Goal: Task Accomplishment & Management: Manage account settings

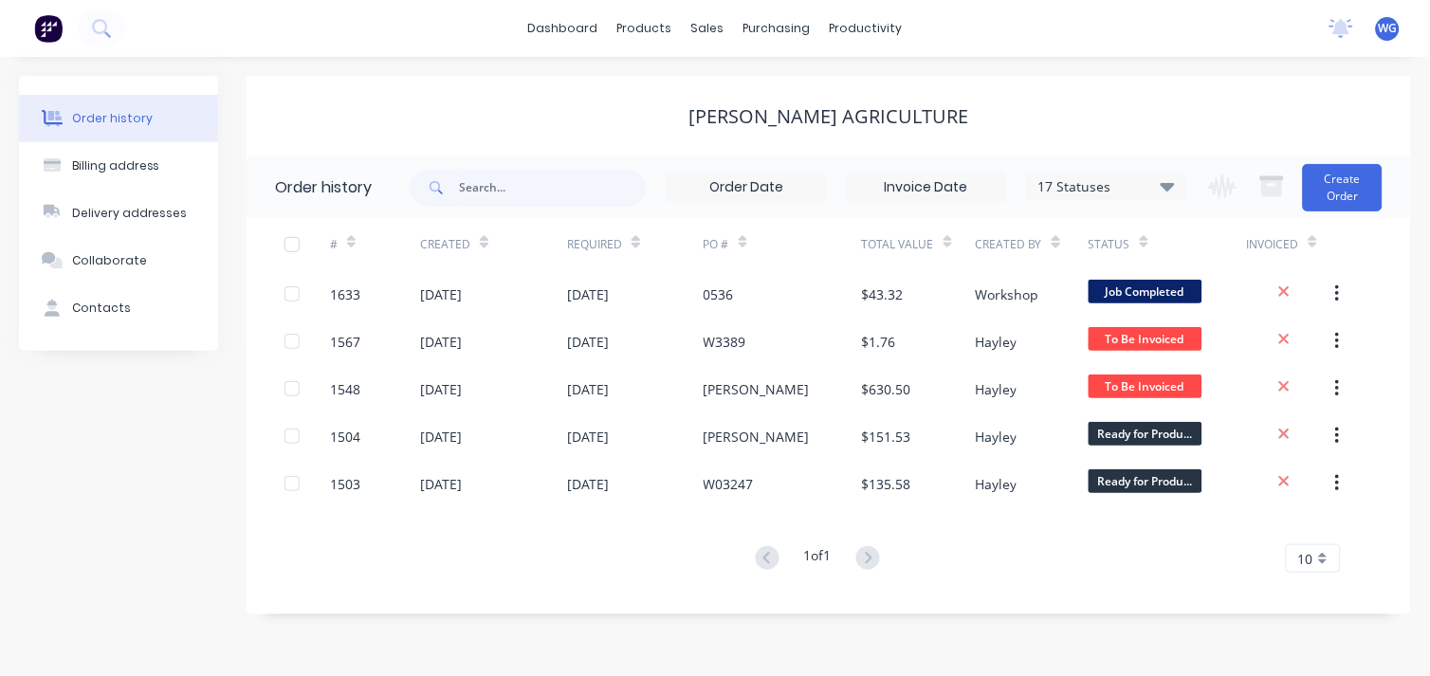
click at [1036, 120] on div "[PERSON_NAME] Agriculture" at bounding box center [829, 116] width 1165 height 23
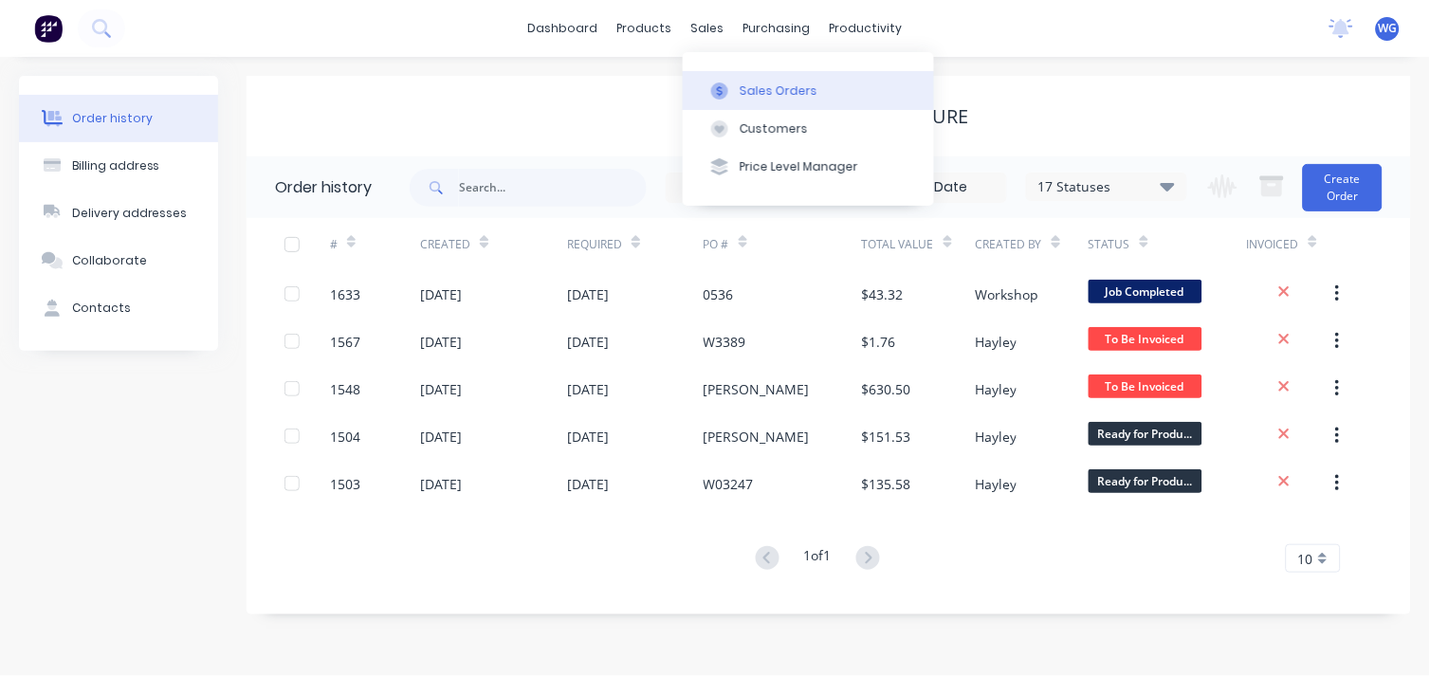
click at [732, 92] on div at bounding box center [720, 91] width 28 height 17
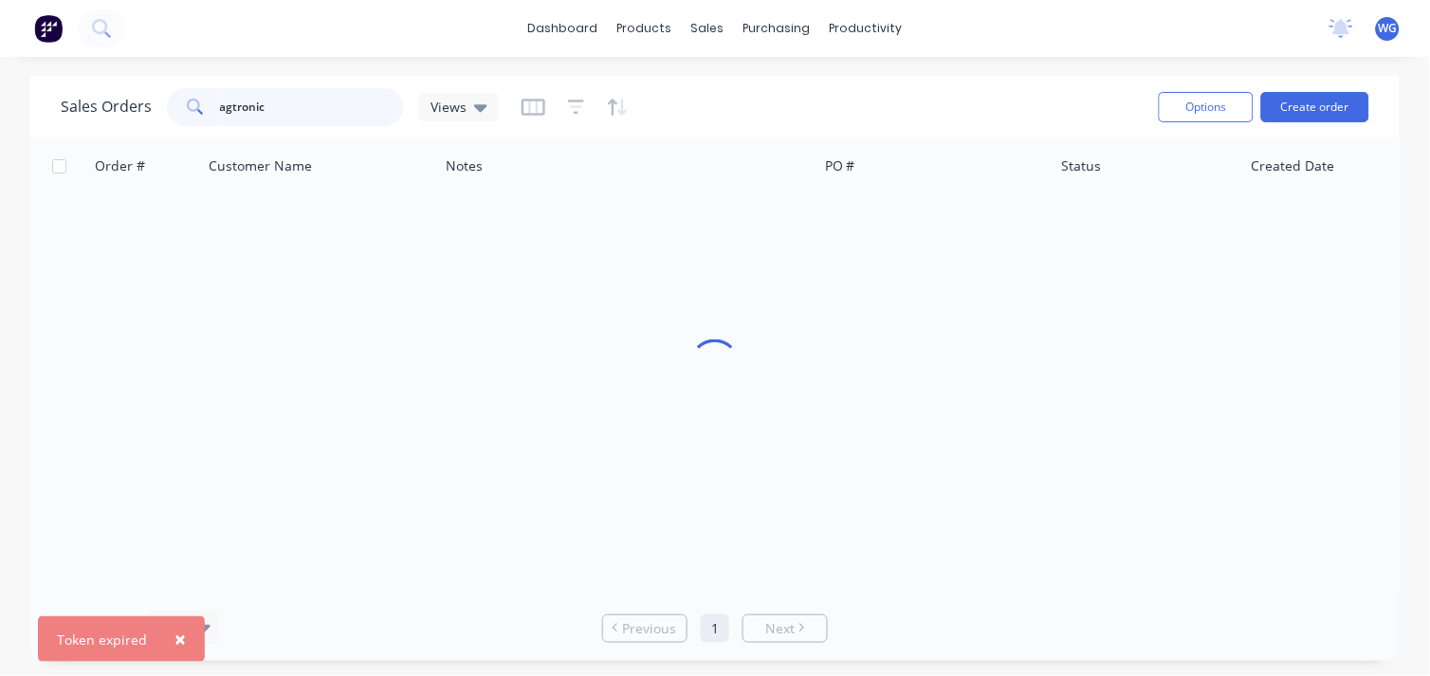
click at [292, 108] on input "agtronic" at bounding box center [312, 107] width 185 height 38
type input "a"
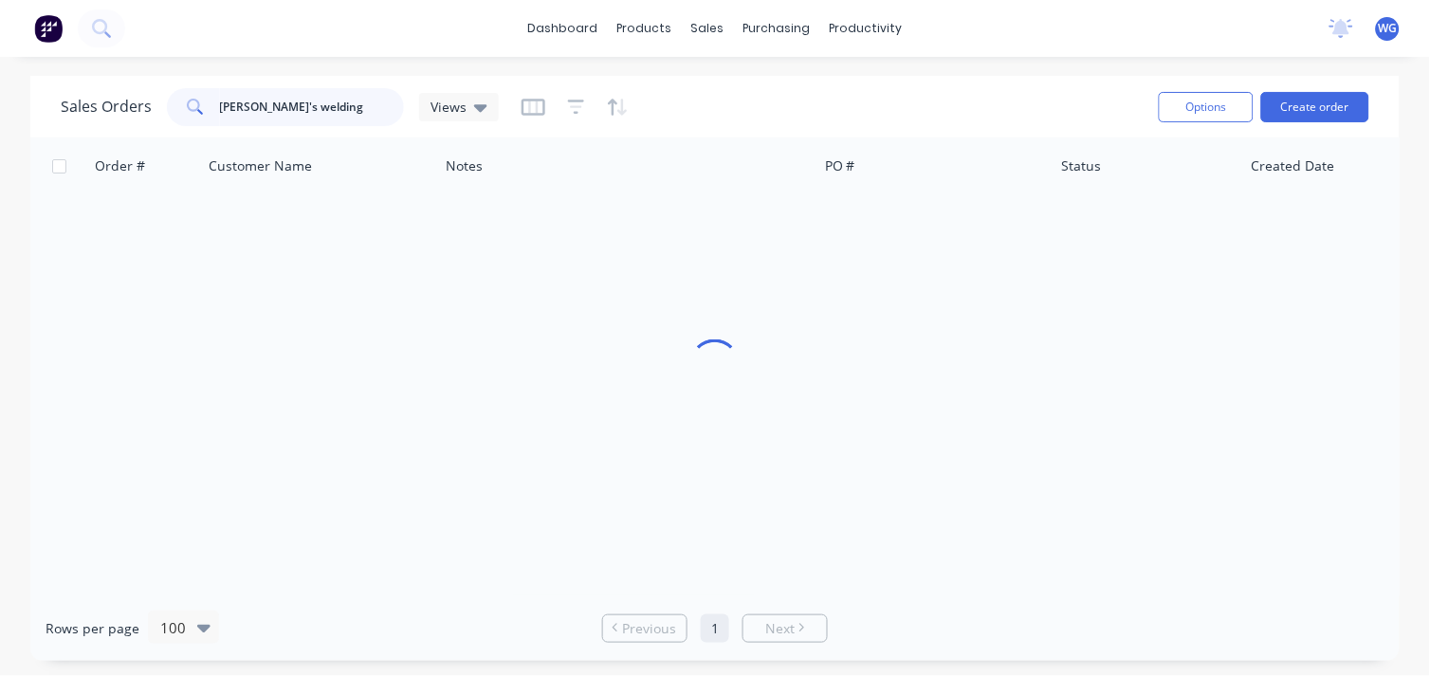
type input "dillo's welding"
click at [194, 100] on icon at bounding box center [193, 105] width 13 height 13
drag, startPoint x: 194, startPoint y: 100, endPoint x: 406, endPoint y: 191, distance: 230.3
click at [406, 191] on div "Customer Name" at bounding box center [319, 166] width 237 height 57
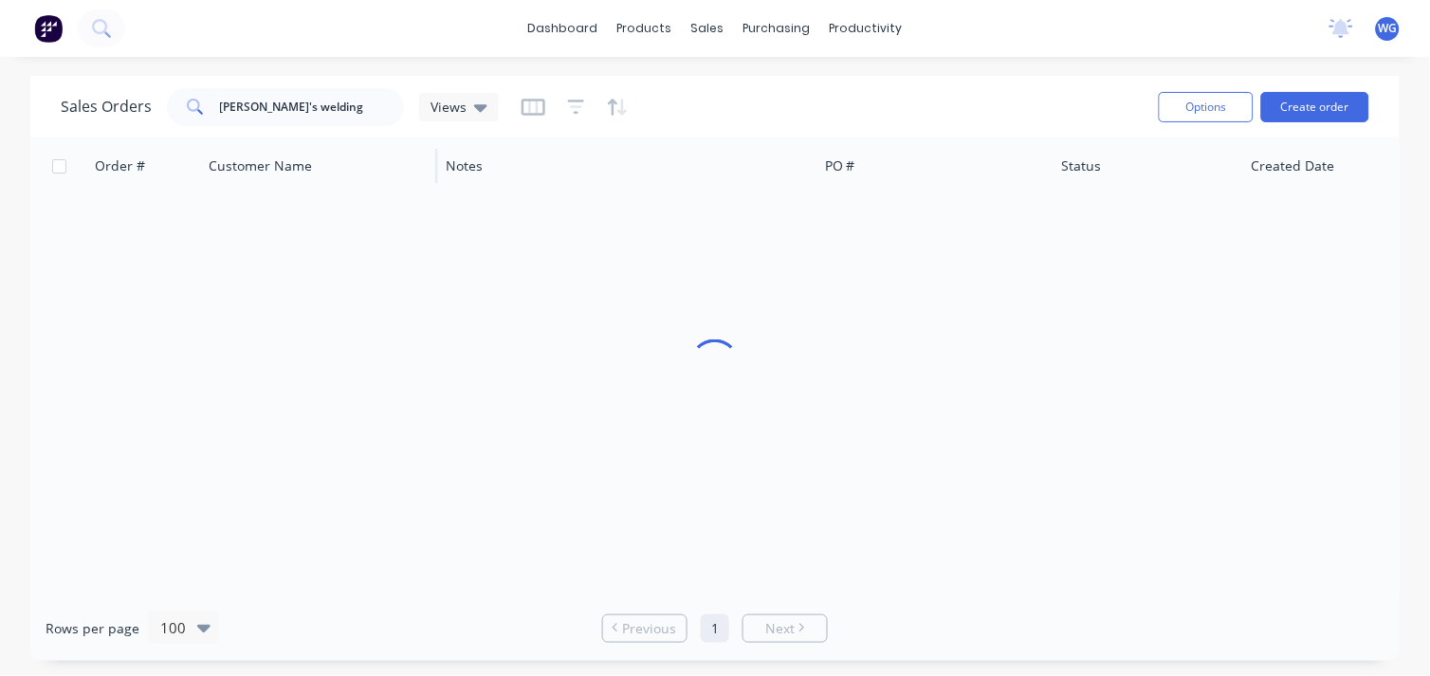
click at [406, 191] on div "Customer Name" at bounding box center [319, 166] width 237 height 57
drag, startPoint x: 406, startPoint y: 191, endPoint x: 310, endPoint y: 98, distance: 133.5
click at [310, 98] on input "dillo's welding" at bounding box center [312, 107] width 185 height 38
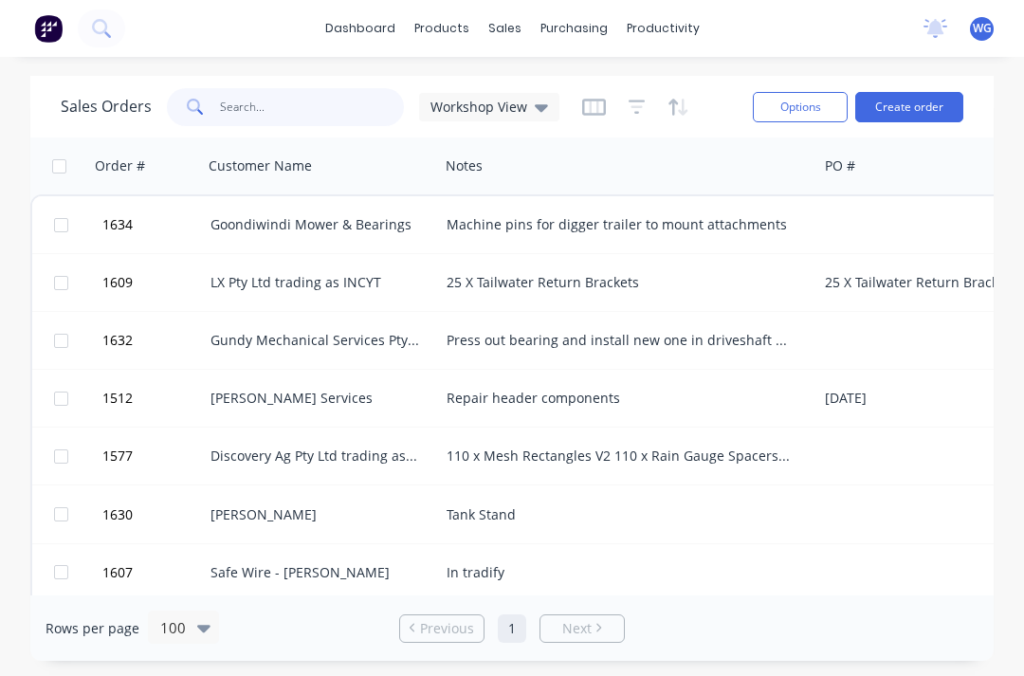
click at [234, 108] on input "text" at bounding box center [312, 107] width 185 height 38
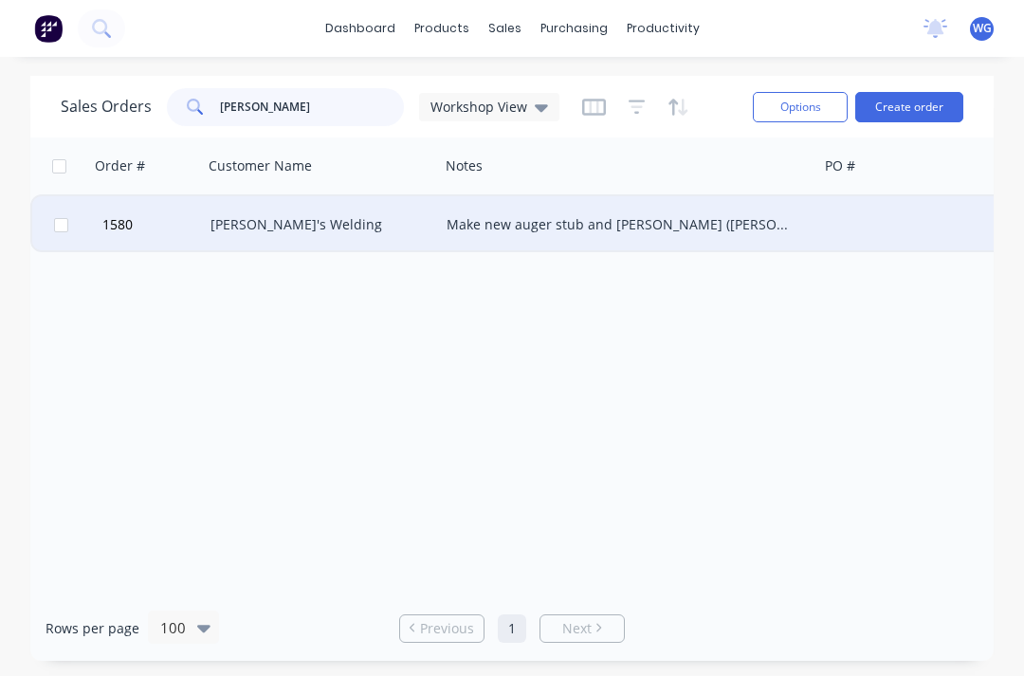
type input "[PERSON_NAME]"
click at [263, 219] on div "[PERSON_NAME]'s Welding" at bounding box center [316, 224] width 211 height 19
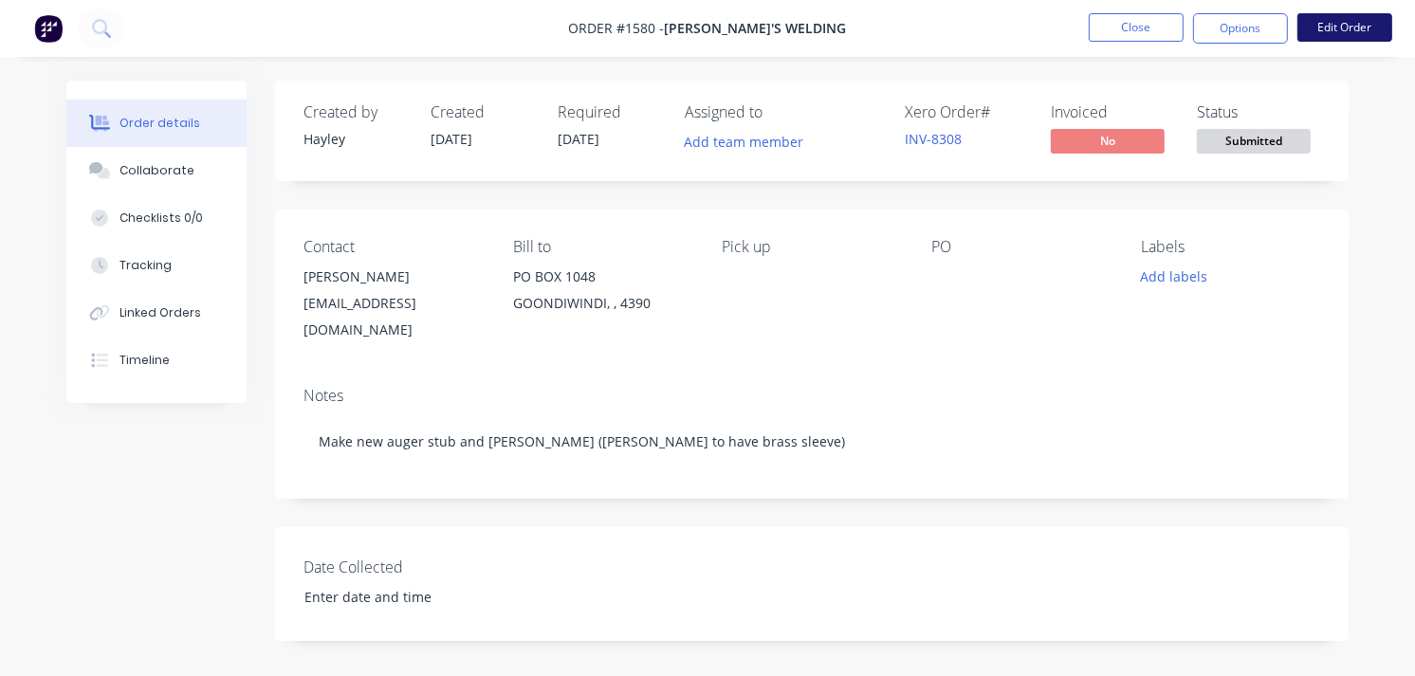
click at [1024, 26] on button "Edit Order" at bounding box center [1345, 27] width 95 height 28
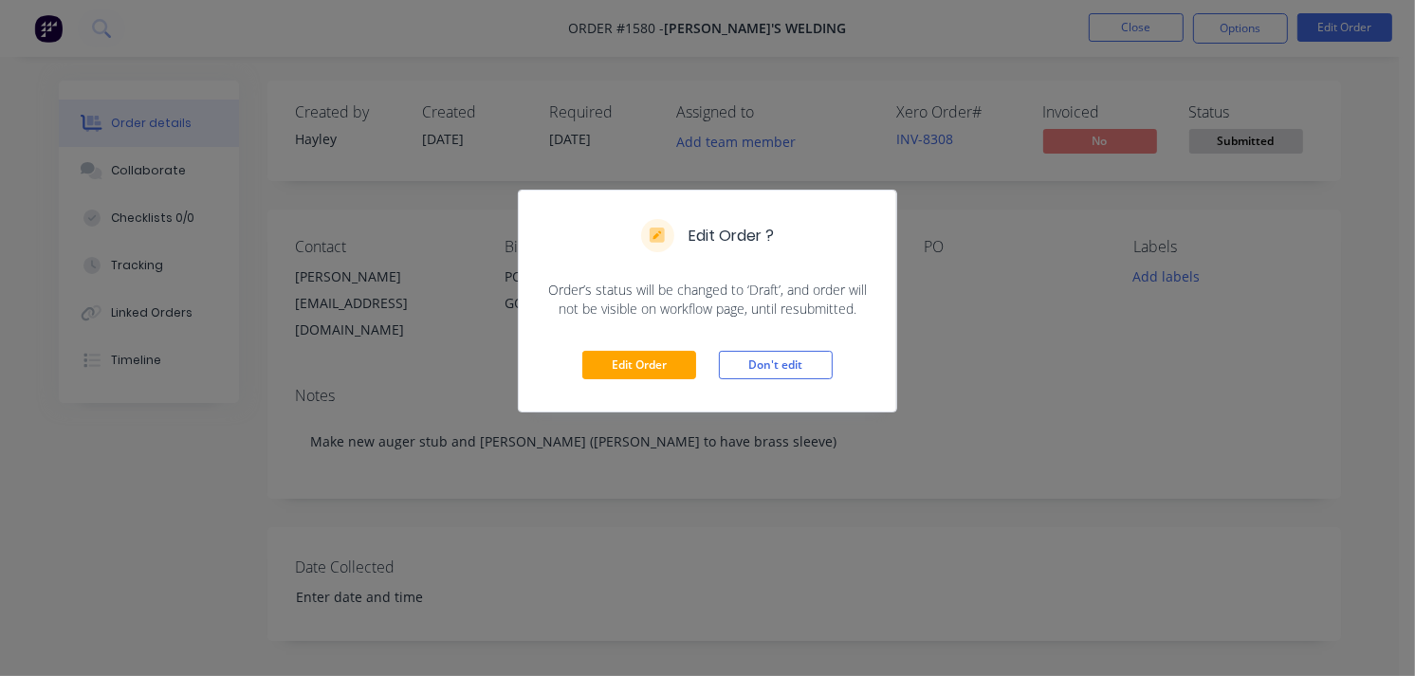
click at [639, 381] on div "Edit Order Don't edit" at bounding box center [708, 365] width 378 height 93
click at [641, 355] on button "Edit Order" at bounding box center [639, 365] width 114 height 28
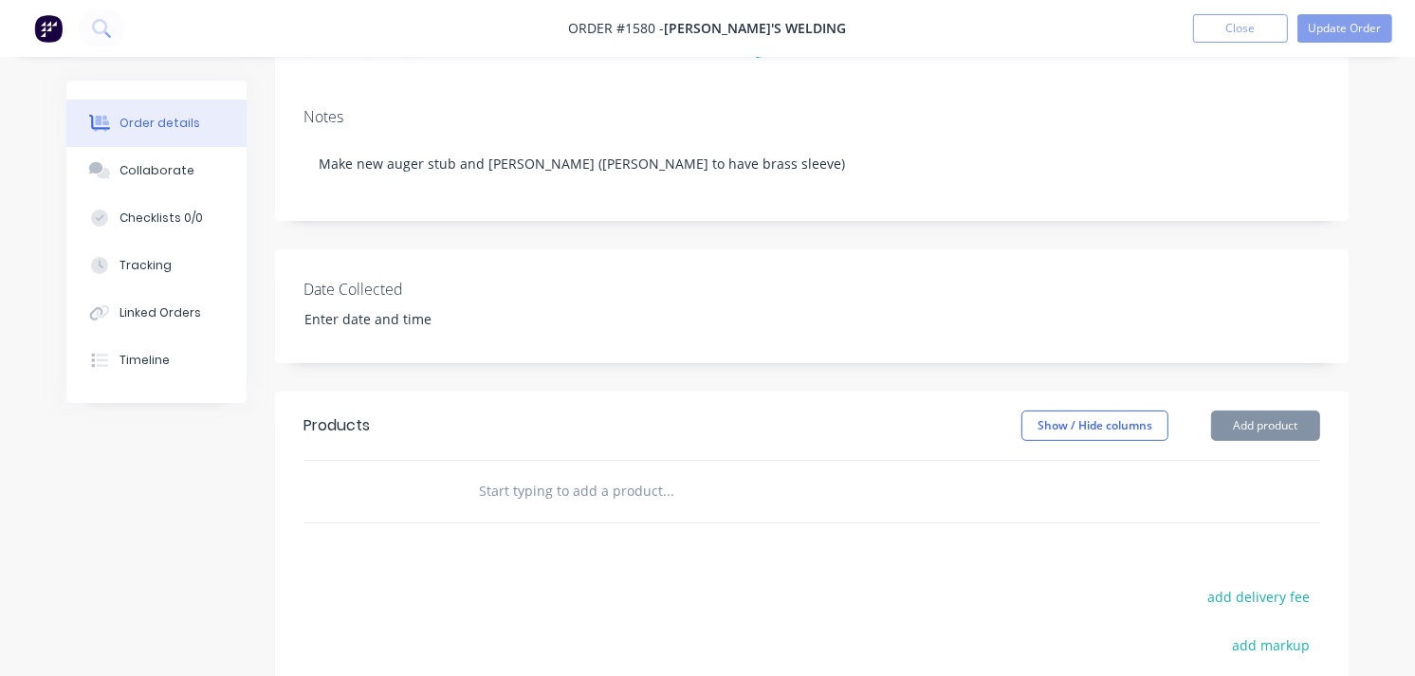
scroll to position [316, 0]
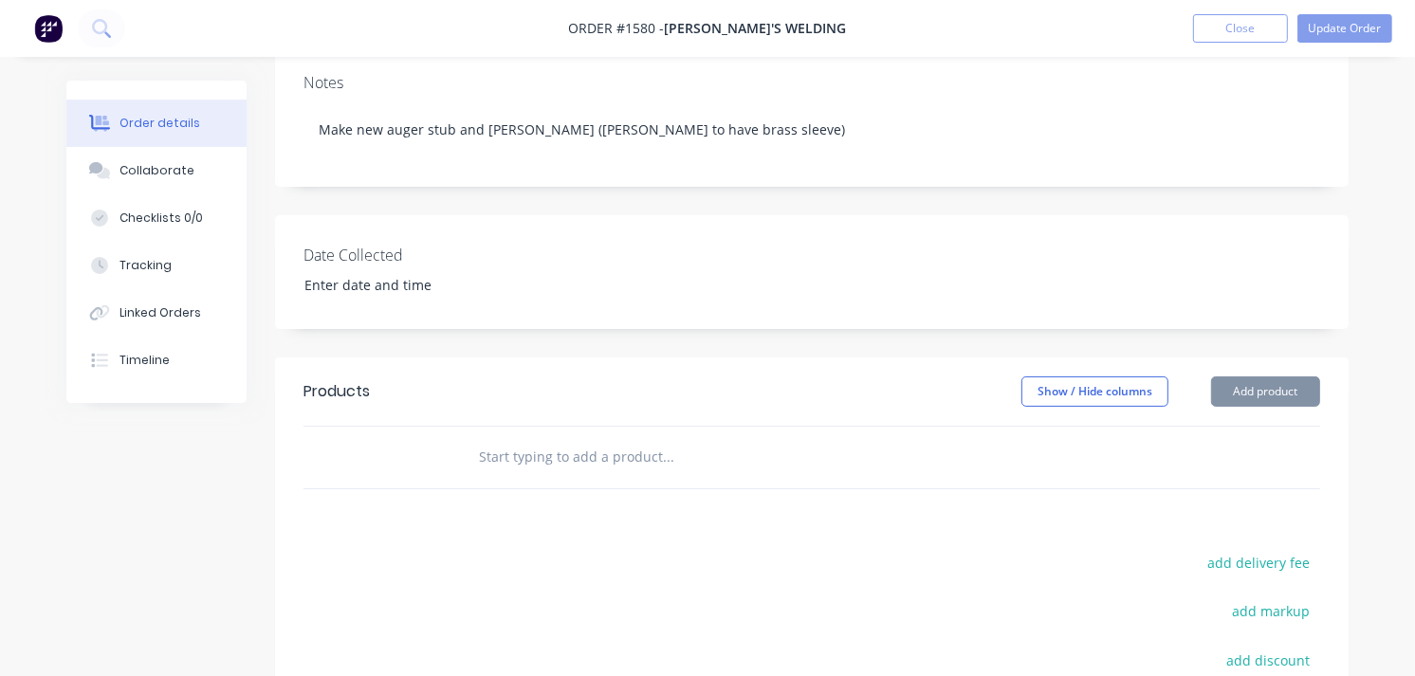
click at [378, 433] on div at bounding box center [398, 458] width 114 height 62
click at [1024, 377] on button "Add product" at bounding box center [1265, 392] width 109 height 30
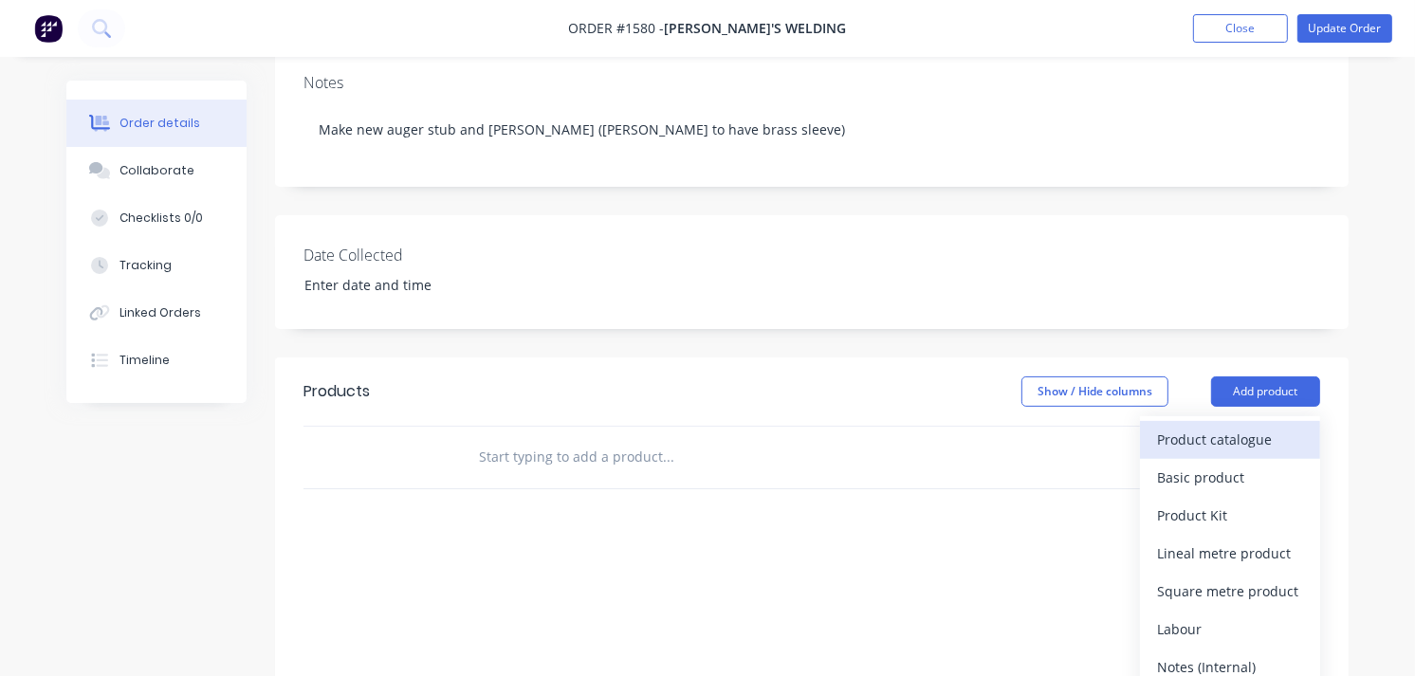
click at [1024, 426] on div "Product catalogue" at bounding box center [1230, 440] width 146 height 28
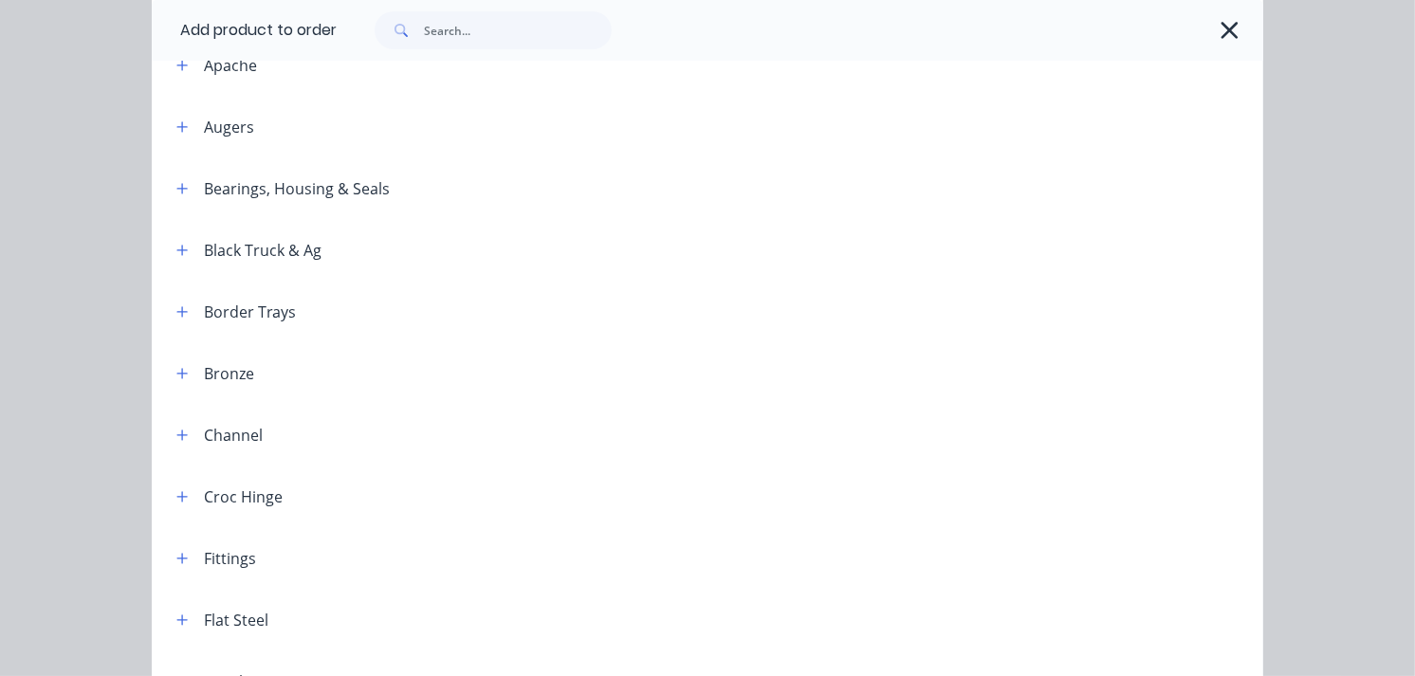
scroll to position [421, 0]
click at [176, 370] on icon "button" at bounding box center [181, 372] width 11 height 13
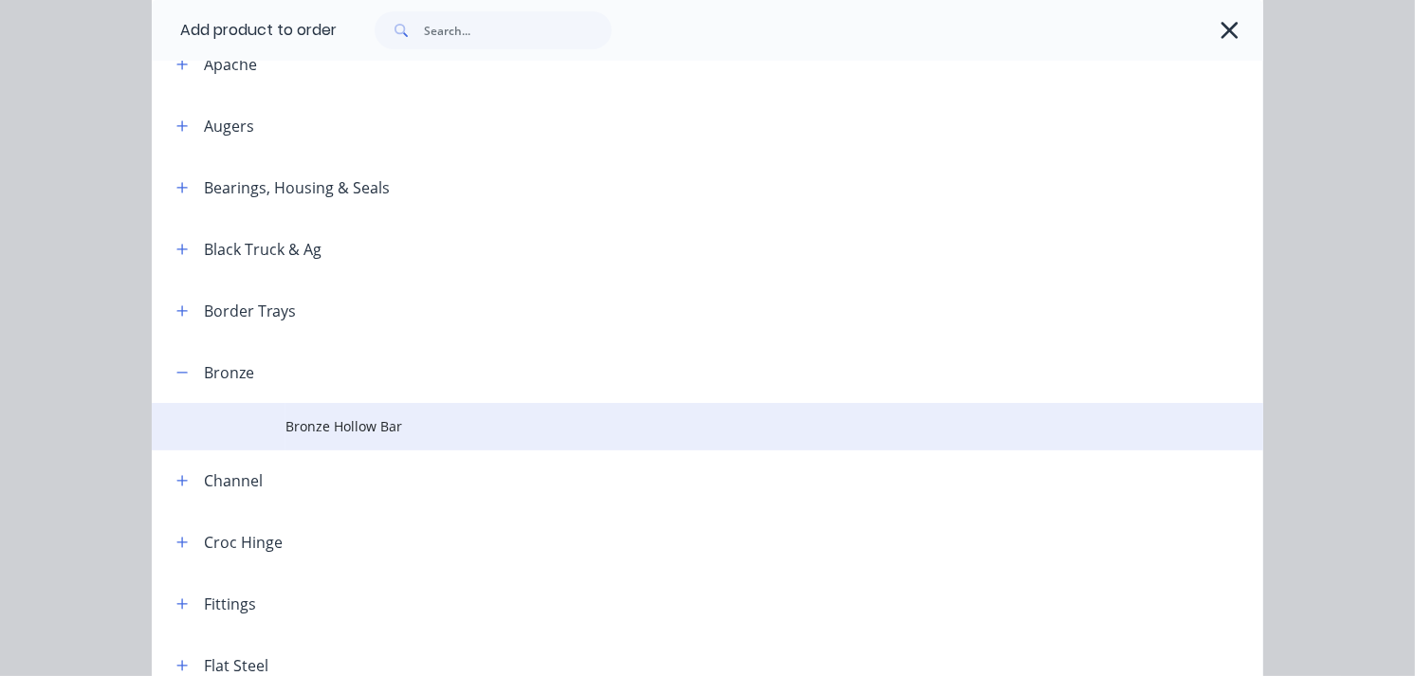
click at [311, 424] on span "Bronze Hollow Bar" at bounding box center [677, 426] width 783 height 20
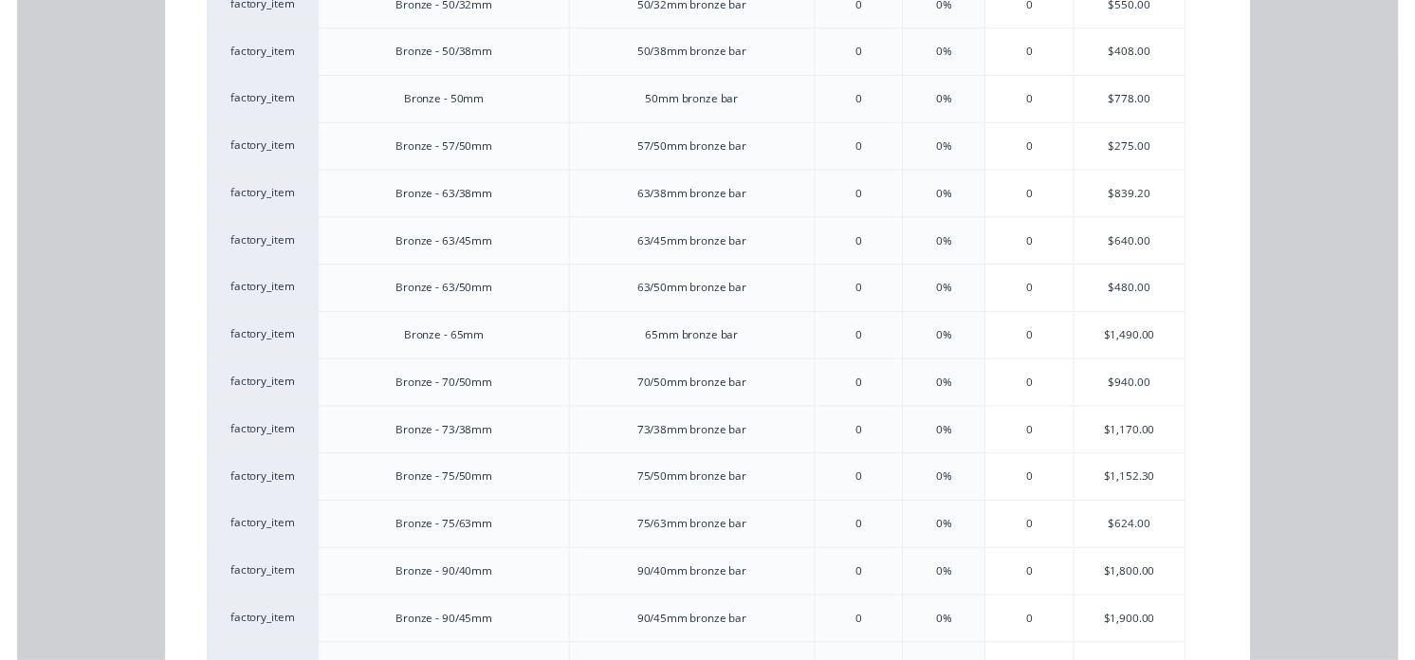
scroll to position [1264, 0]
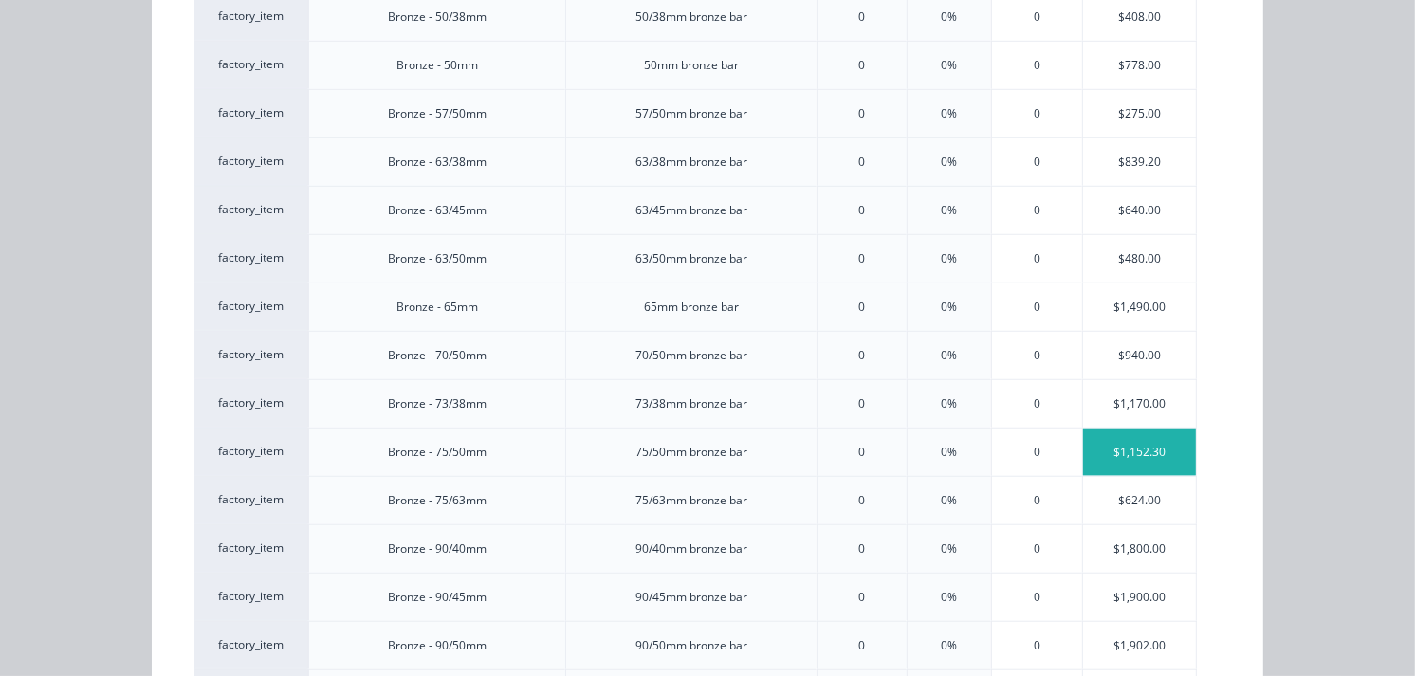
click at [1024, 456] on div "$1,152.30" at bounding box center [1140, 452] width 114 height 47
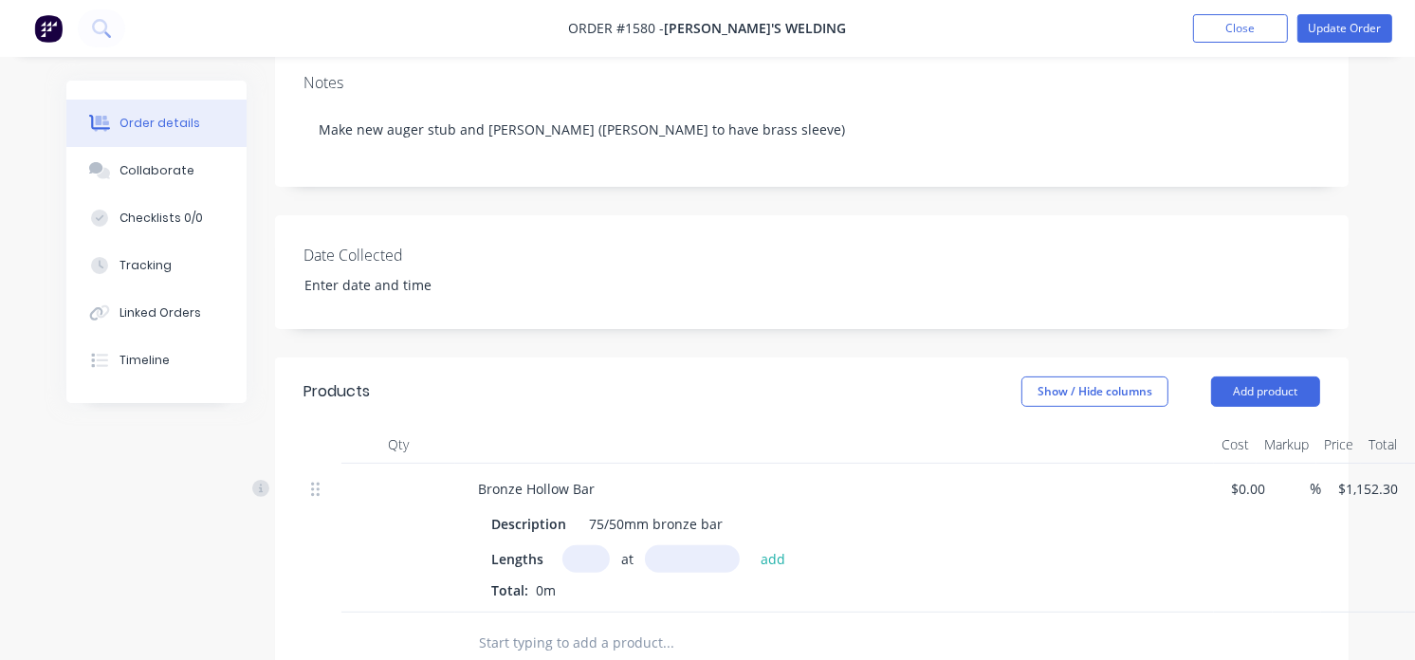
click at [567, 545] on input "text" at bounding box center [586, 559] width 47 height 28
type input "1"
click at [681, 545] on input "text" at bounding box center [692, 559] width 95 height 28
type input "80mm"
click at [768, 545] on button "add" at bounding box center [773, 558] width 45 height 26
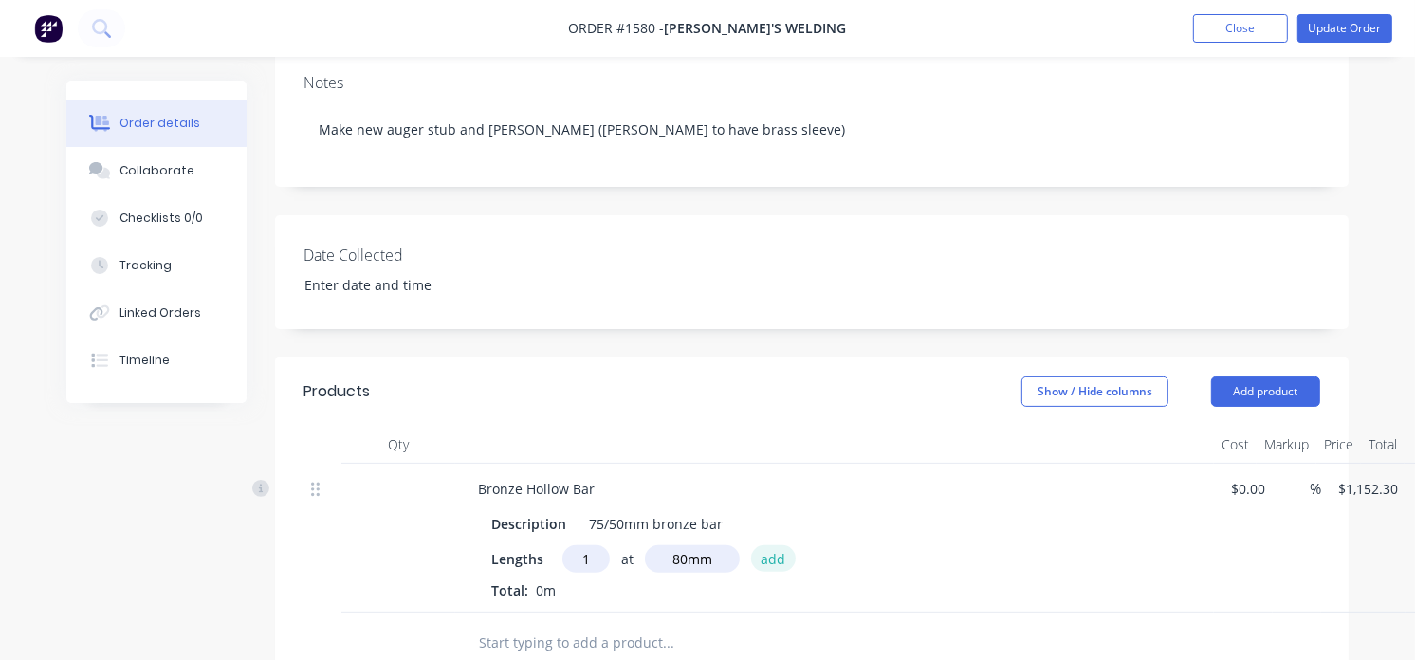
type input "$92.18"
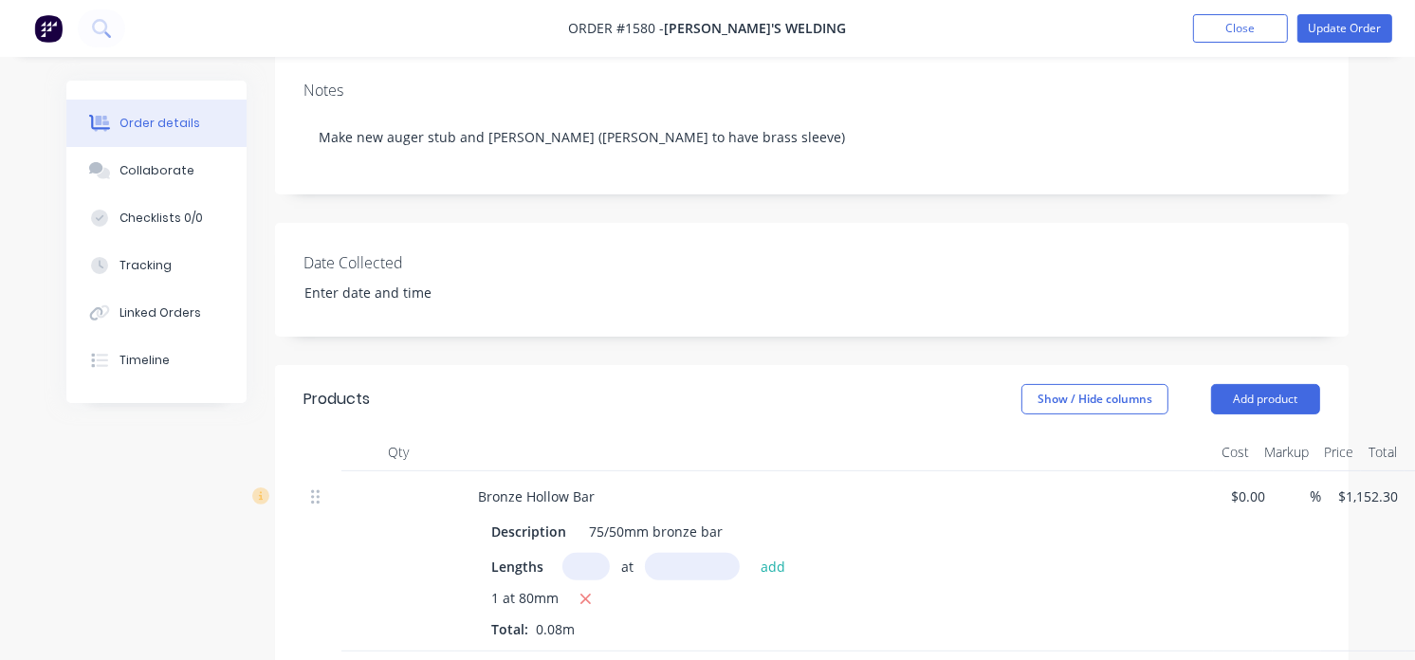
scroll to position [421, 0]
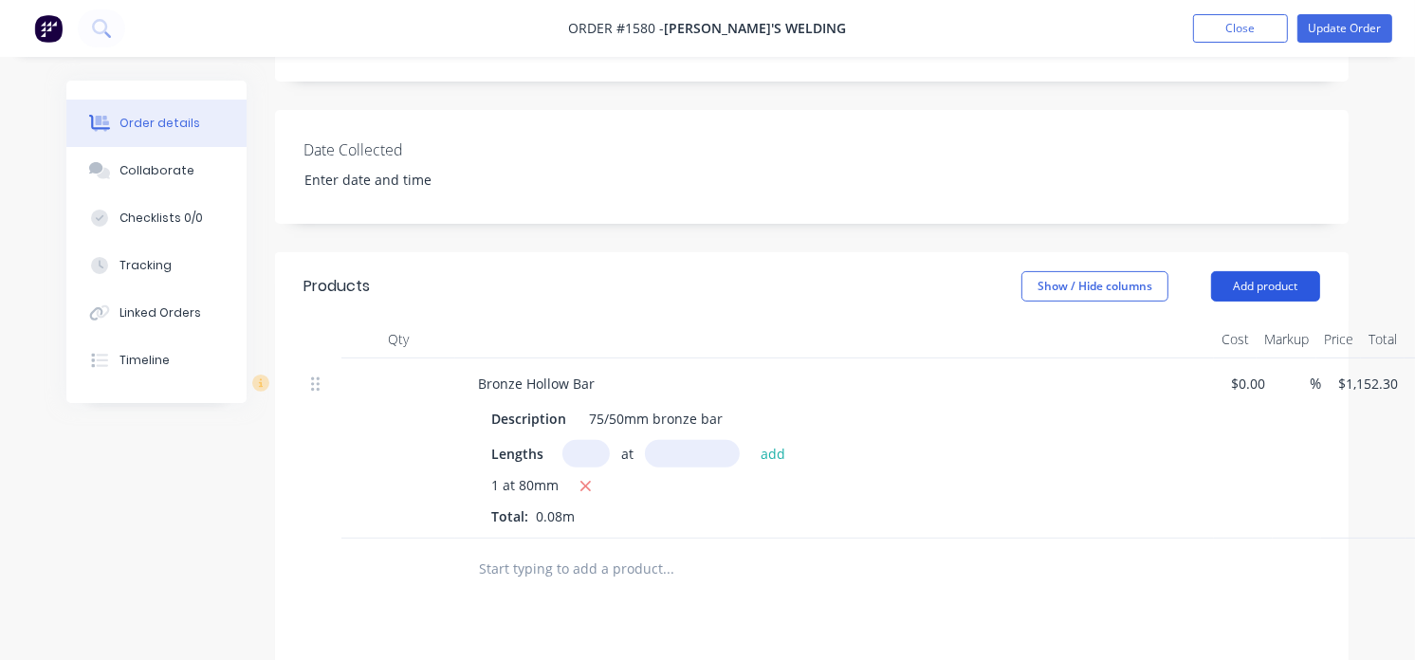
click at [1024, 271] on button "Add product" at bounding box center [1265, 286] width 109 height 30
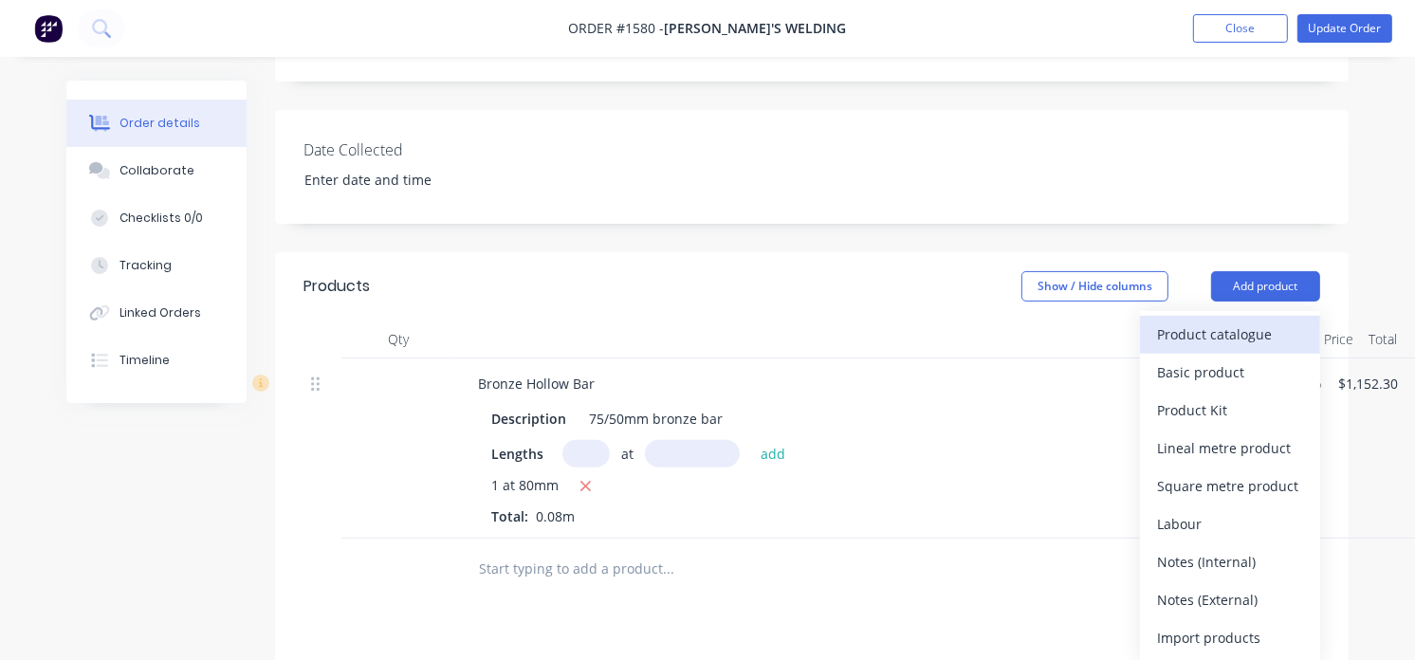
click at [1024, 321] on div "Product catalogue" at bounding box center [1230, 335] width 146 height 28
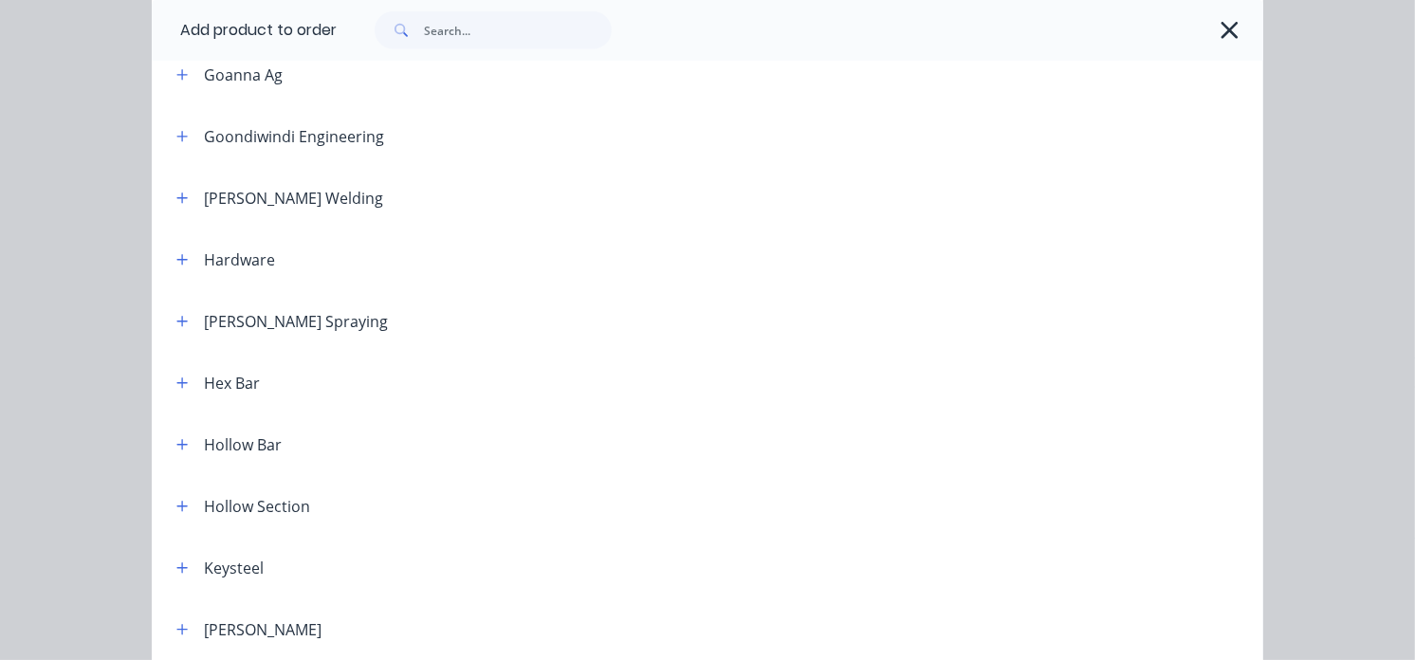
scroll to position [1264, 0]
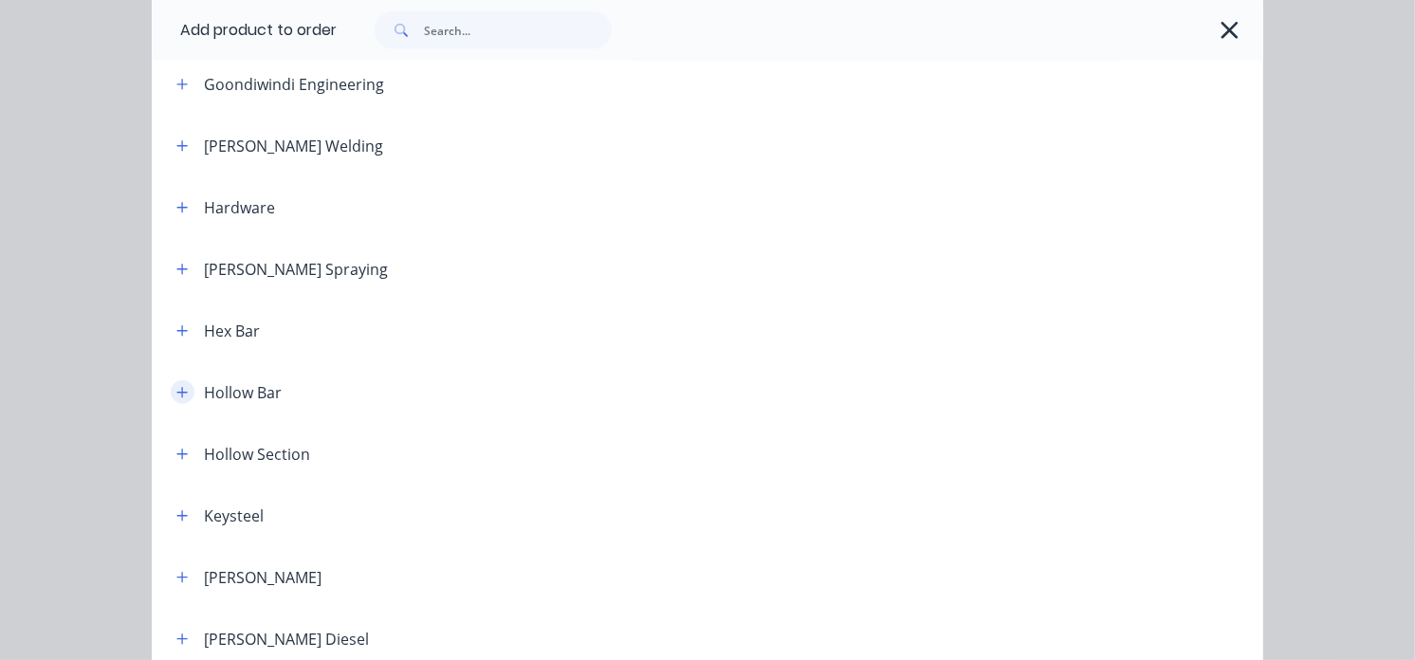
click at [176, 389] on icon "button" at bounding box center [181, 392] width 11 height 13
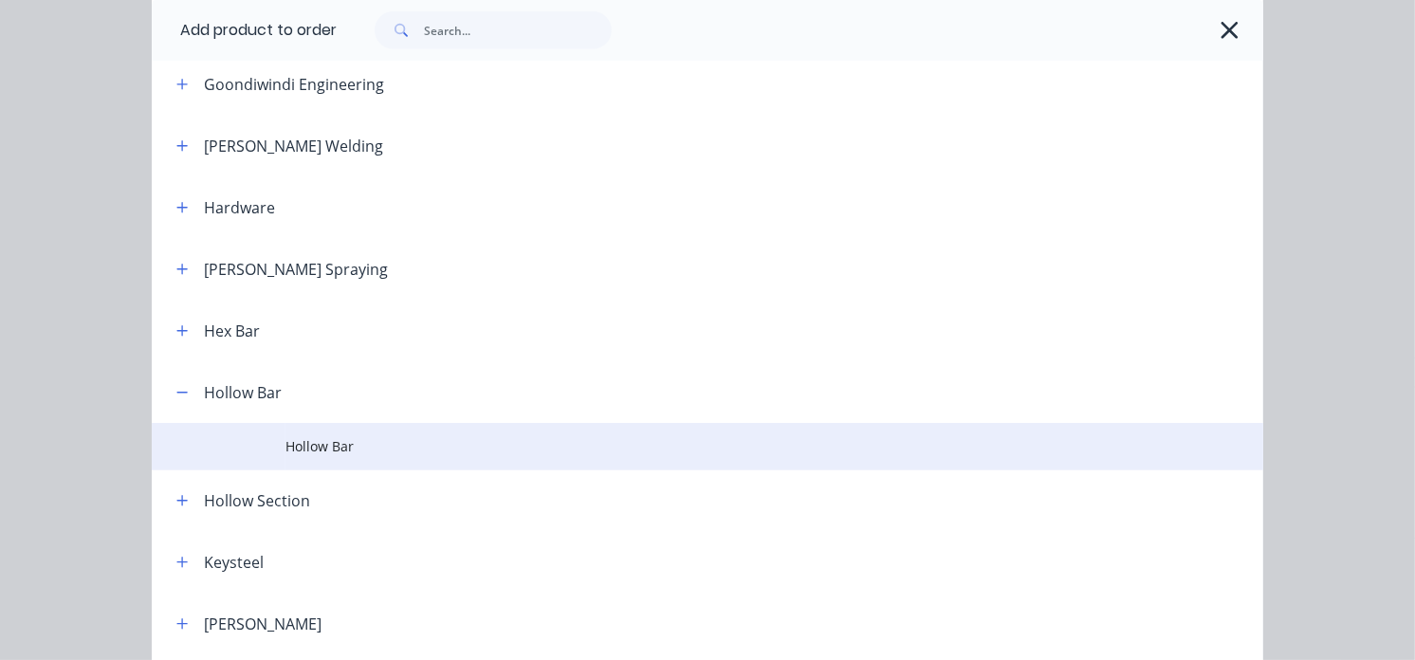
click at [289, 450] on span "Hollow Bar" at bounding box center [677, 446] width 783 height 20
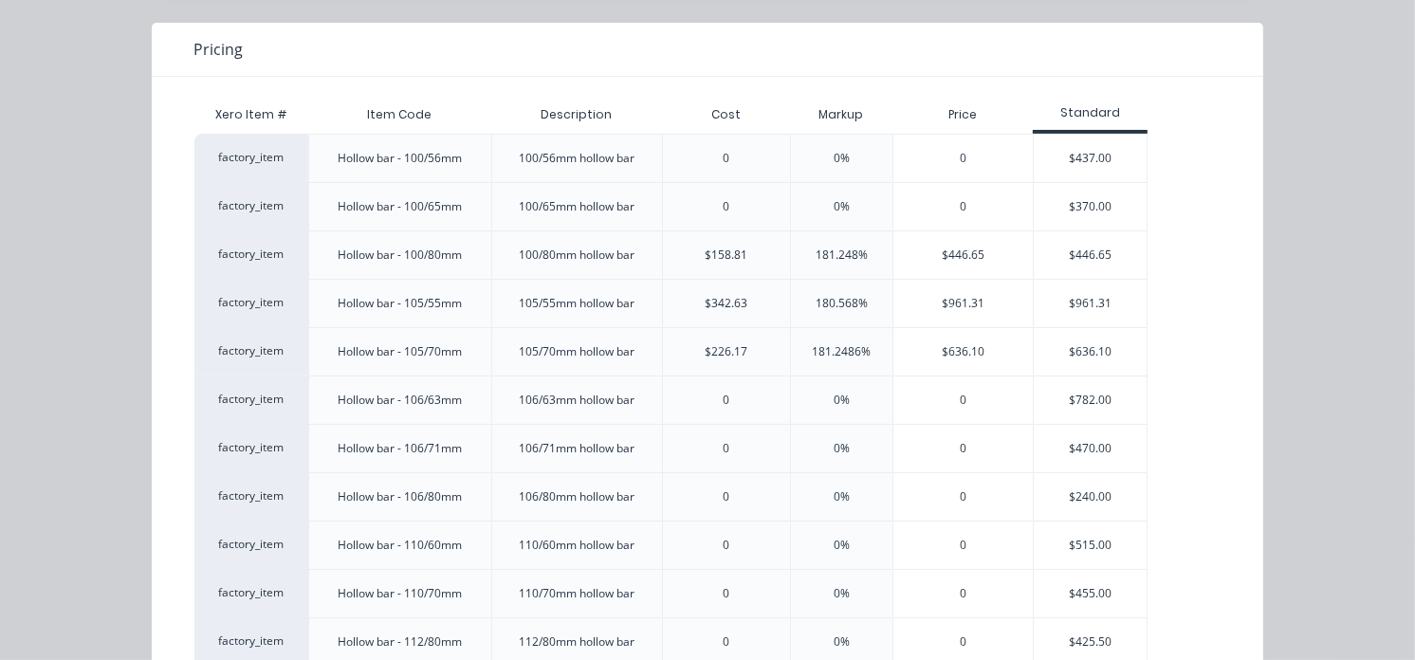
scroll to position [211, 0]
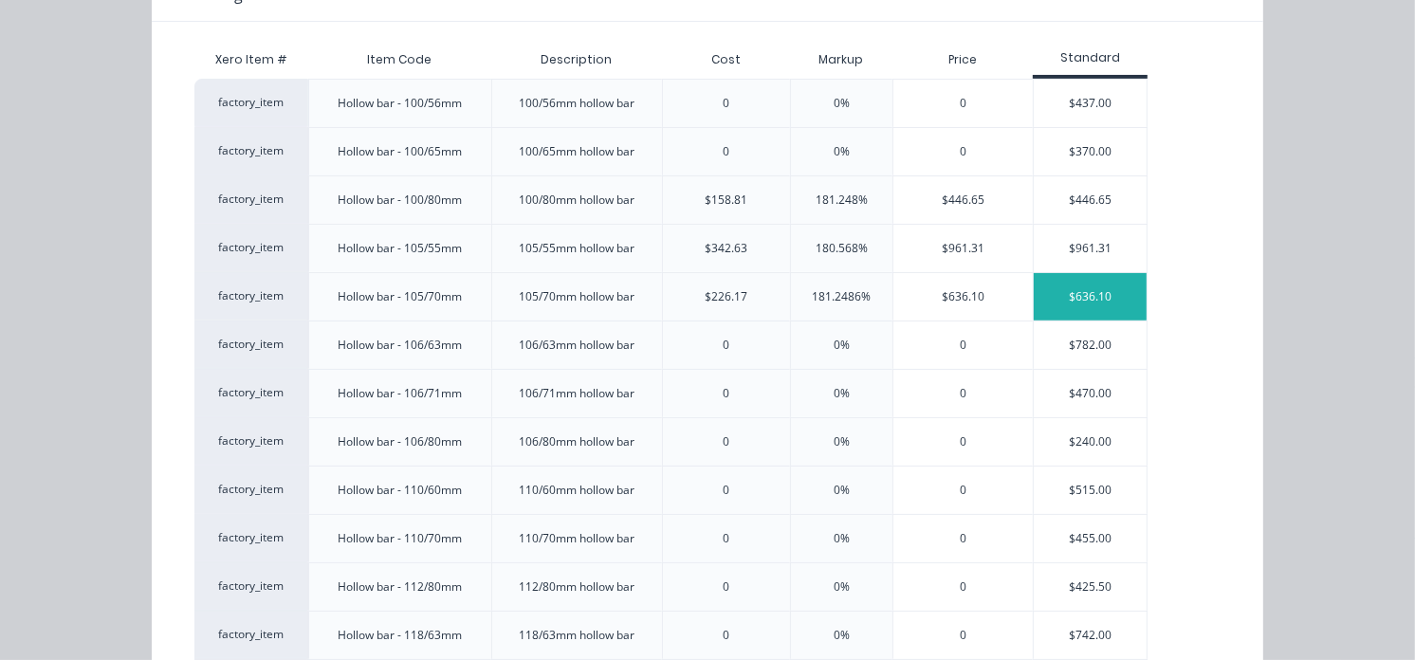
click at [1024, 297] on div "$636.10" at bounding box center [1091, 296] width 114 height 47
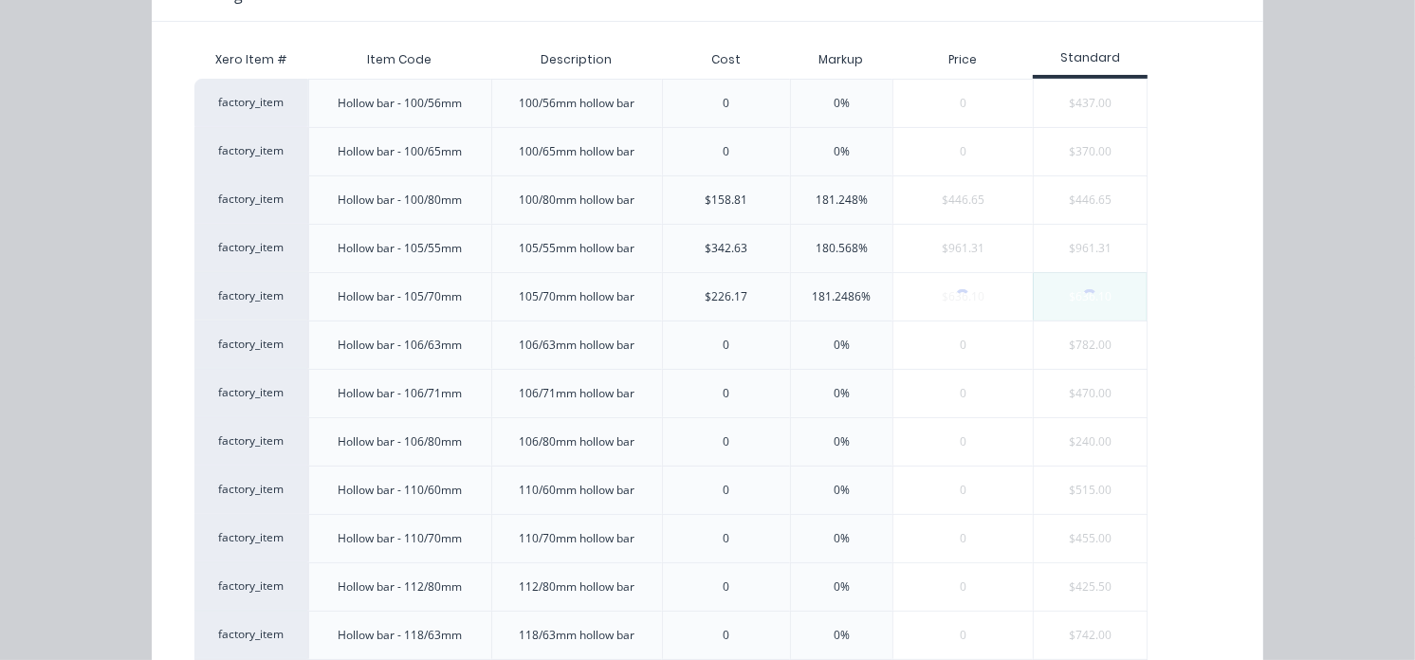
scroll to position [0, 0]
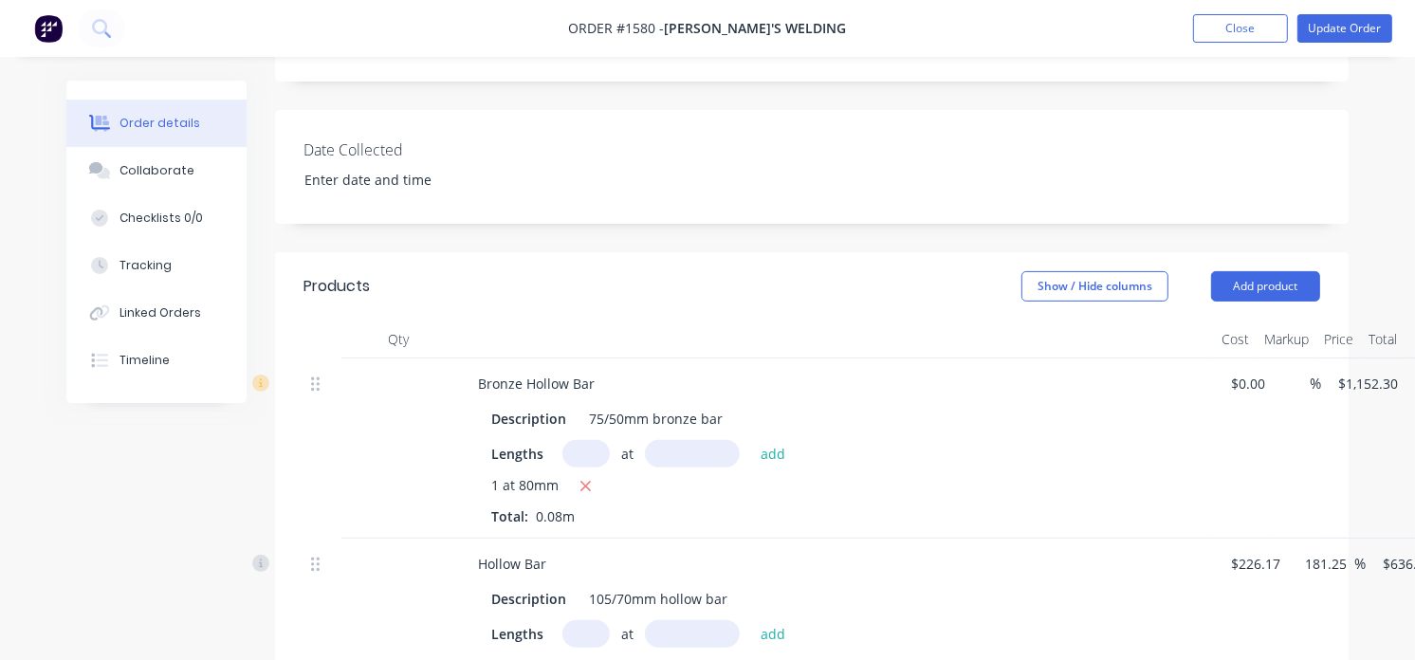
click at [580, 440] on input "text" at bounding box center [586, 454] width 47 height 28
type input "1"
click at [660, 440] on input "text" at bounding box center [692, 454] width 95 height 28
type input "80mm"
click at [1024, 271] on button "Add product" at bounding box center [1265, 286] width 109 height 30
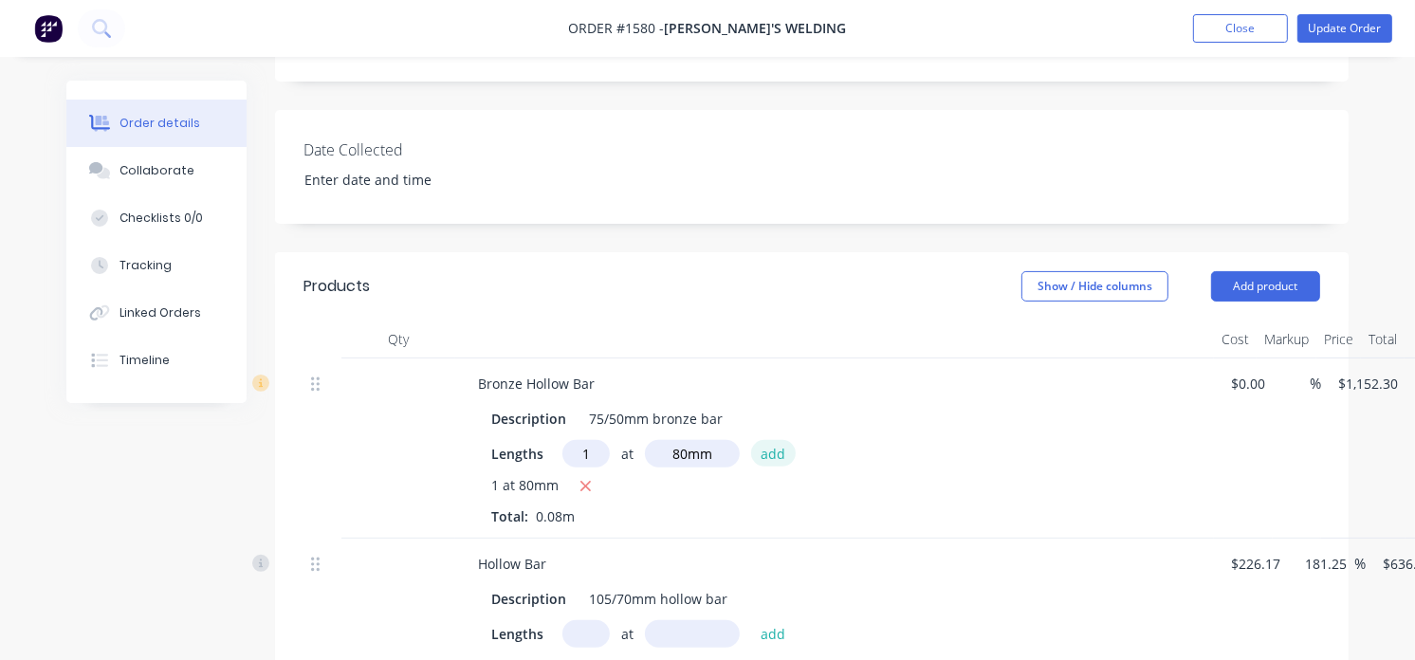
click at [770, 440] on button "add" at bounding box center [773, 453] width 45 height 26
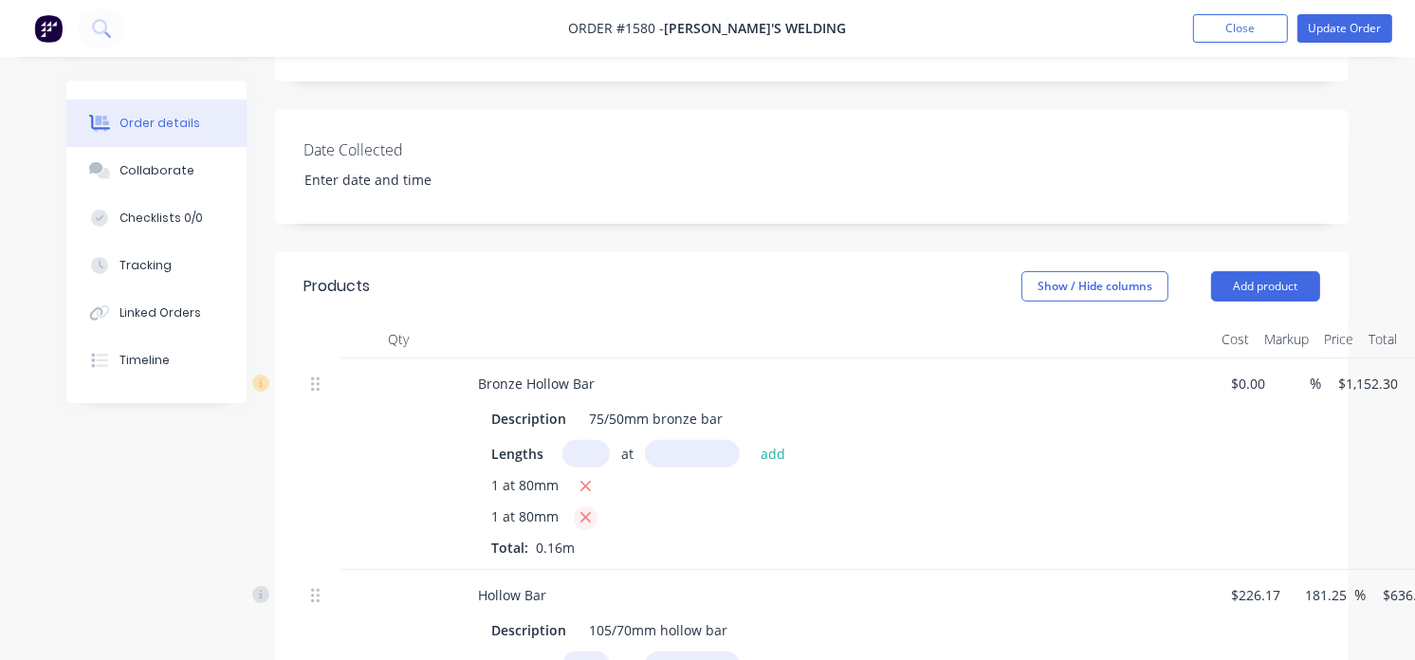
click at [588, 509] on icon "button" at bounding box center [586, 517] width 12 height 17
type input "$92.18"
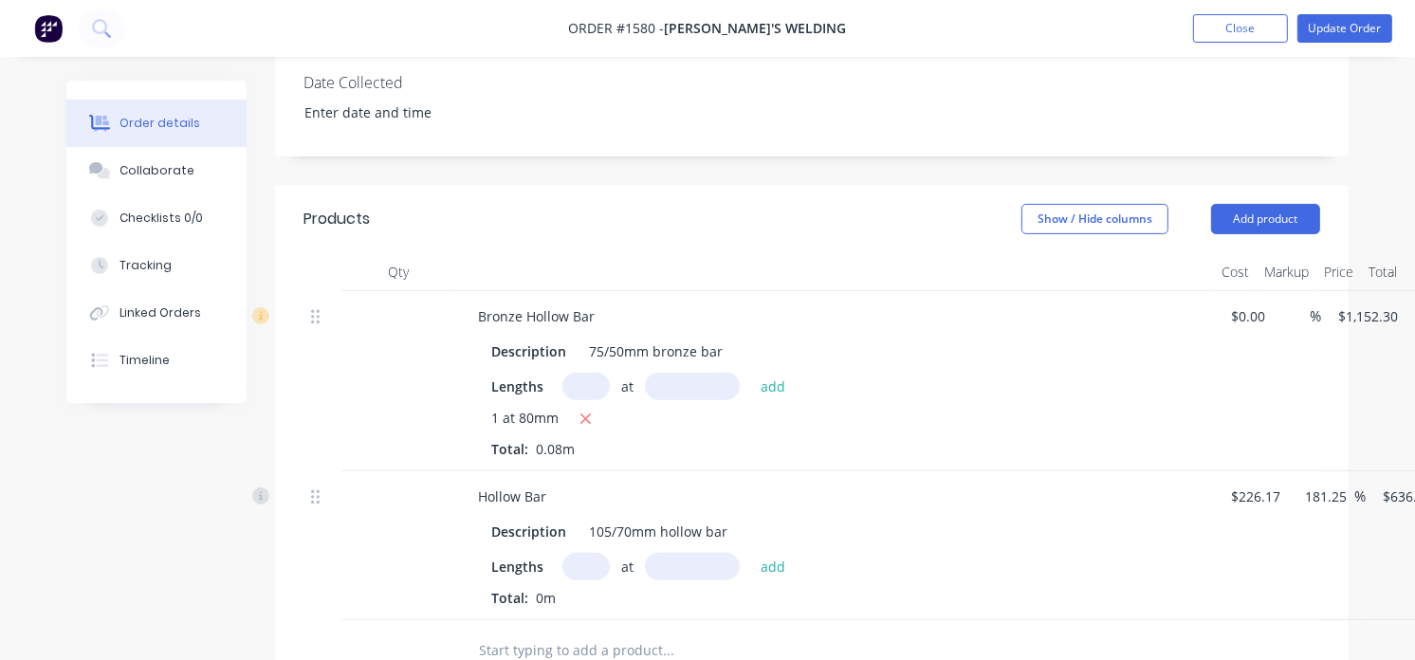
scroll to position [526, 0]
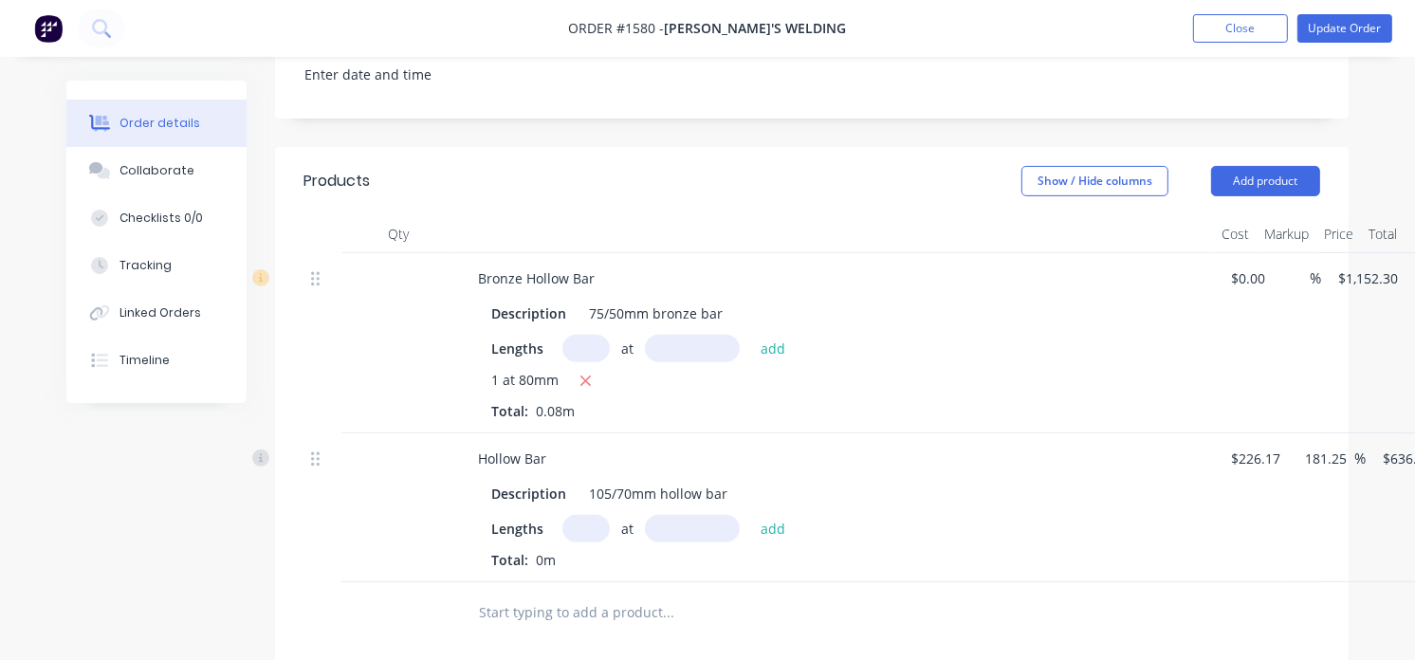
click at [586, 515] on input "text" at bounding box center [586, 529] width 47 height 28
type input "1"
click at [671, 515] on input "text" at bounding box center [692, 529] width 95 height 28
type input "80mm"
click at [766, 515] on button "add" at bounding box center [773, 528] width 45 height 26
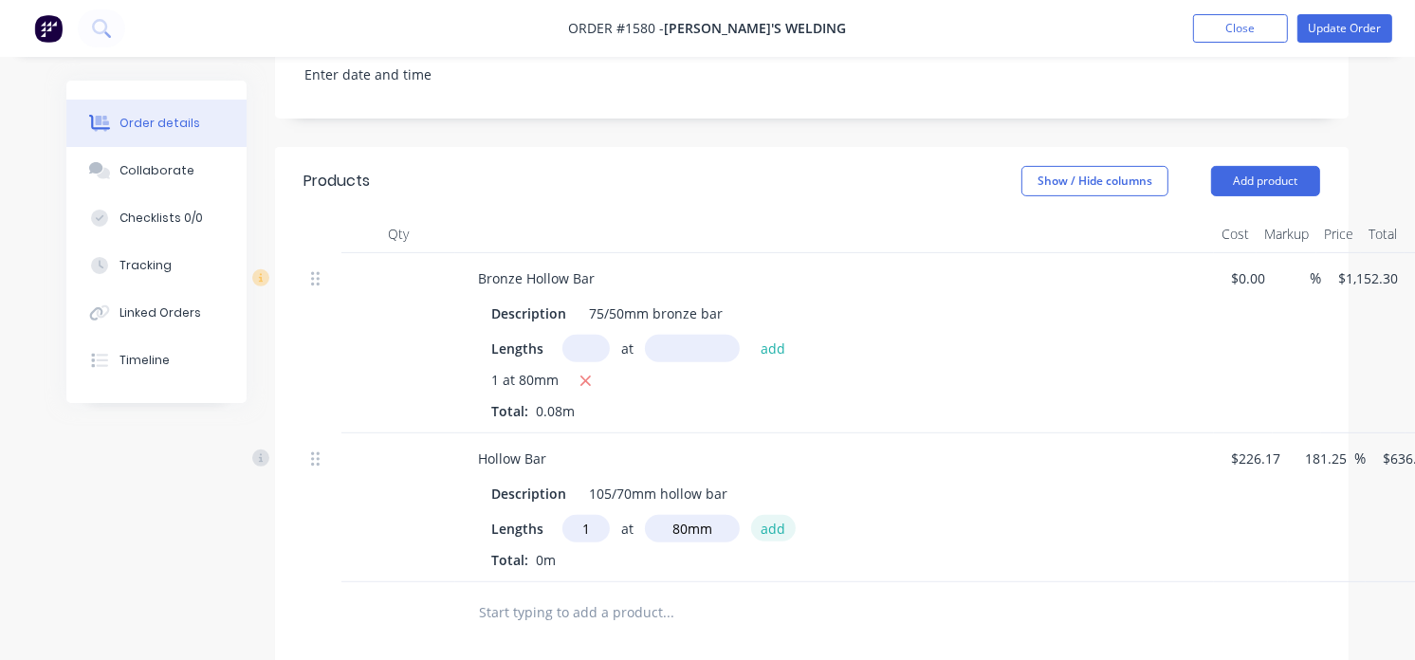
type input "$50.89"
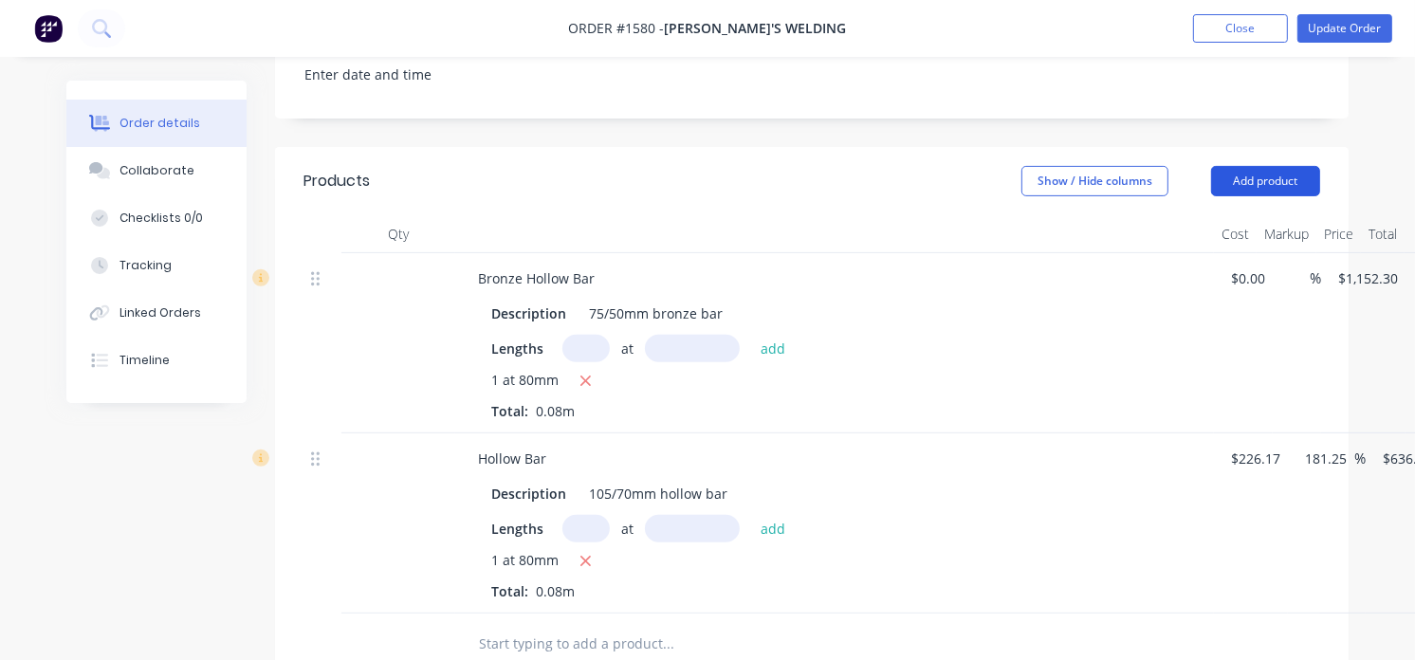
click at [1024, 166] on button "Add product" at bounding box center [1265, 181] width 109 height 30
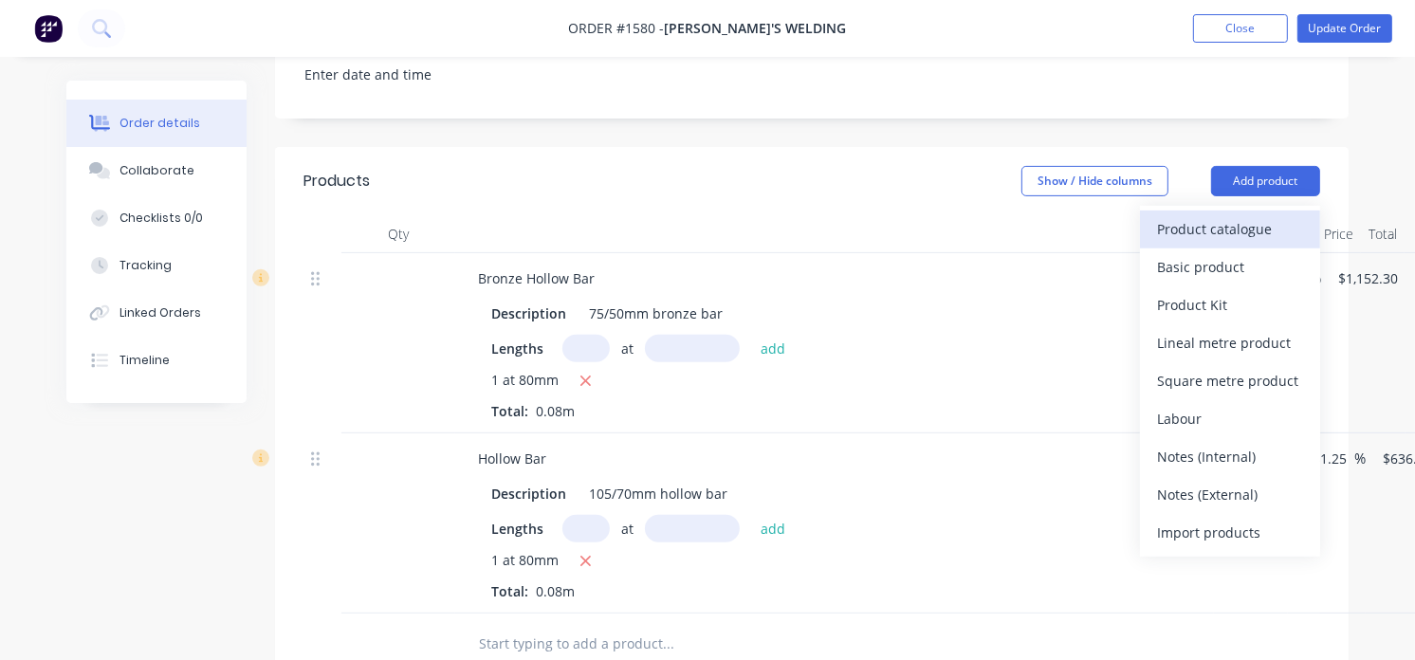
click at [1024, 215] on div "Product catalogue" at bounding box center [1230, 229] width 146 height 28
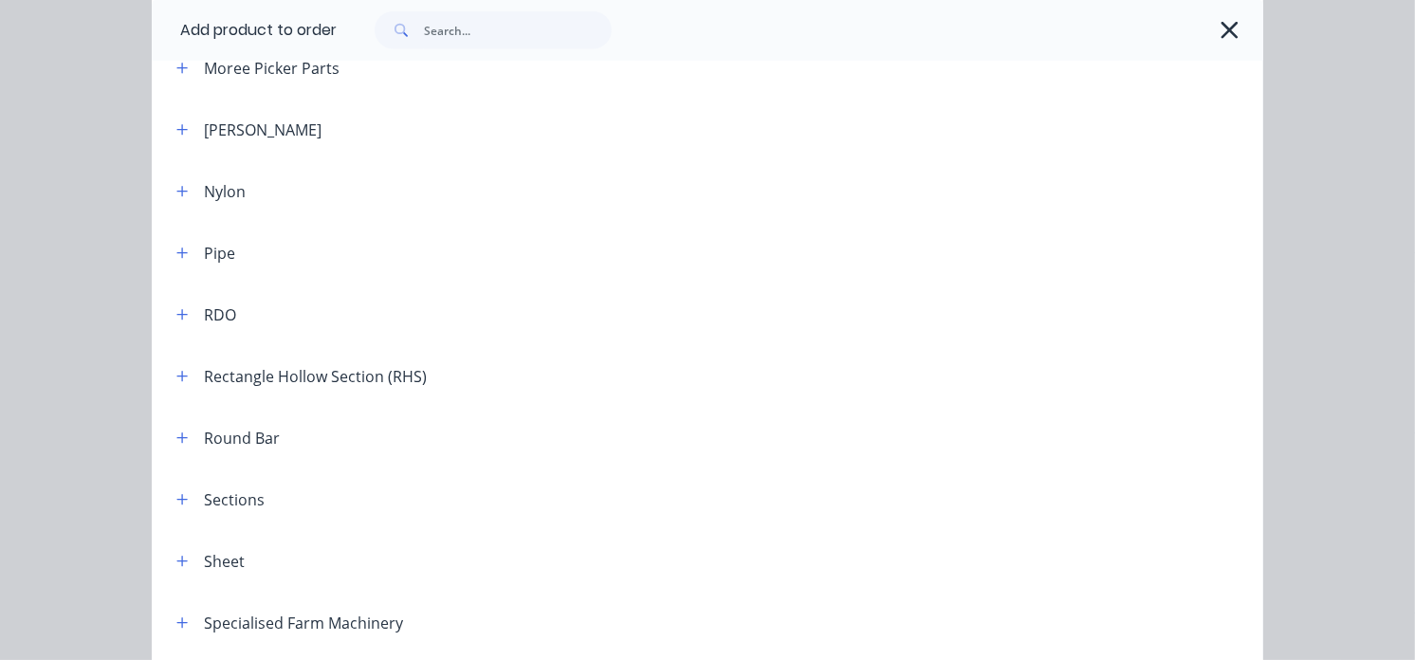
scroll to position [2002, 0]
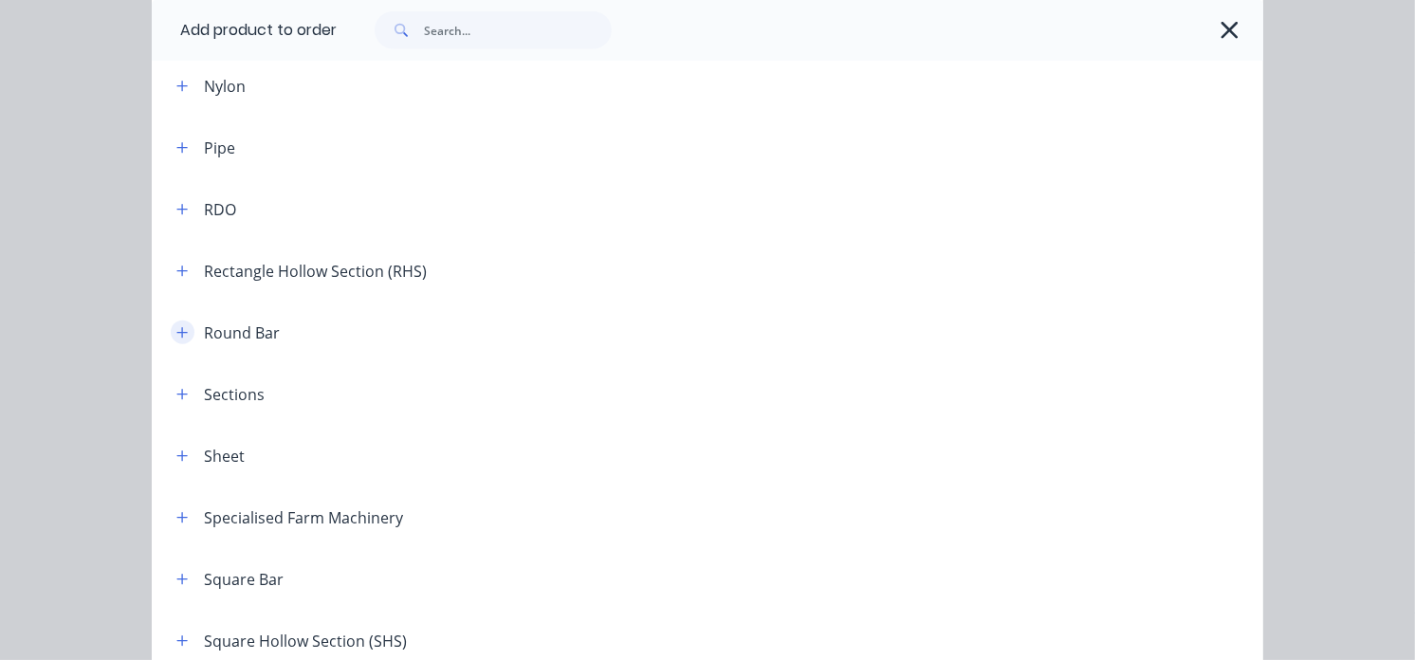
click at [176, 333] on icon "button" at bounding box center [181, 332] width 11 height 13
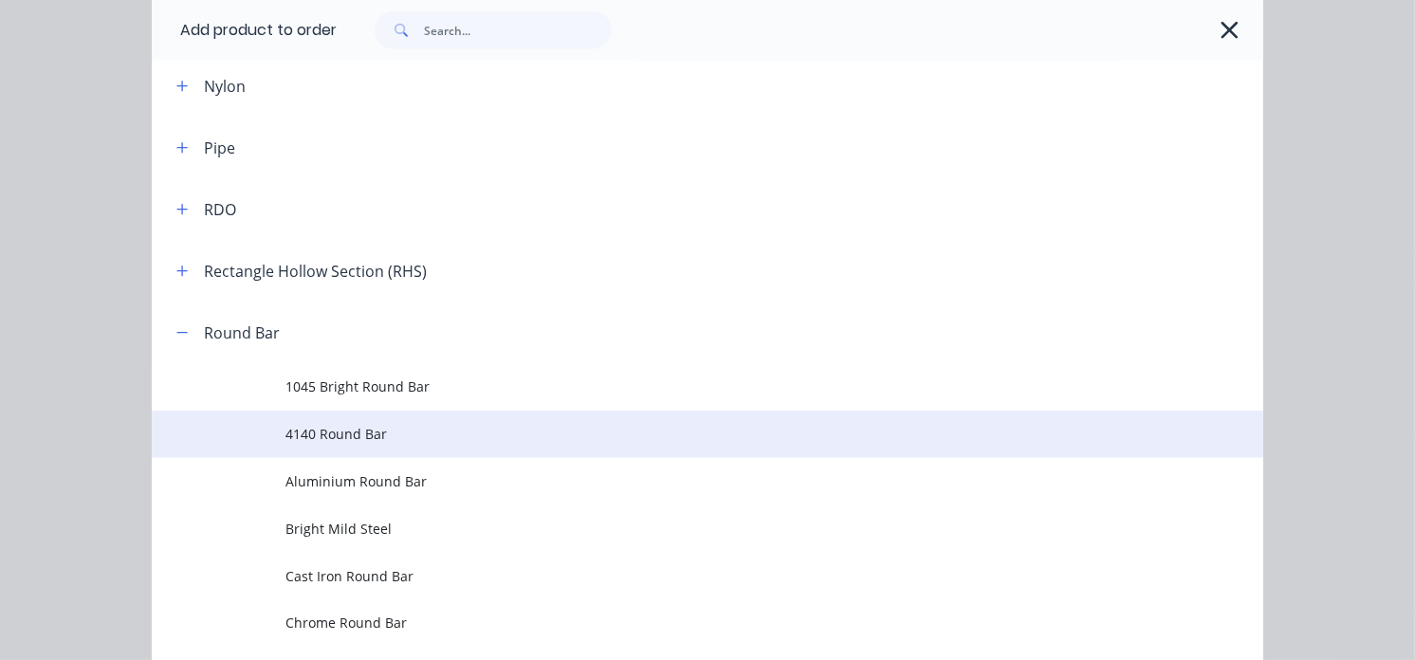
click at [310, 431] on span "4140 Round Bar" at bounding box center [677, 434] width 783 height 20
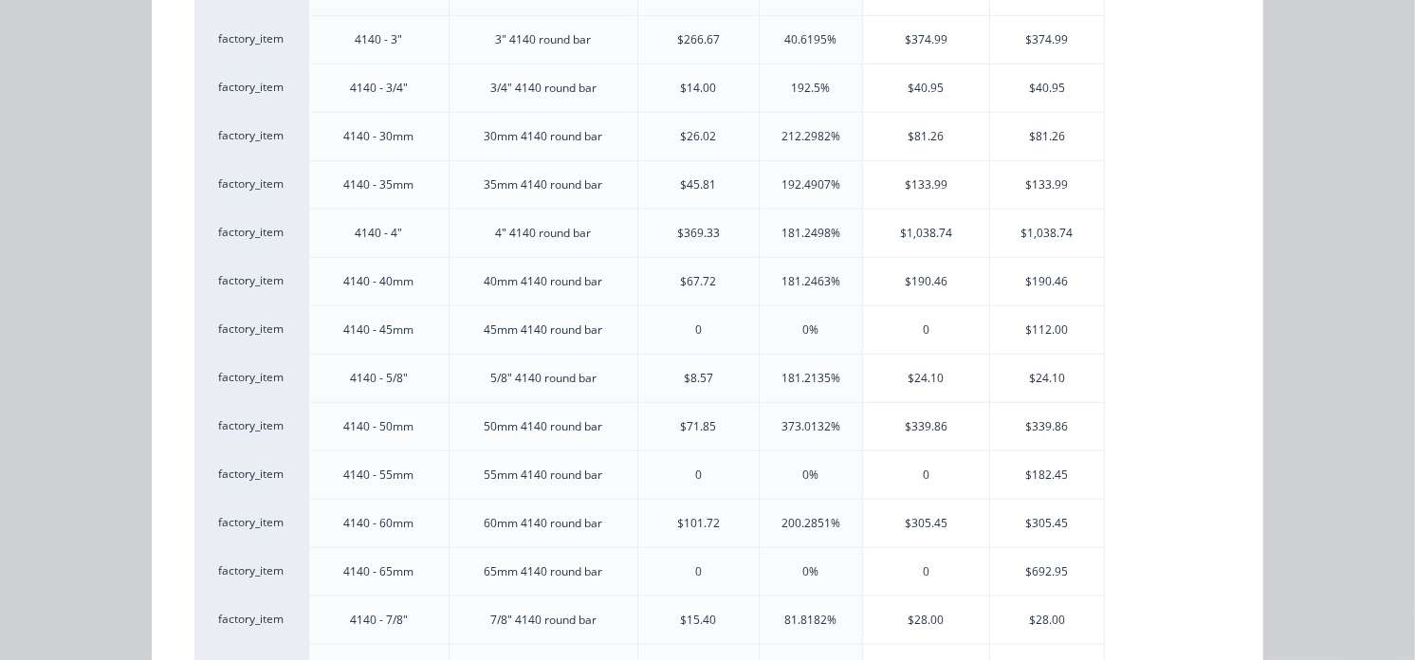
scroll to position [1686, 0]
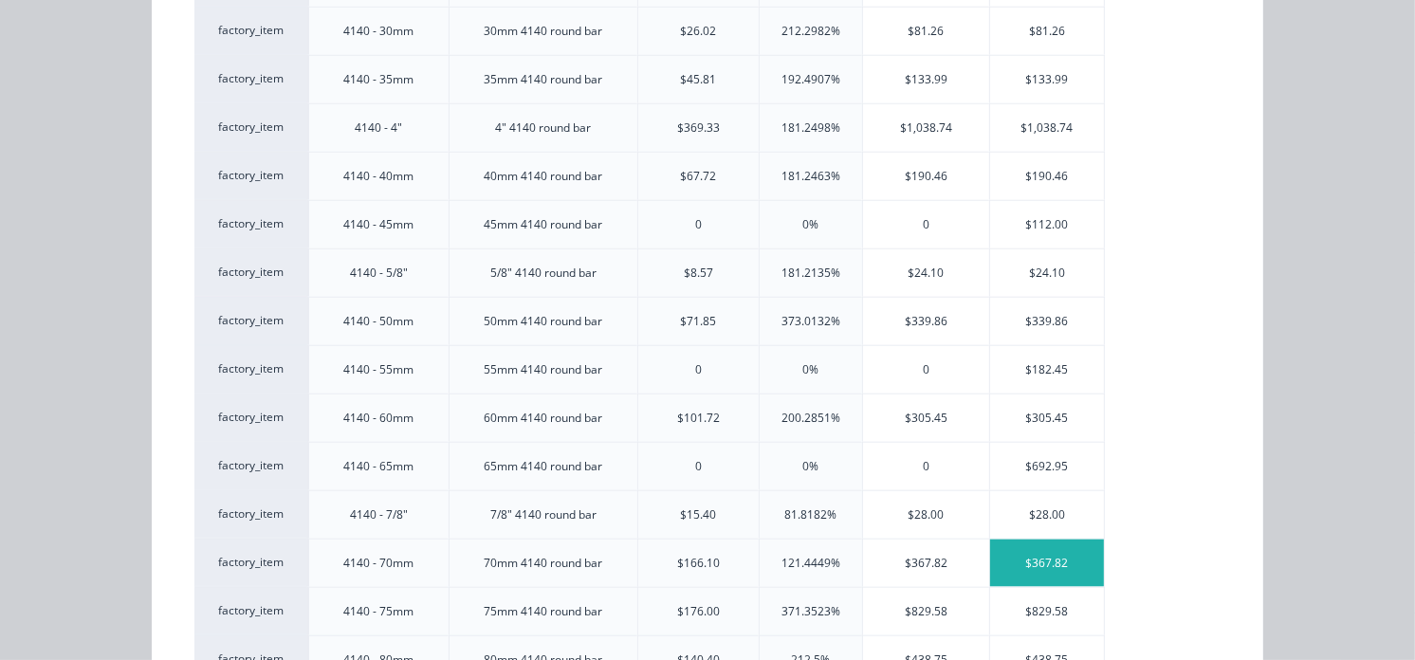
click at [1024, 566] on div "$367.82" at bounding box center [1047, 563] width 114 height 47
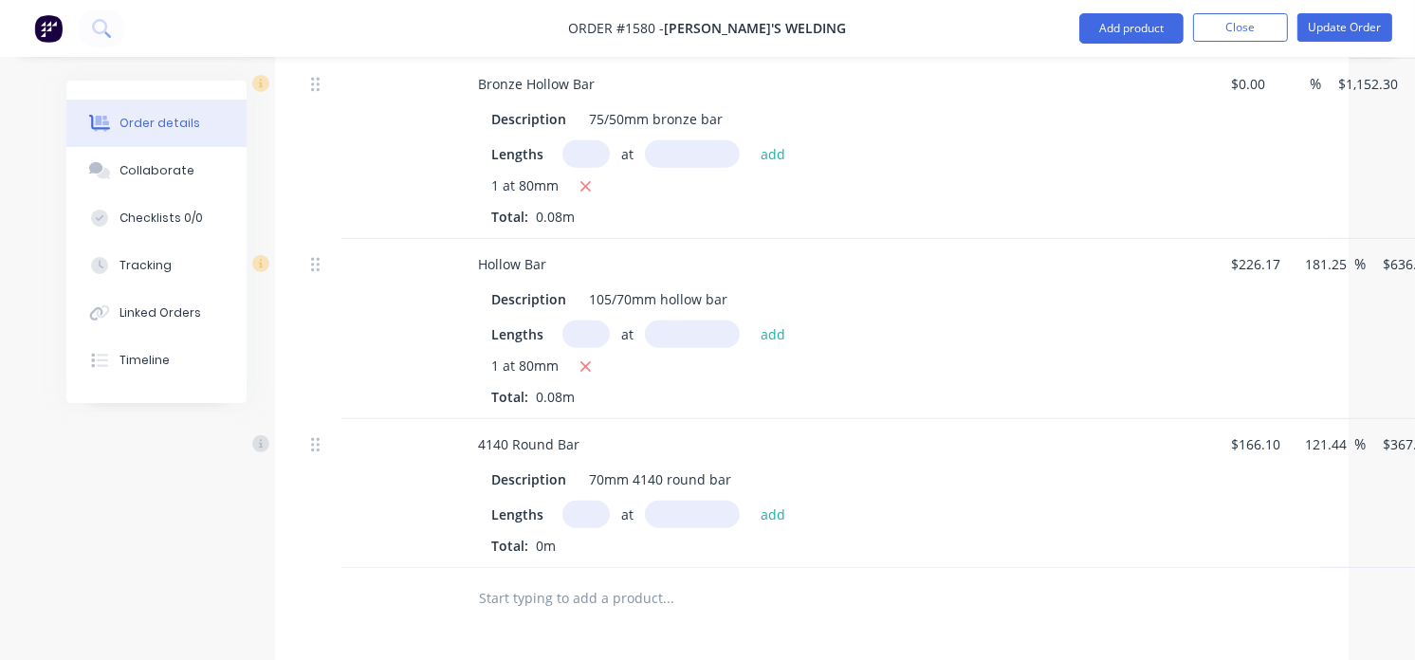
scroll to position [737, 0]
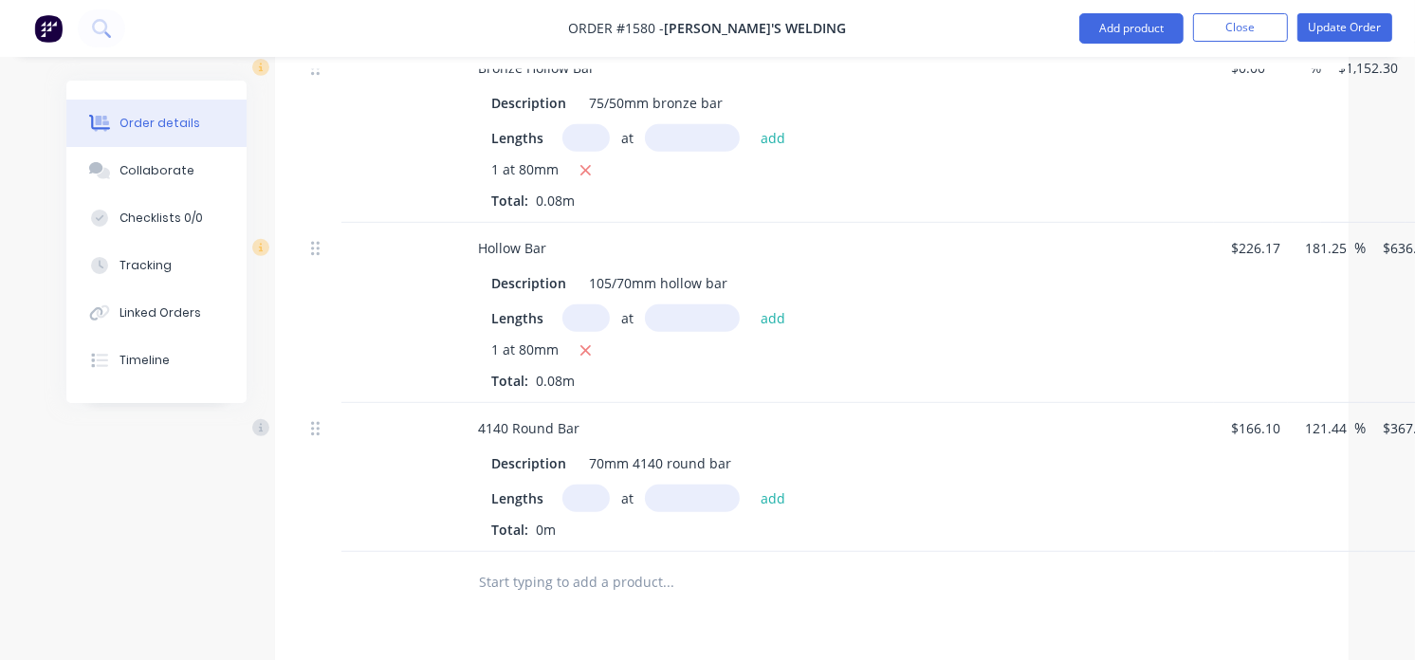
click at [567, 485] on input "text" at bounding box center [586, 499] width 47 height 28
type input "1"
click at [669, 485] on input "text" at bounding box center [692, 499] width 95 height 28
type input "295mm"
click at [765, 485] on button "add" at bounding box center [773, 498] width 45 height 26
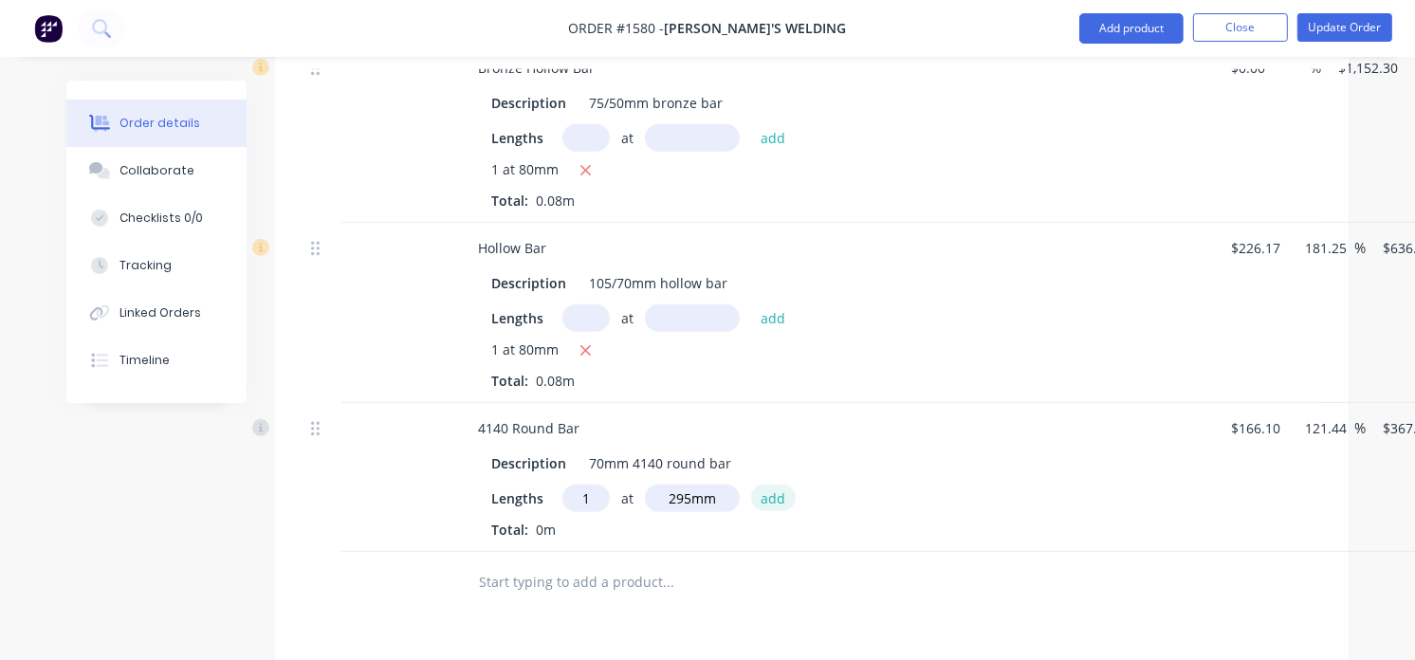
type input "$108.51"
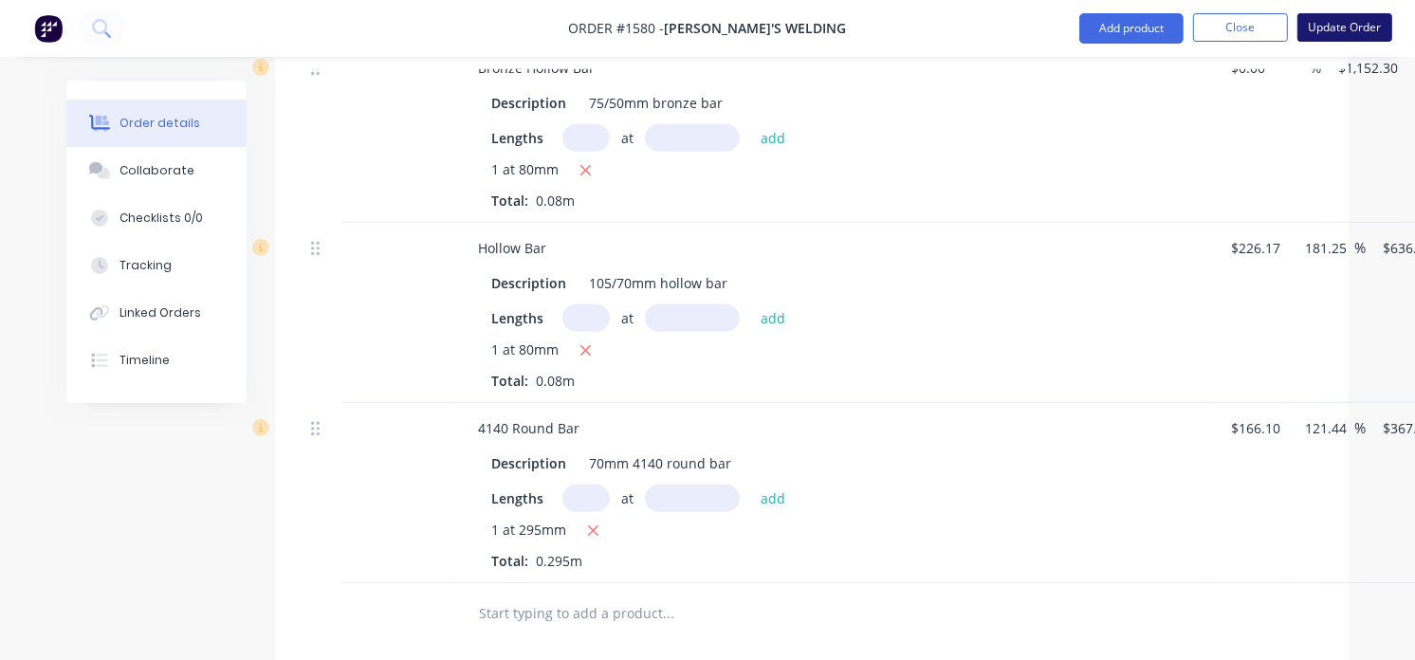
click at [1024, 24] on button "Update Order" at bounding box center [1345, 27] width 95 height 28
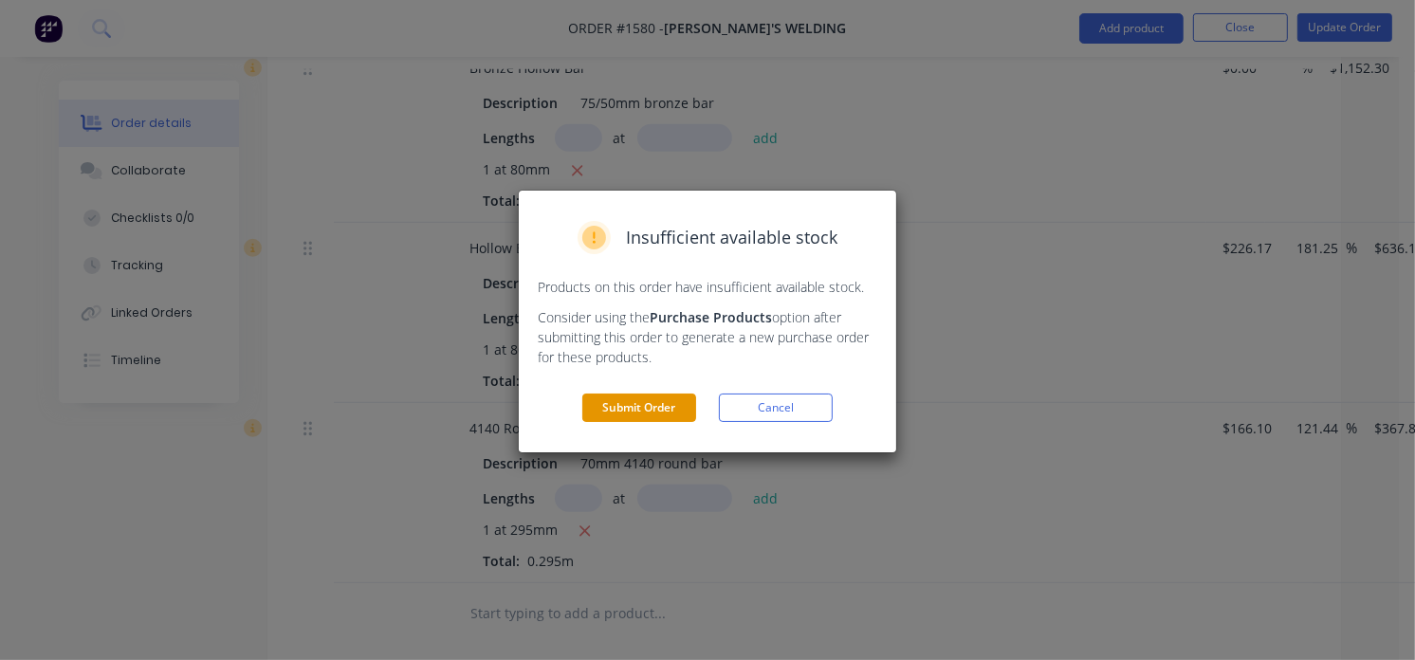
click at [648, 410] on button "Submit Order" at bounding box center [639, 408] width 114 height 28
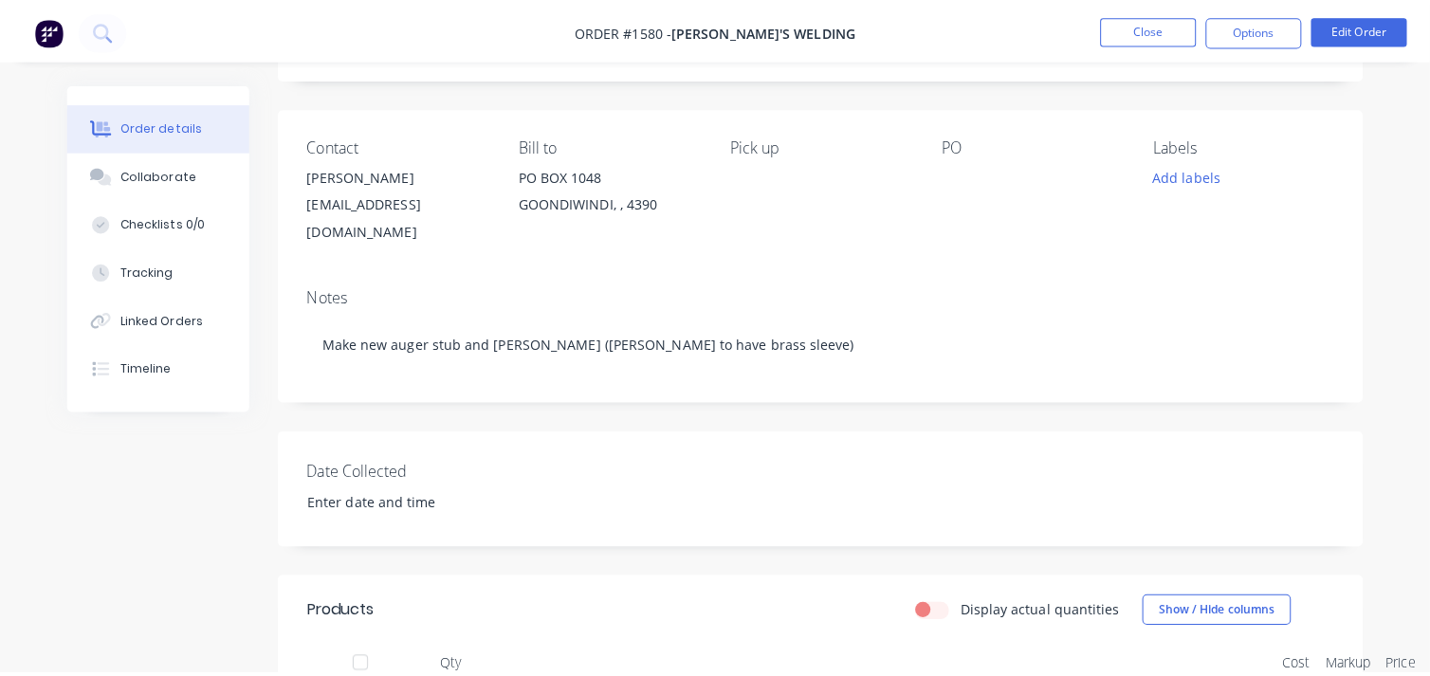
scroll to position [0, 0]
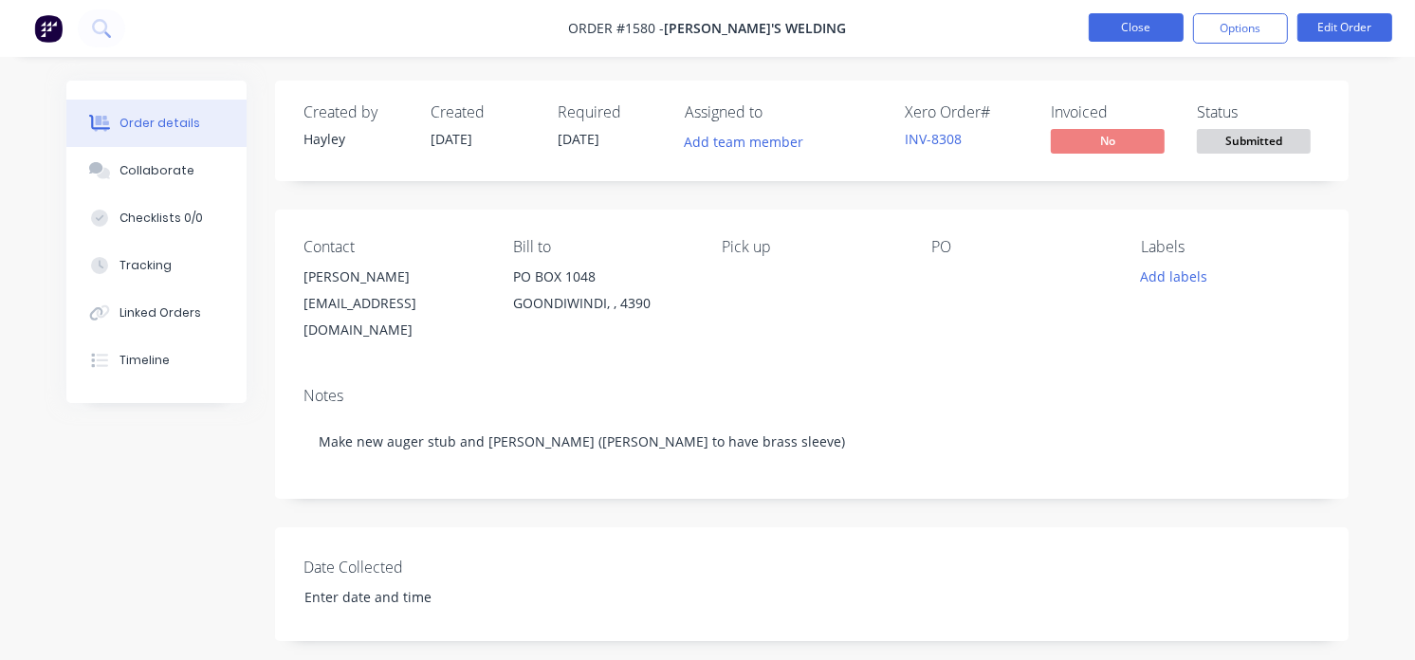
click at [1024, 28] on button "Close" at bounding box center [1136, 27] width 95 height 28
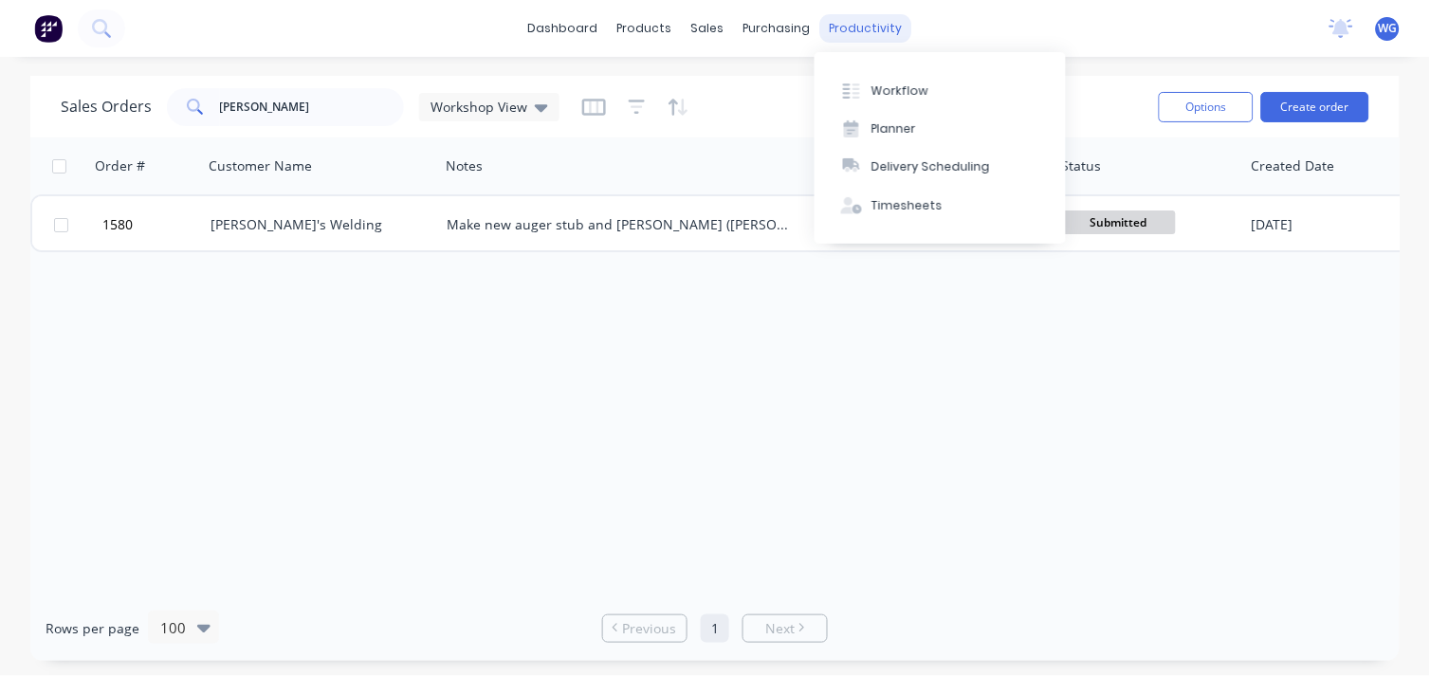
click at [863, 16] on div "productivity" at bounding box center [867, 28] width 92 height 28
click at [906, 93] on div "Workflow" at bounding box center [900, 91] width 57 height 17
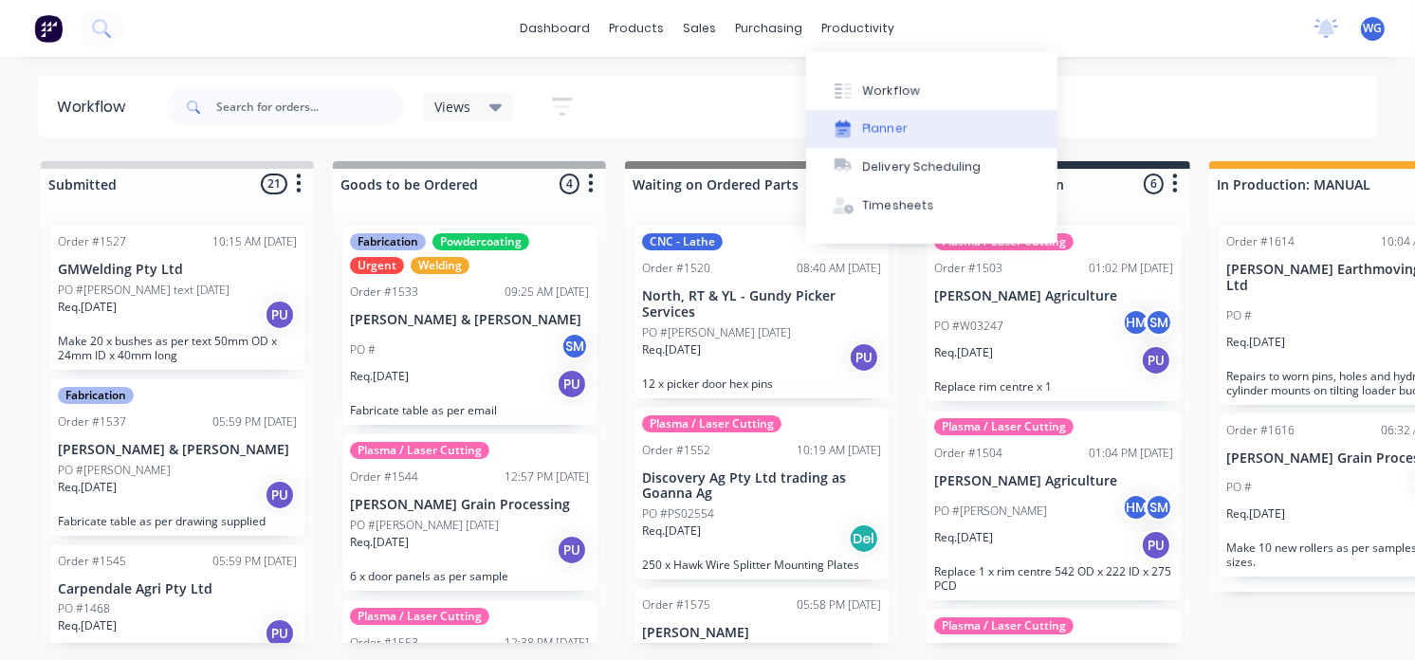
click at [901, 123] on div "Planner" at bounding box center [885, 128] width 45 height 17
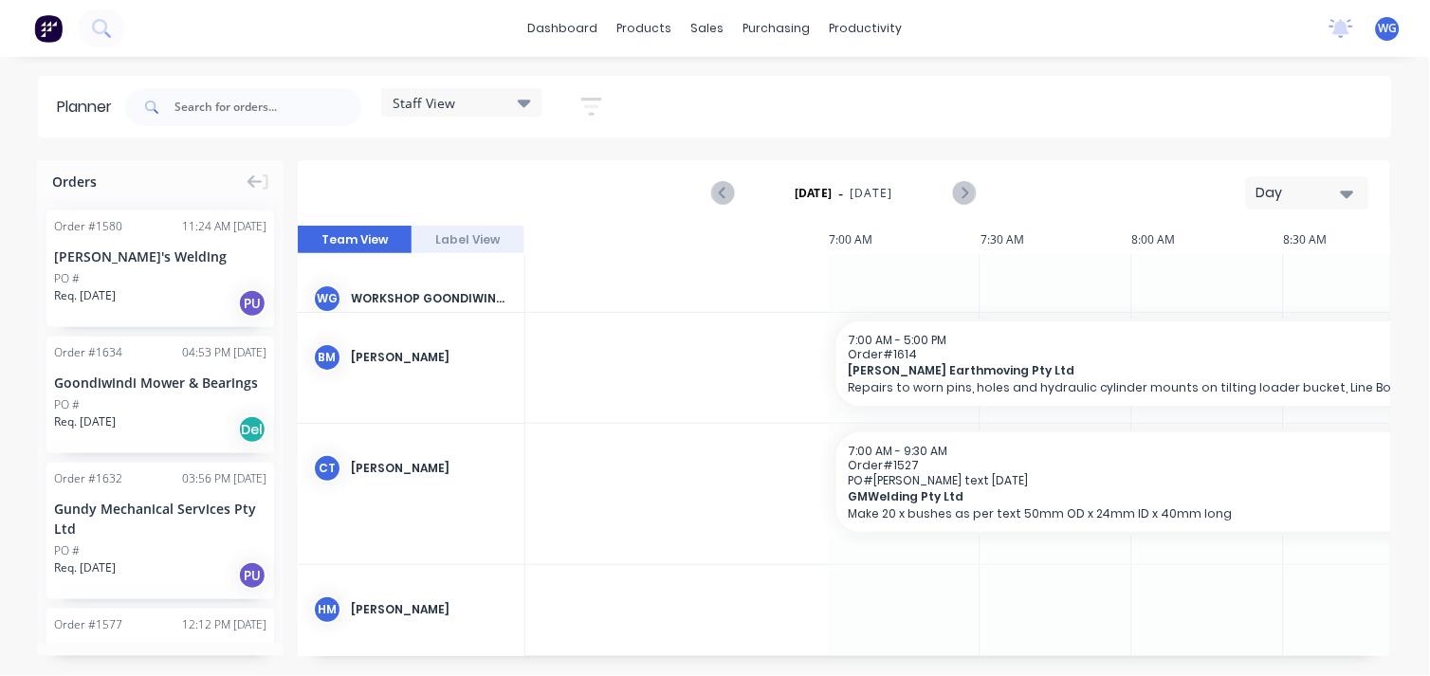
scroll to position [0, 1519]
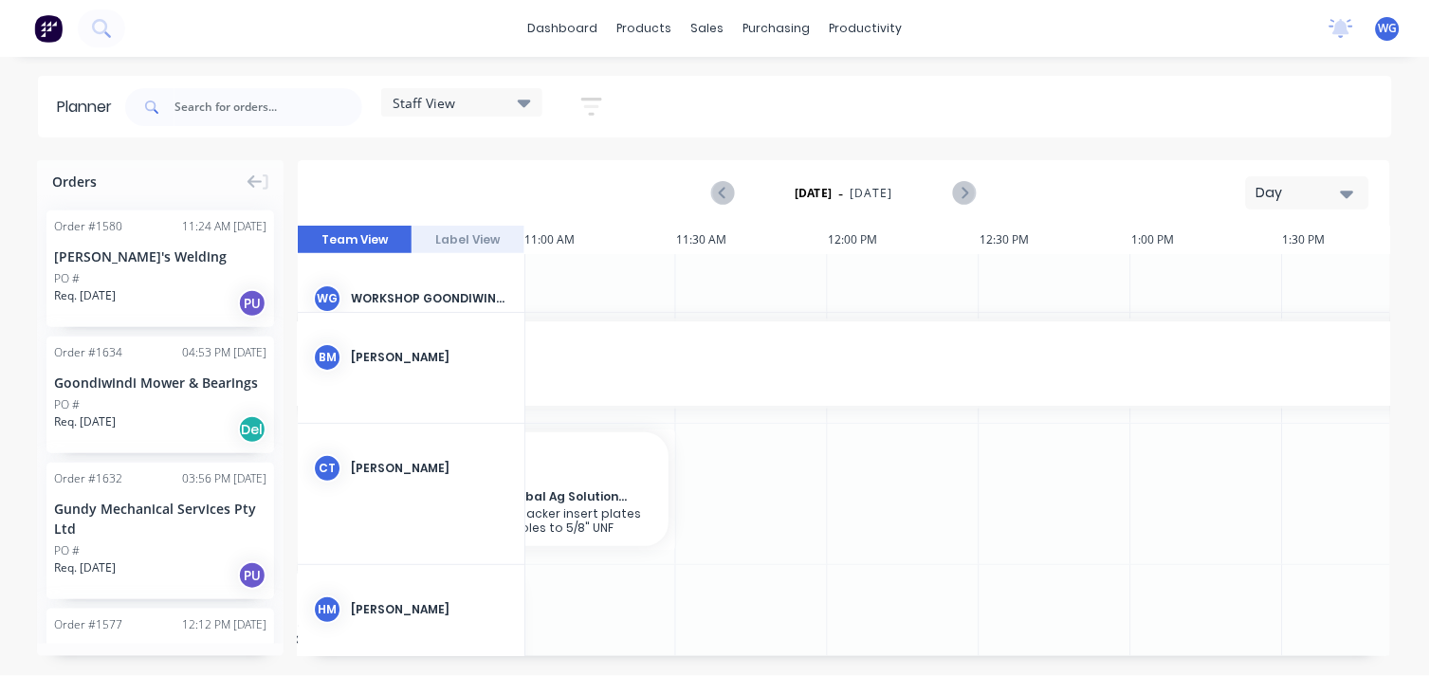
click at [600, 281] on div at bounding box center [601, 283] width 152 height 58
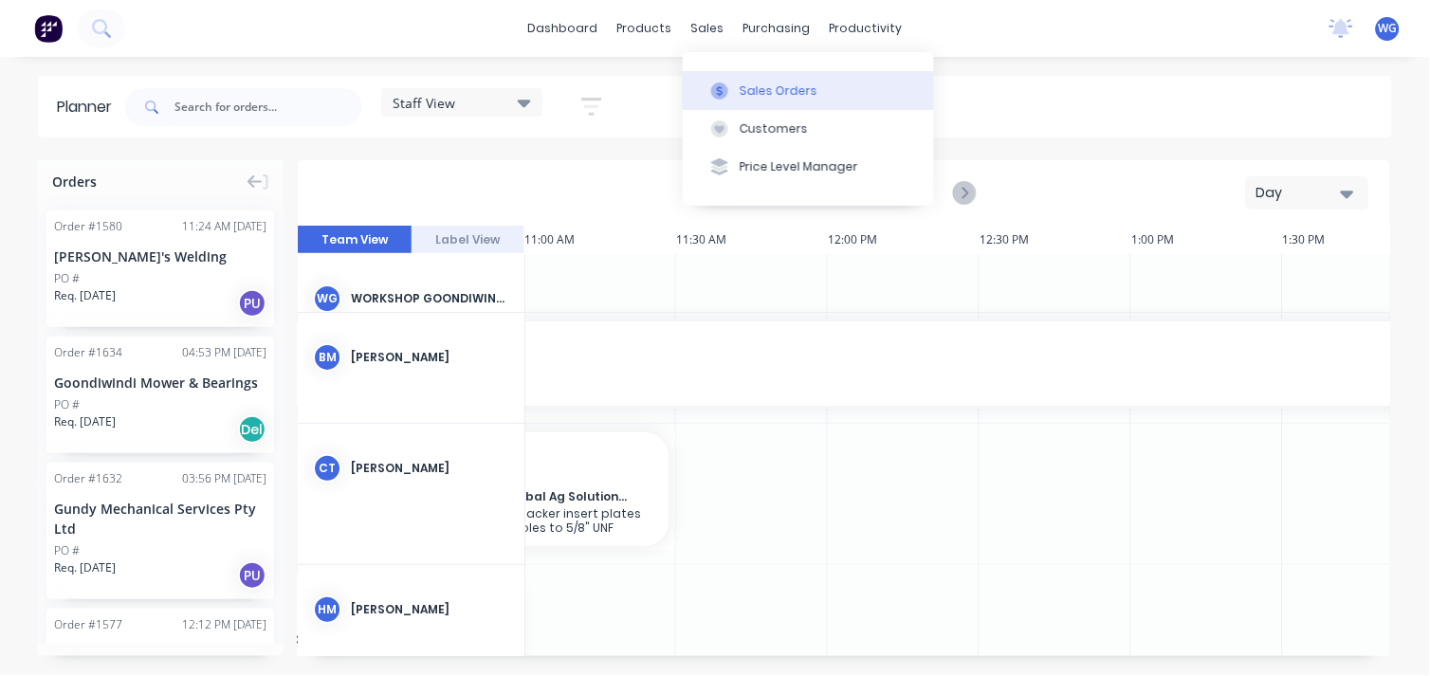
click at [744, 104] on button "Sales Orders" at bounding box center [808, 90] width 251 height 38
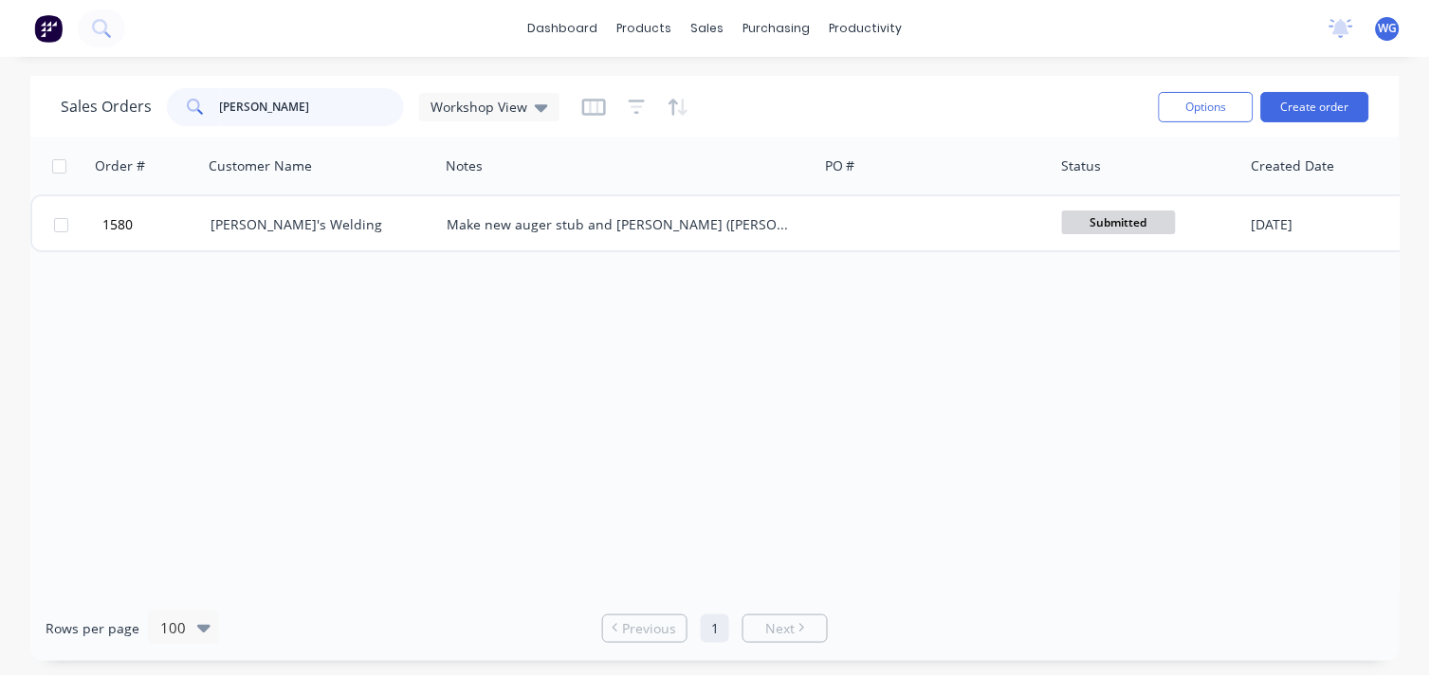
drag, startPoint x: 249, startPoint y: 108, endPoint x: 197, endPoint y: 109, distance: 51.2
click at [197, 109] on div "[PERSON_NAME]" at bounding box center [285, 107] width 237 height 38
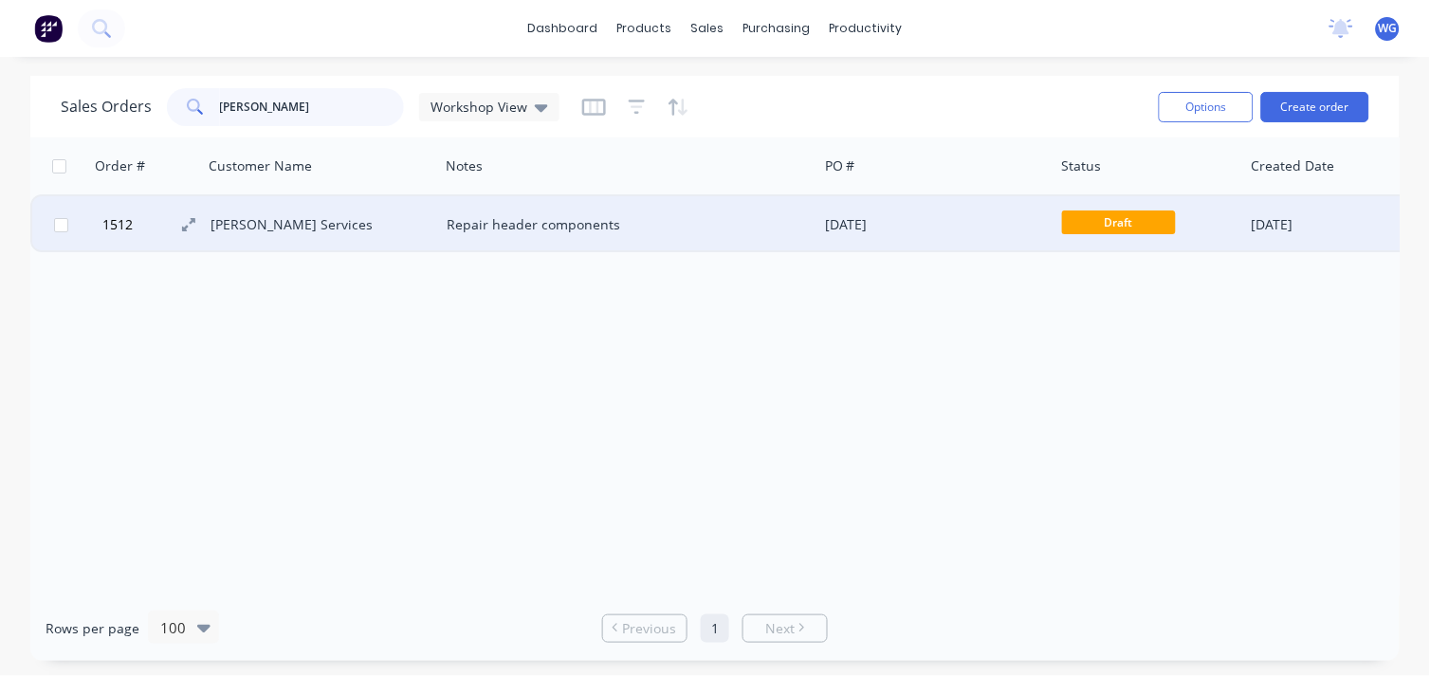
type input "[PERSON_NAME]"
click at [140, 225] on button "1512" at bounding box center [154, 224] width 114 height 57
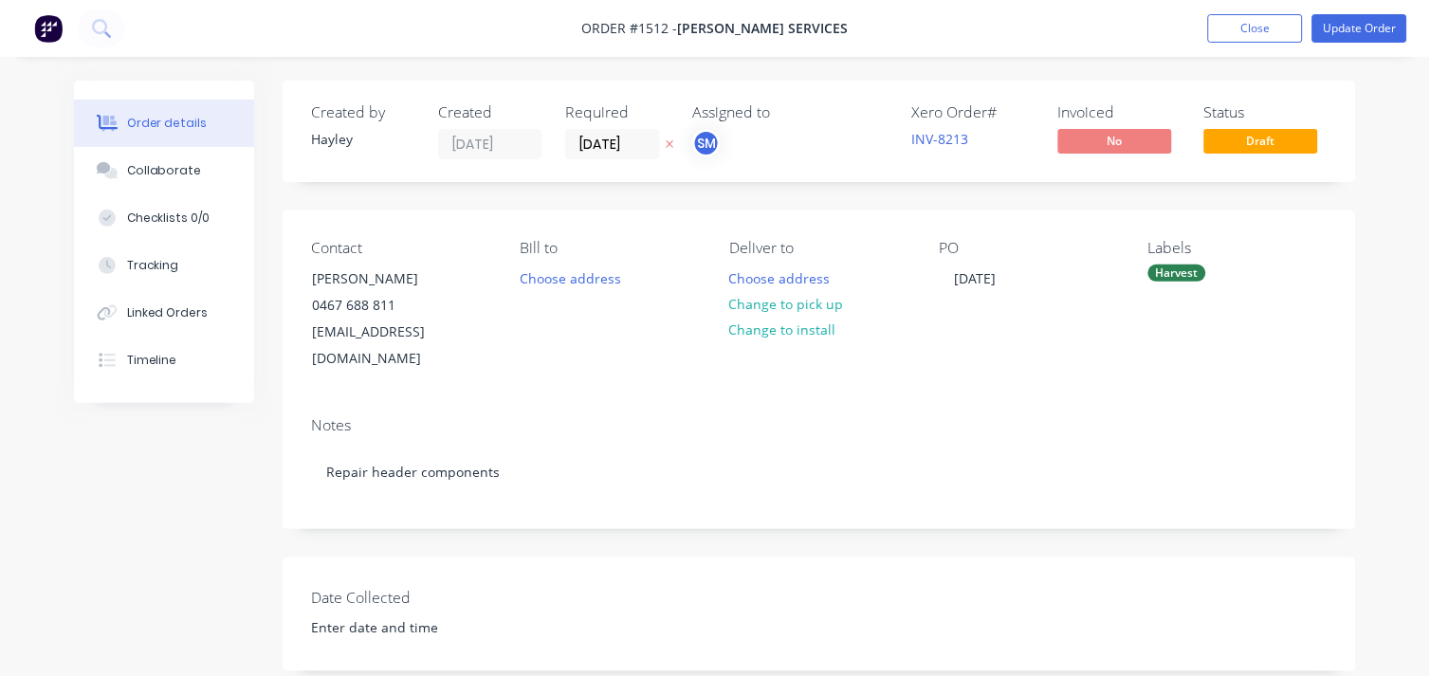
type input "$37.70"
type input "$245.05"
type input "$79.20"
type input "33.78"
type input "$105.95"
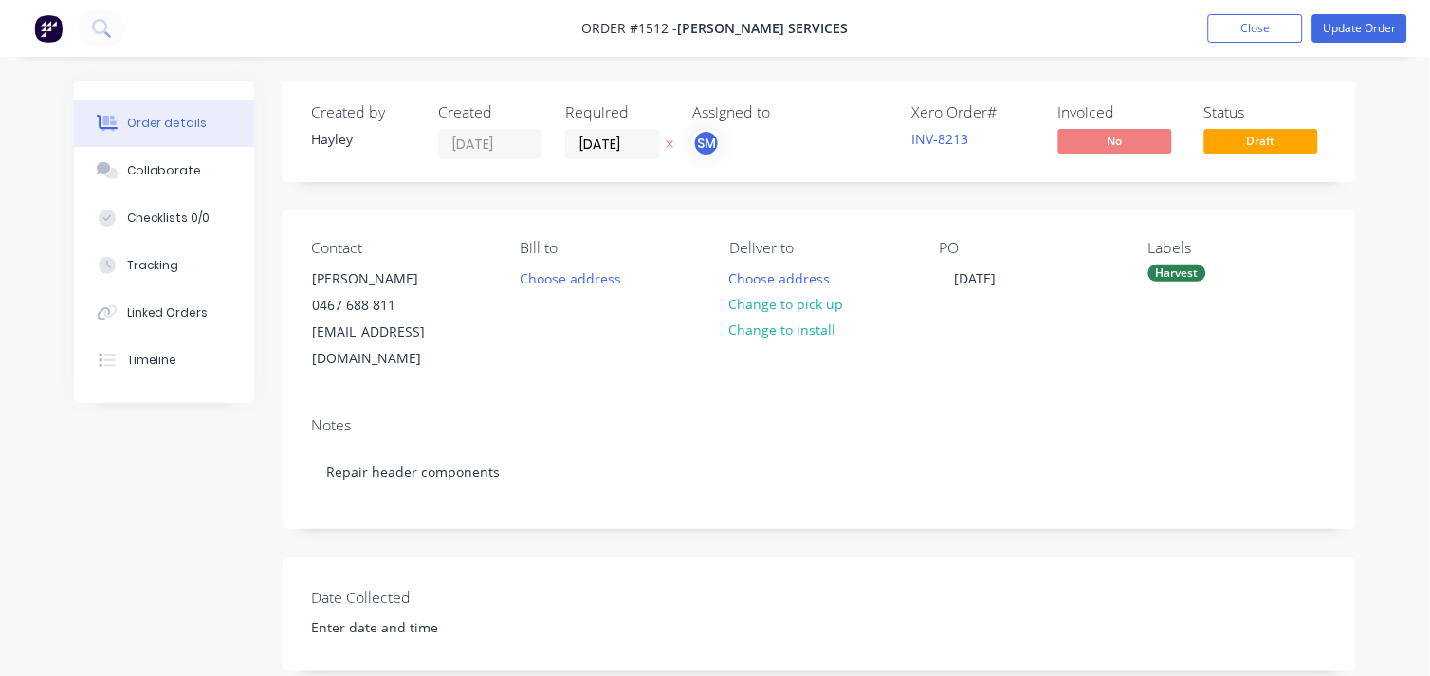
type input "$39.12"
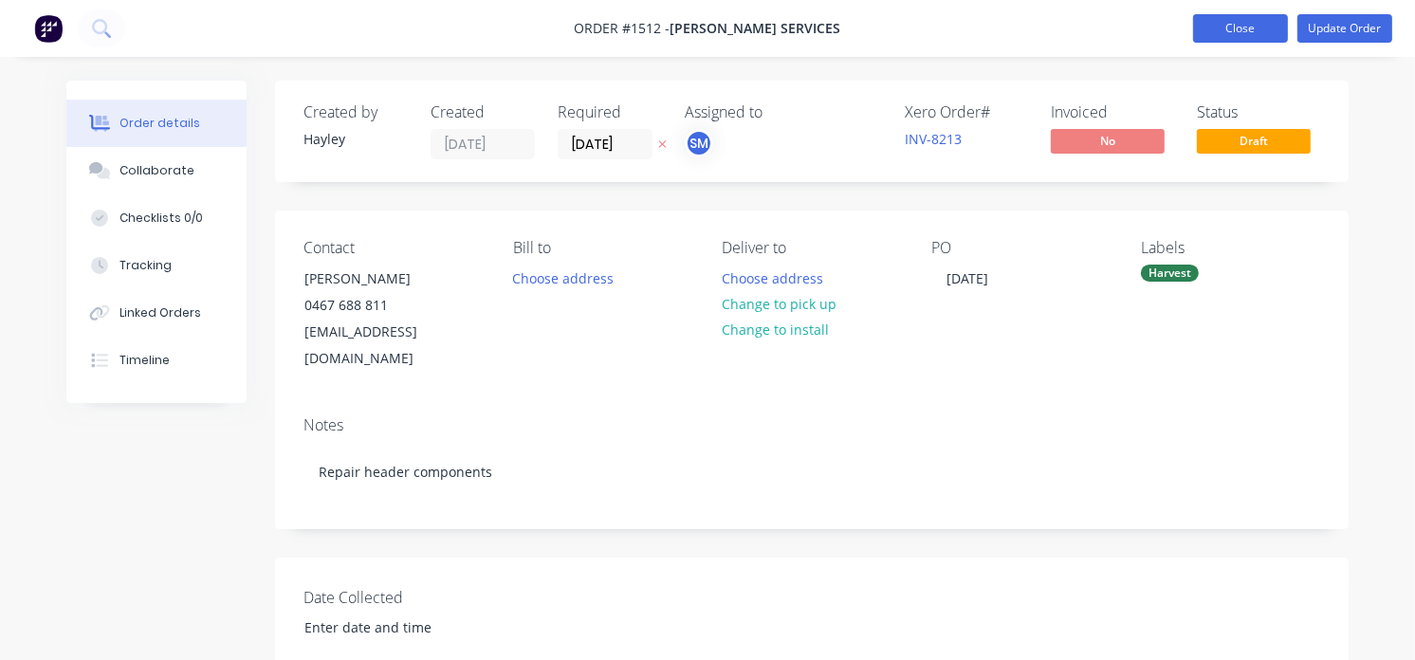
click at [1024, 25] on button "Close" at bounding box center [1240, 28] width 95 height 28
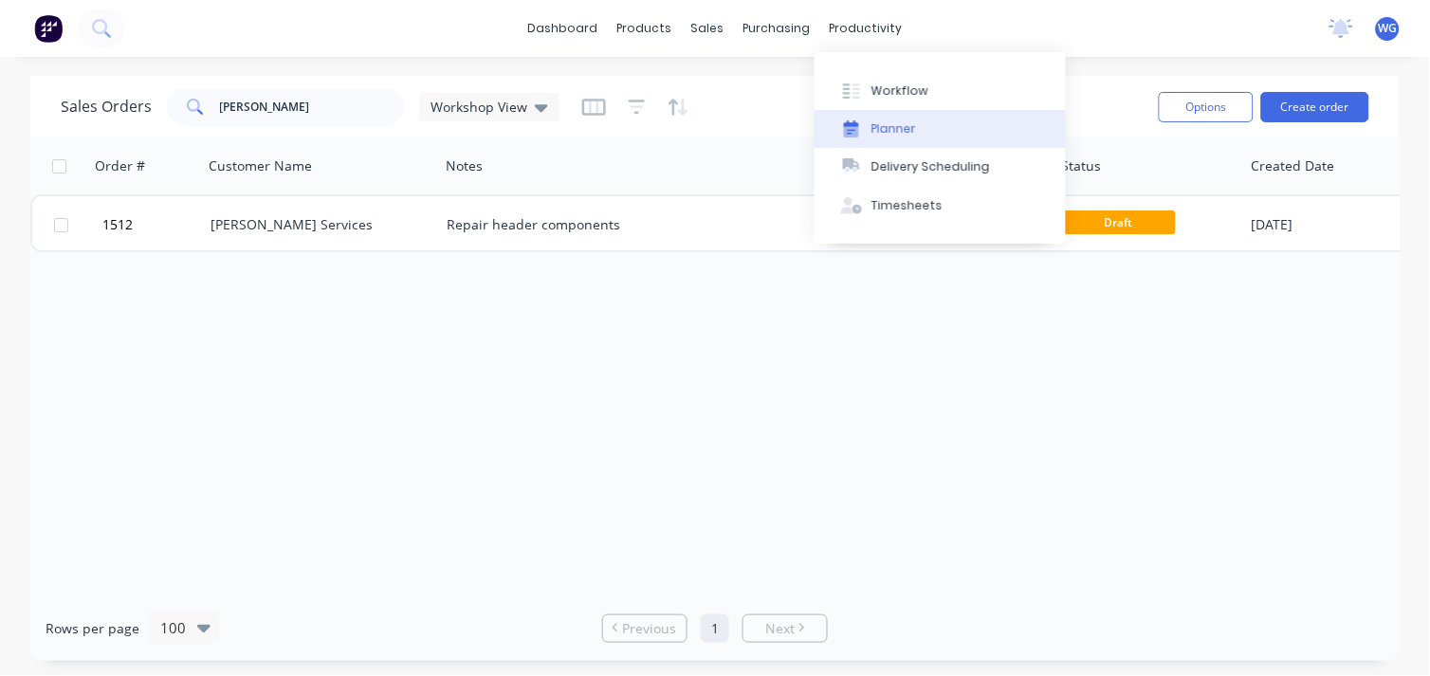
click at [872, 121] on div "Planner" at bounding box center [894, 128] width 45 height 17
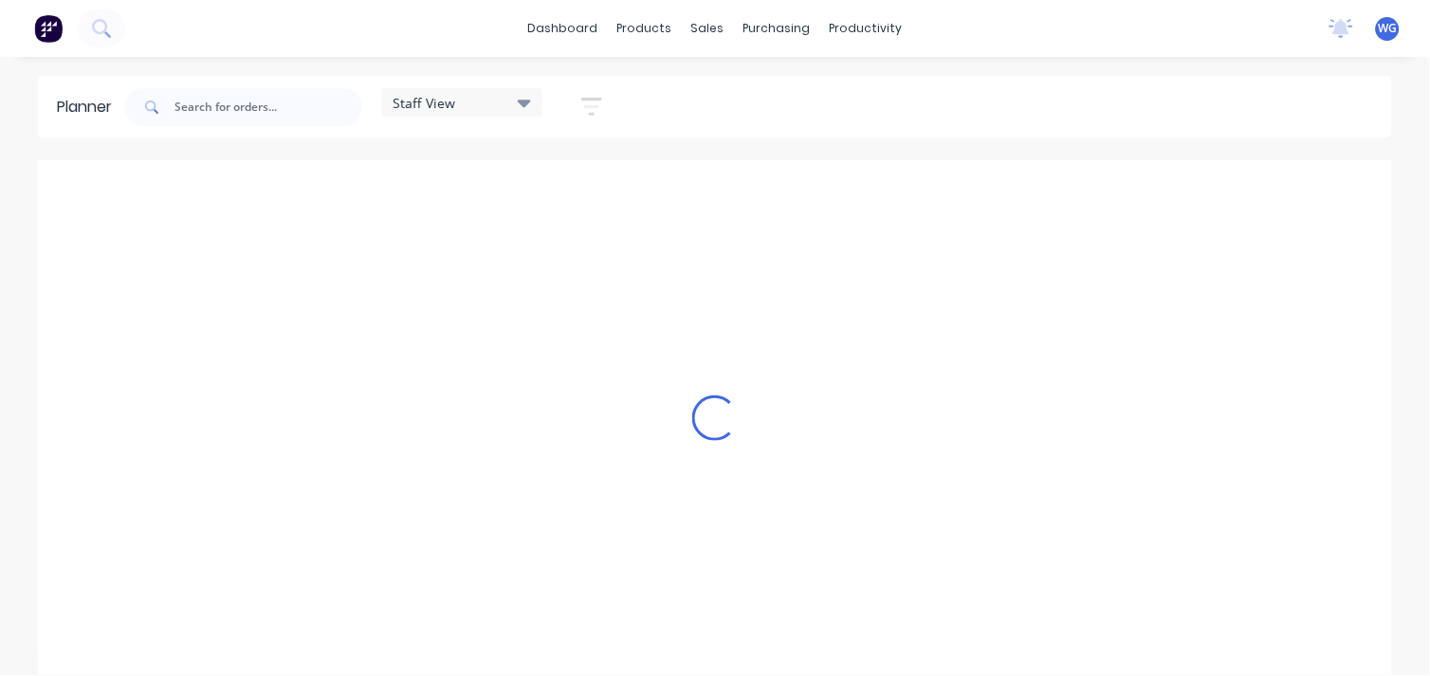
scroll to position [0, 1519]
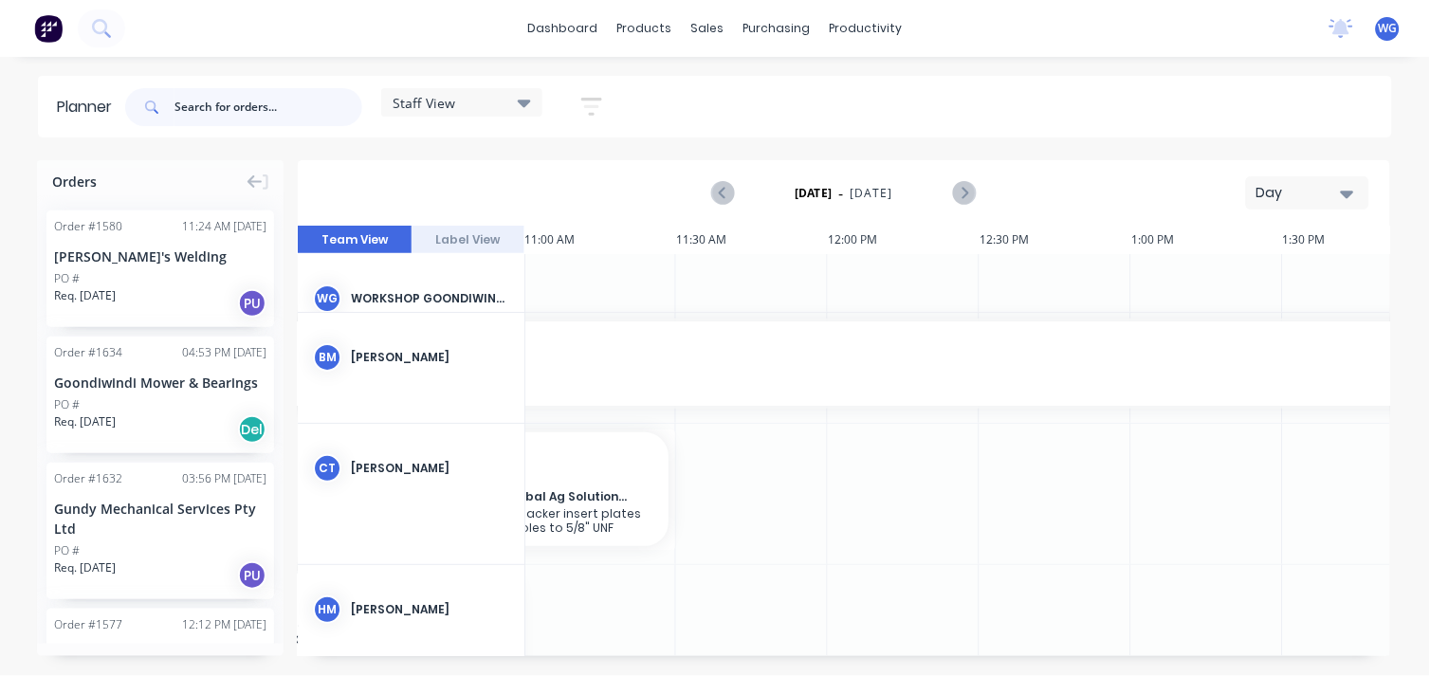
click at [210, 106] on input "text" at bounding box center [269, 107] width 188 height 38
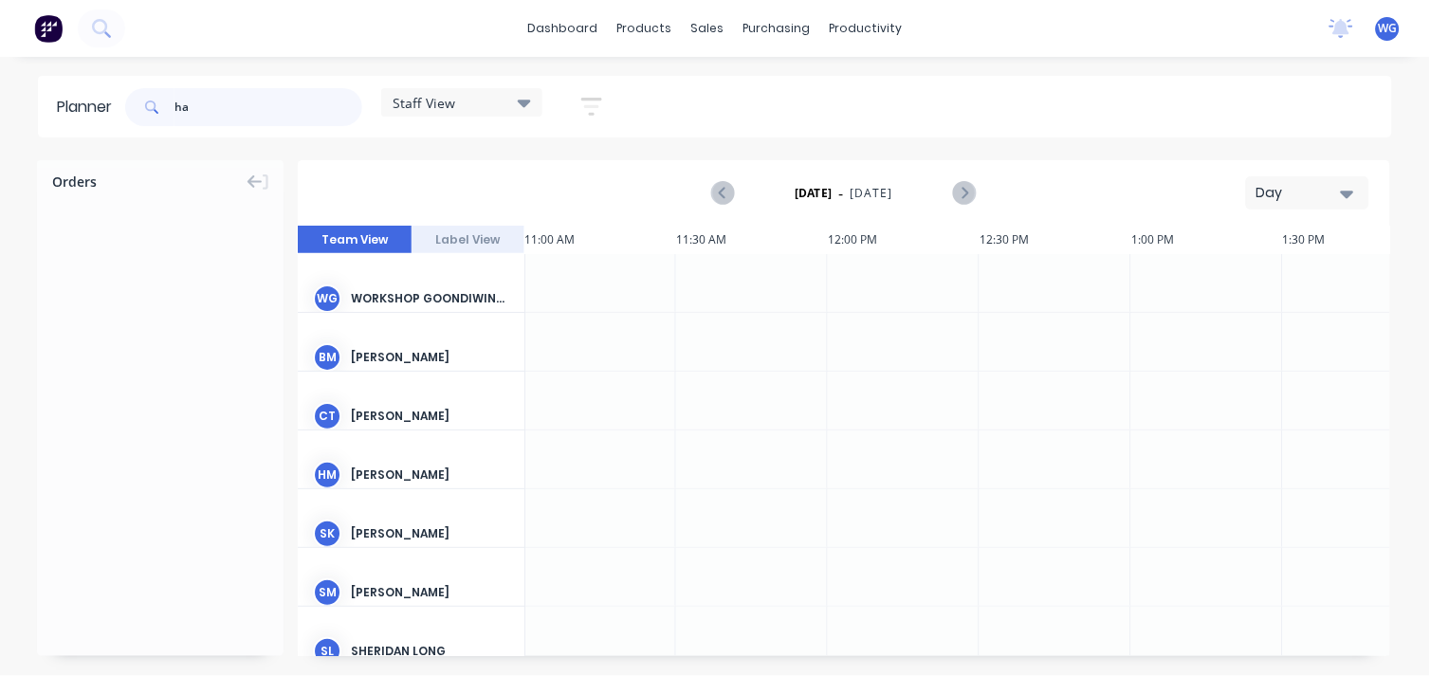
type input "h"
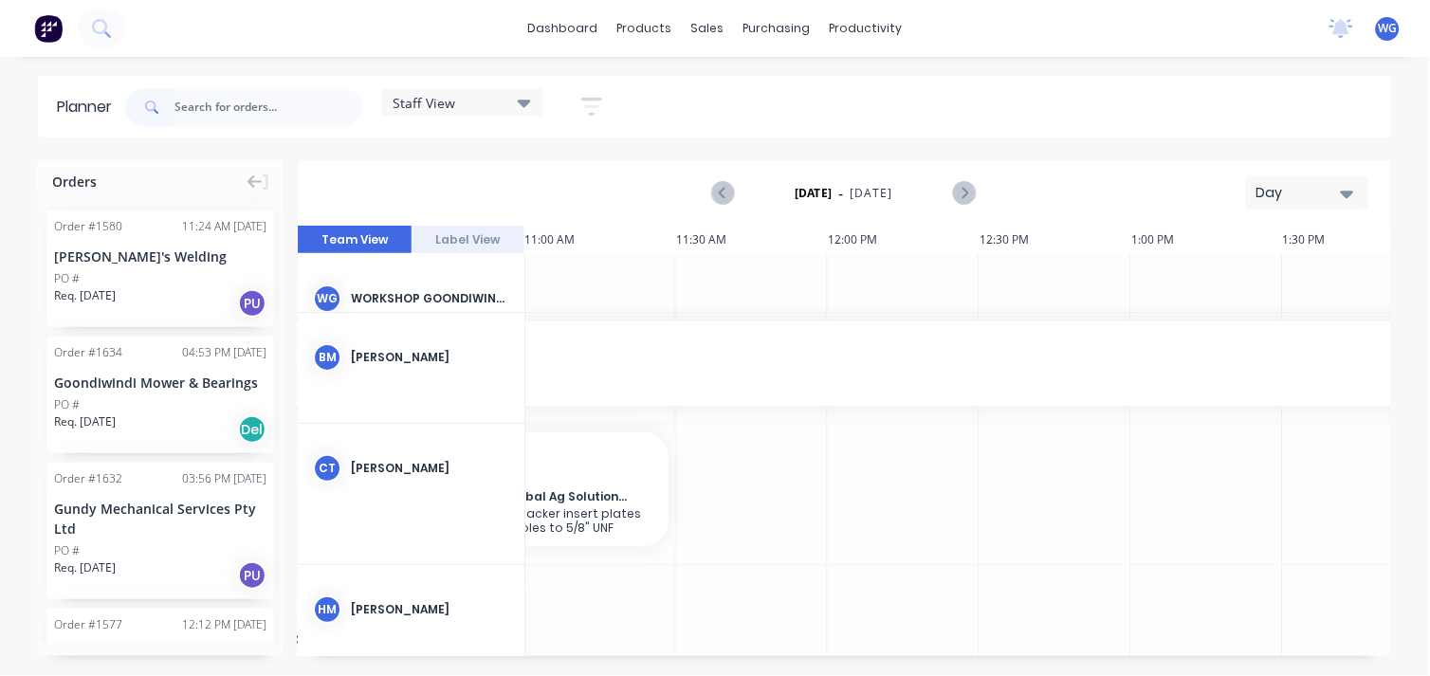
click at [584, 101] on icon "button" at bounding box center [591, 107] width 21 height 24
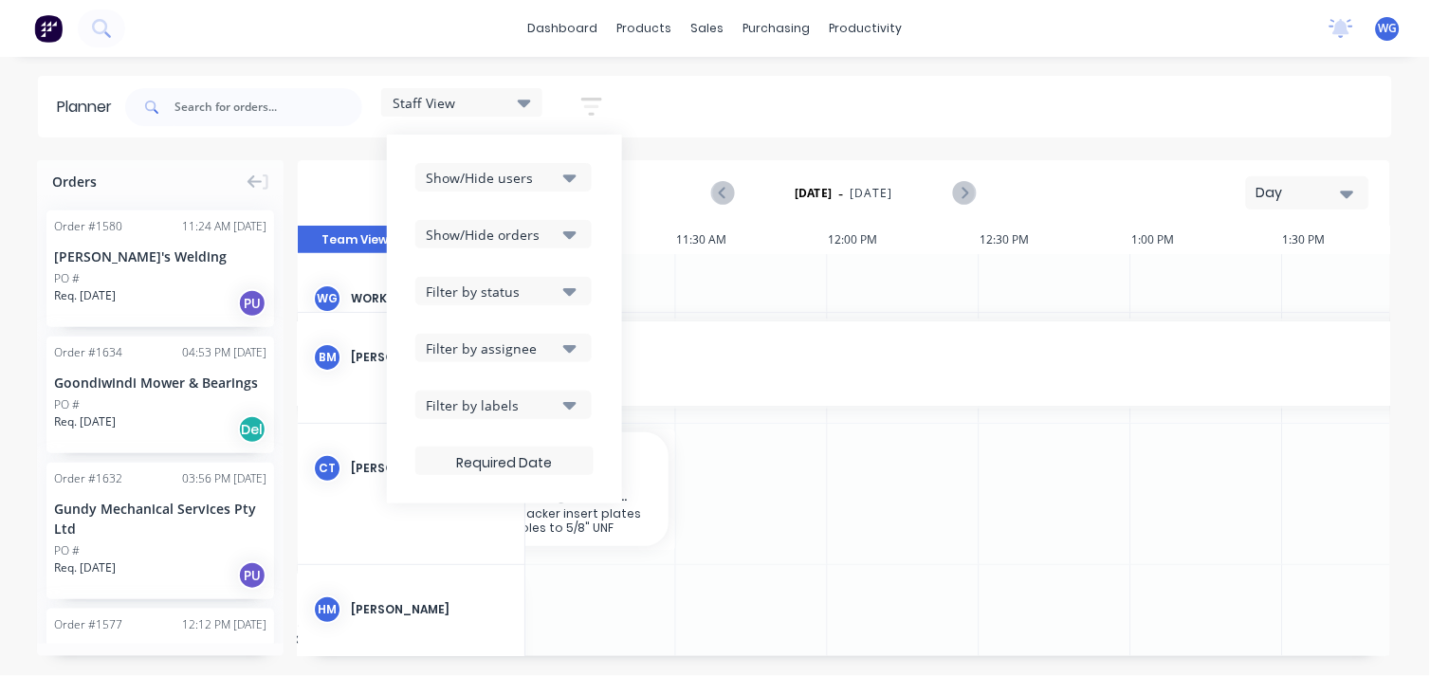
click at [573, 175] on icon "button" at bounding box center [569, 179] width 13 height 8
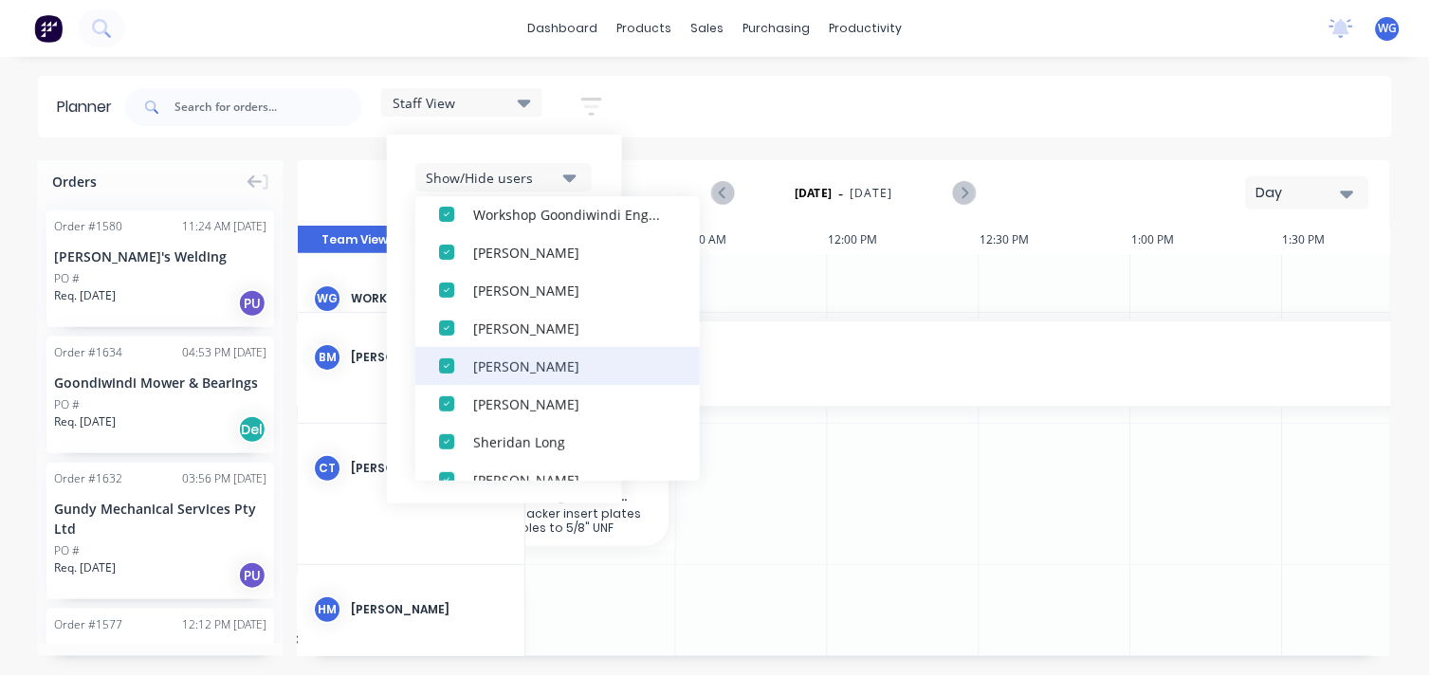
scroll to position [211, 0]
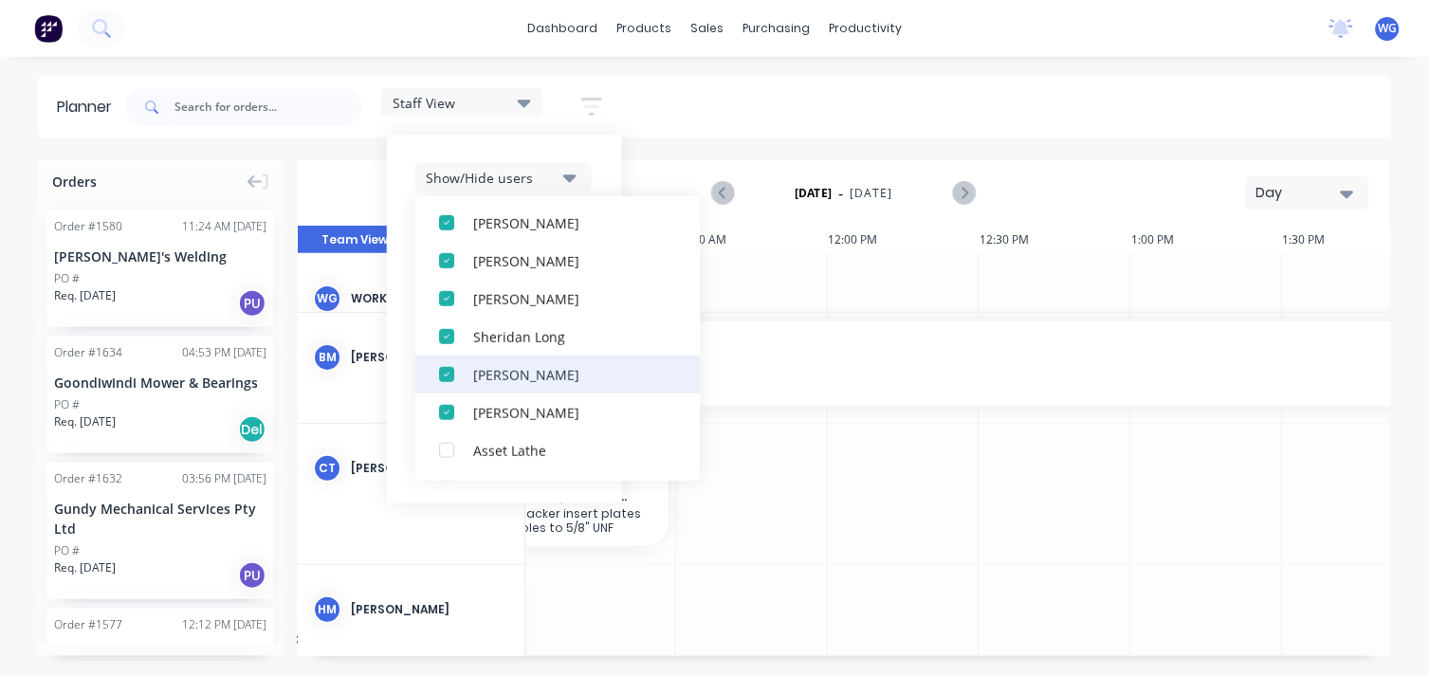
click at [450, 371] on div "button" at bounding box center [447, 375] width 38 height 38
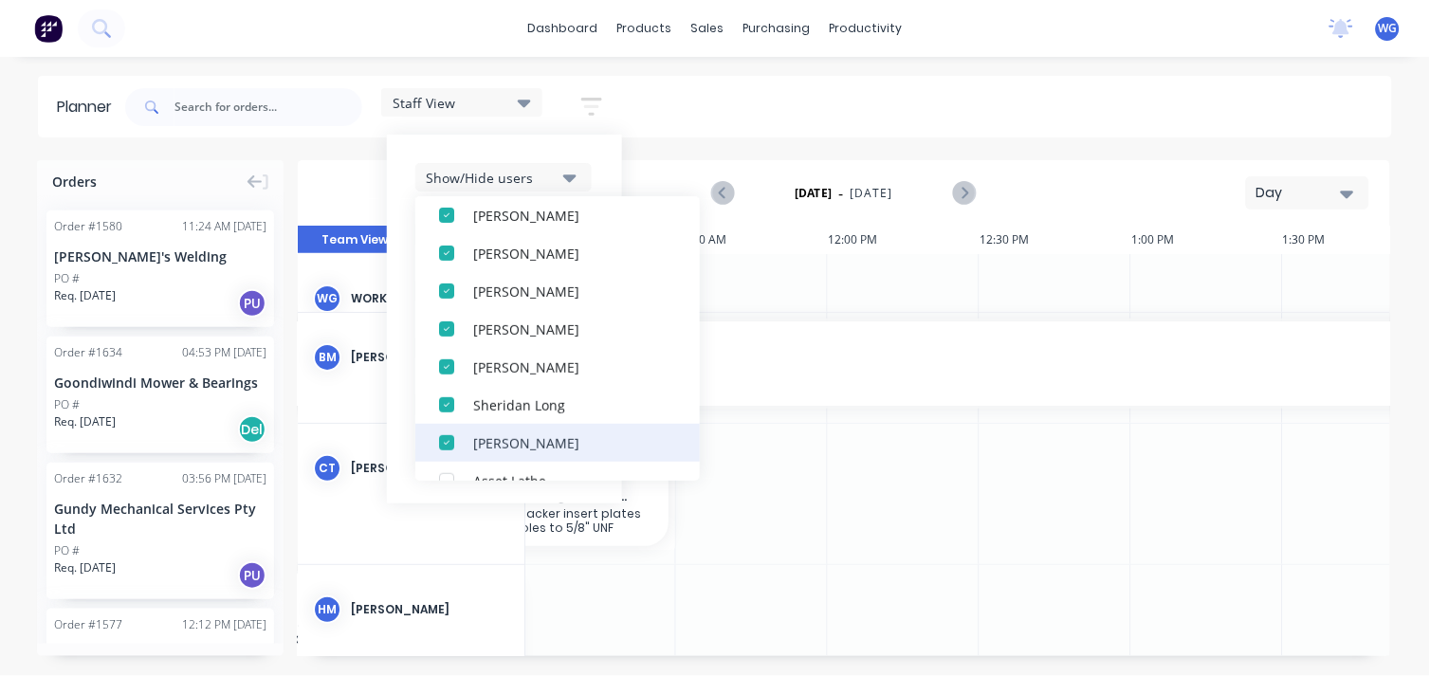
scroll to position [105, 0]
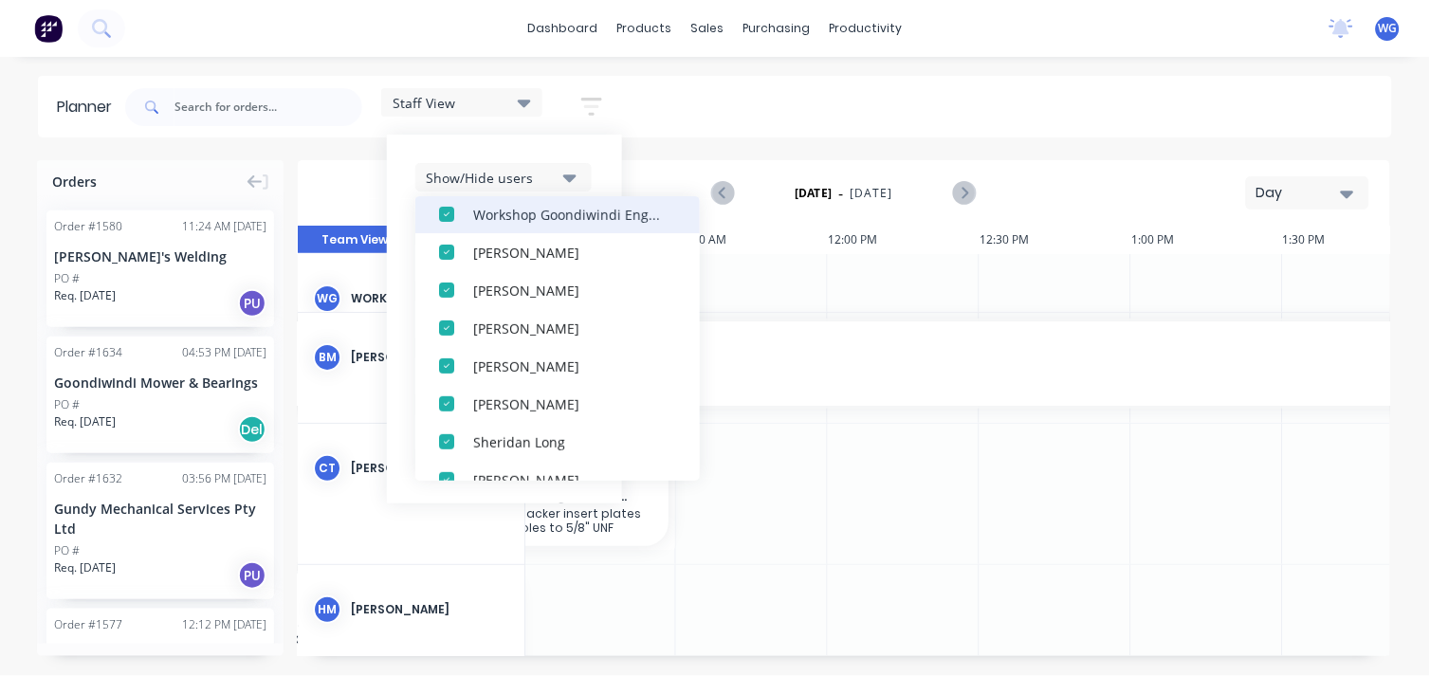
click at [446, 211] on div "button" at bounding box center [447, 214] width 38 height 38
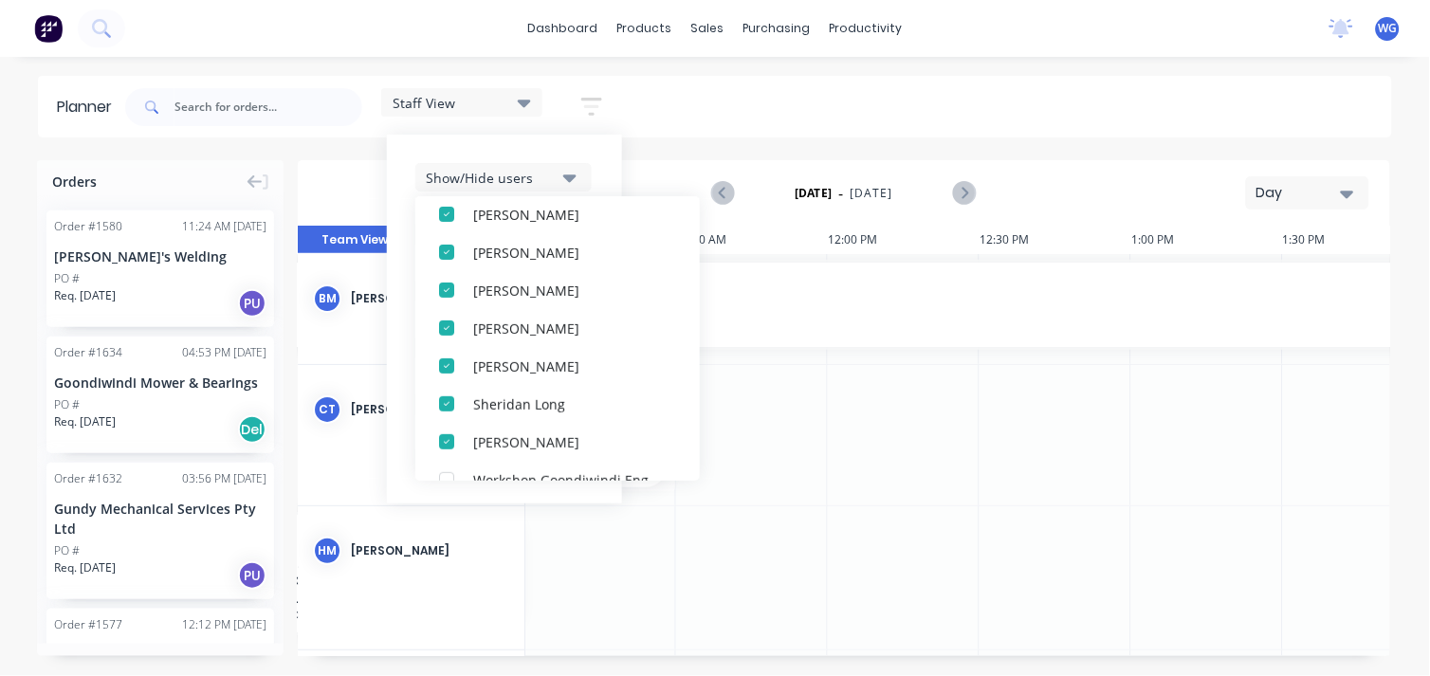
scroll to position [67, 0]
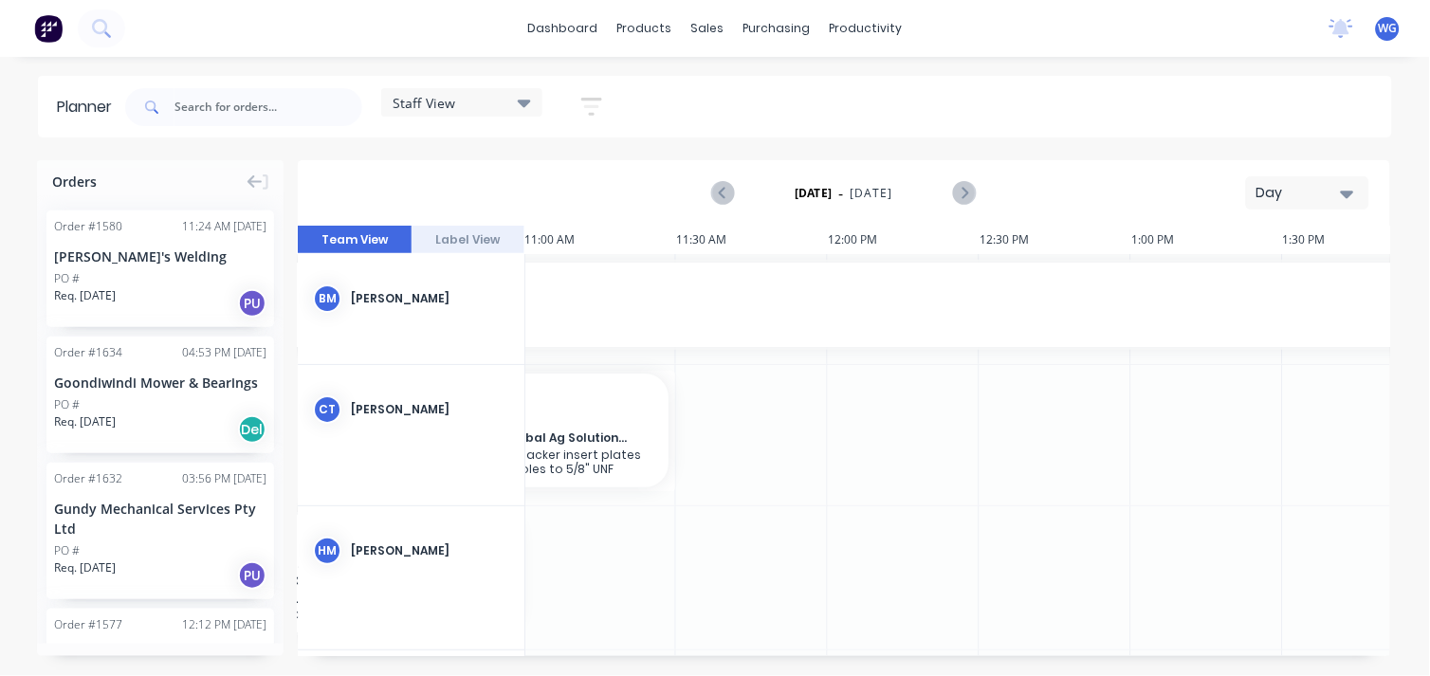
click at [366, 144] on div "Planner Staff View Save new view None edit Staff View (Default) edit Staff edit…" at bounding box center [715, 376] width 1430 height 600
click at [589, 98] on icon "button" at bounding box center [591, 107] width 21 height 18
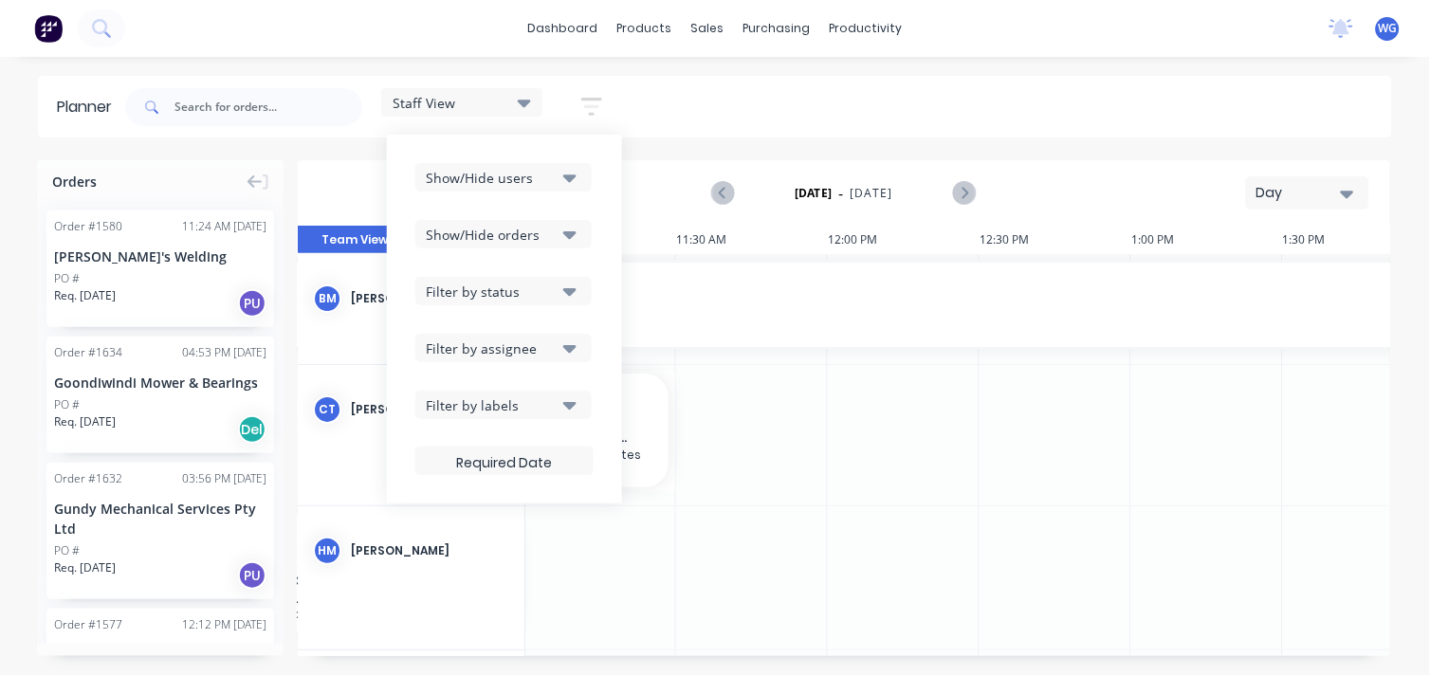
click at [533, 232] on div "Show/Hide orders" at bounding box center [492, 235] width 132 height 20
click at [485, 231] on div "Show/Hide orders" at bounding box center [492, 235] width 132 height 20
click at [523, 299] on div "Filter by status" at bounding box center [492, 292] width 132 height 20
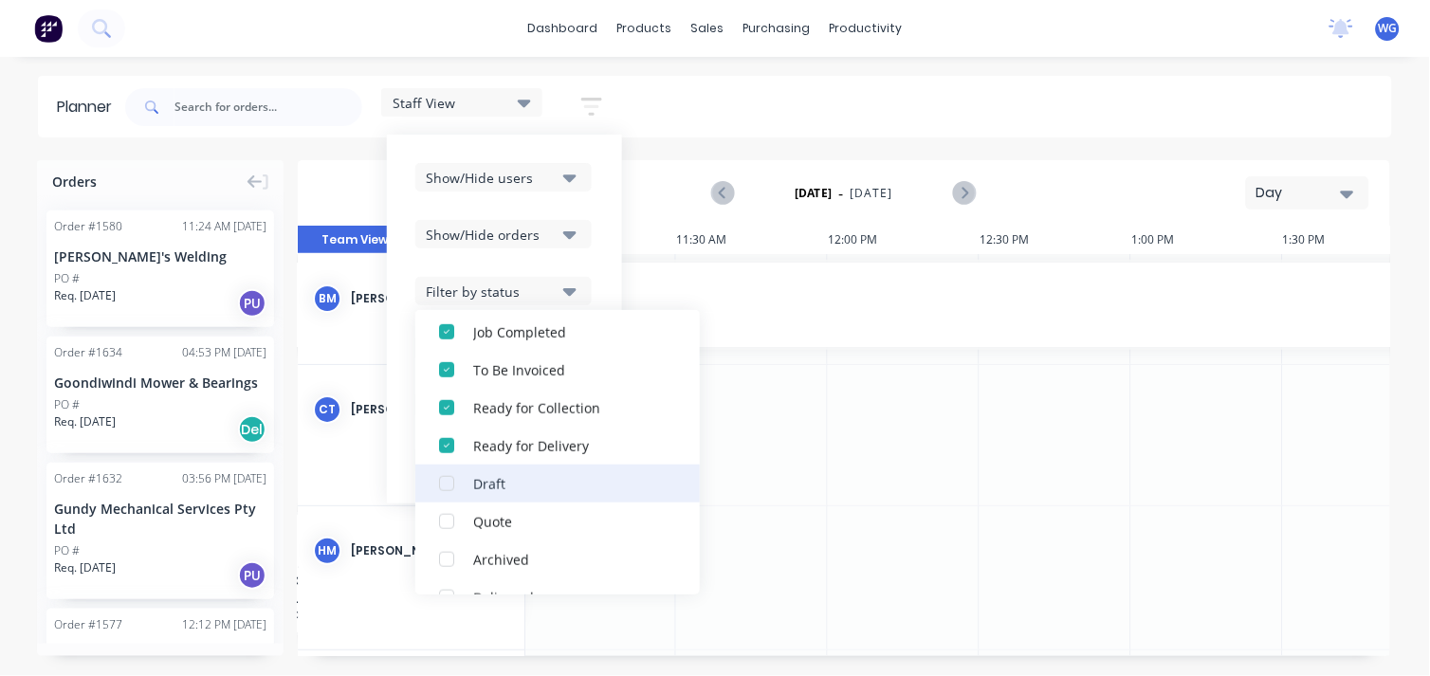
scroll to position [292, 0]
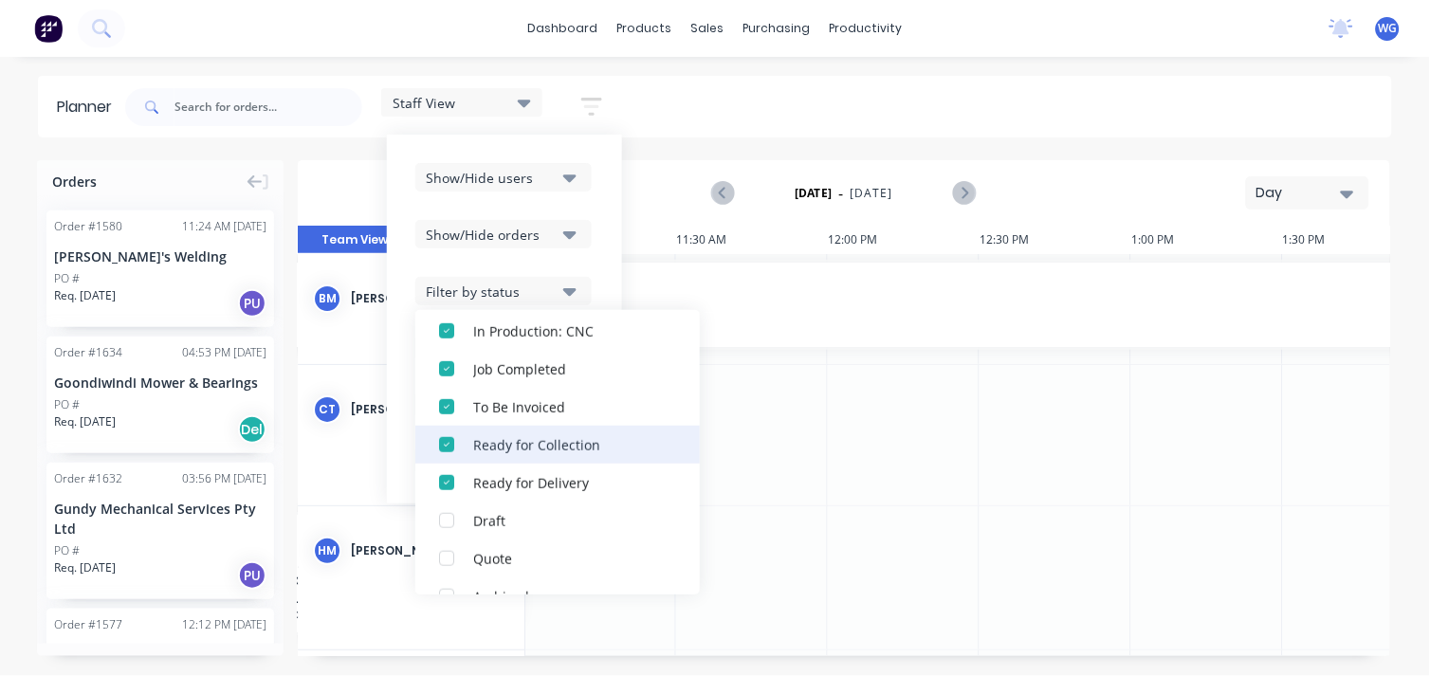
click at [441, 438] on div "button" at bounding box center [447, 445] width 38 height 38
click at [448, 438] on div "button" at bounding box center [447, 445] width 38 height 38
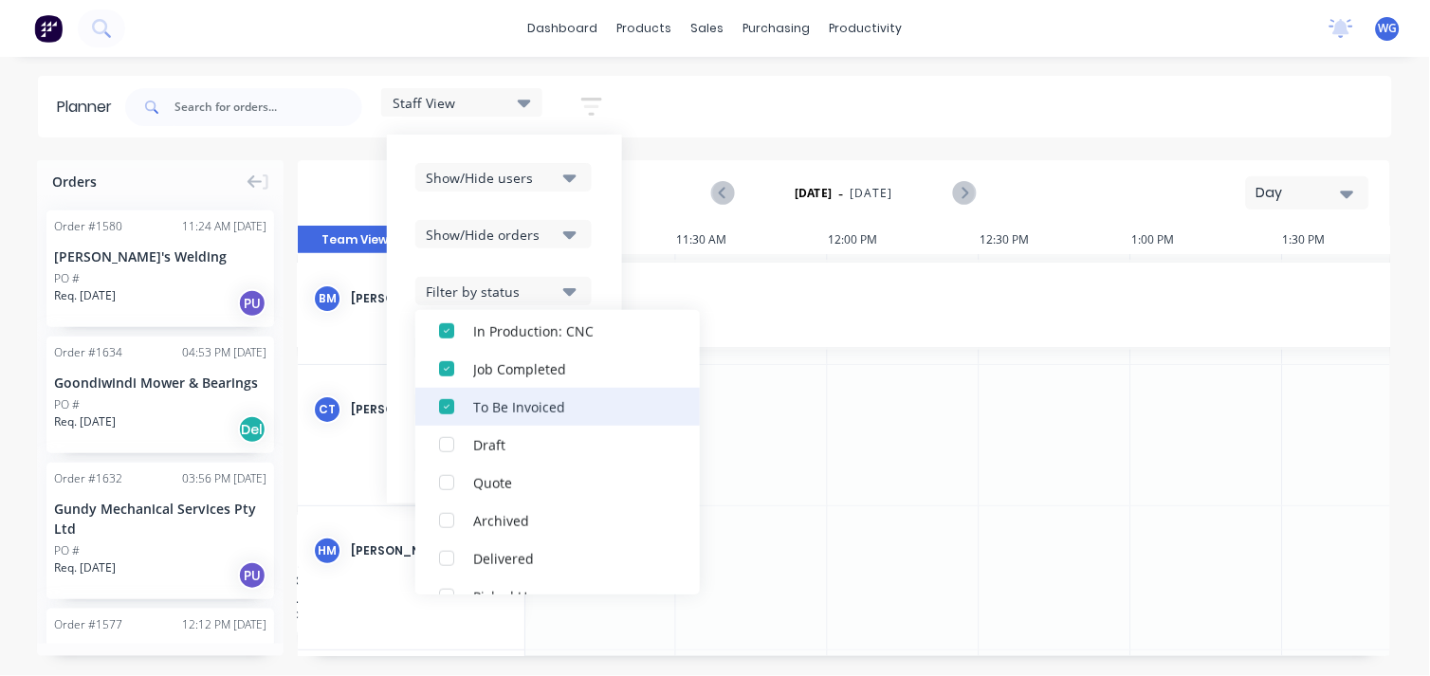
click at [449, 403] on div "button" at bounding box center [447, 407] width 38 height 38
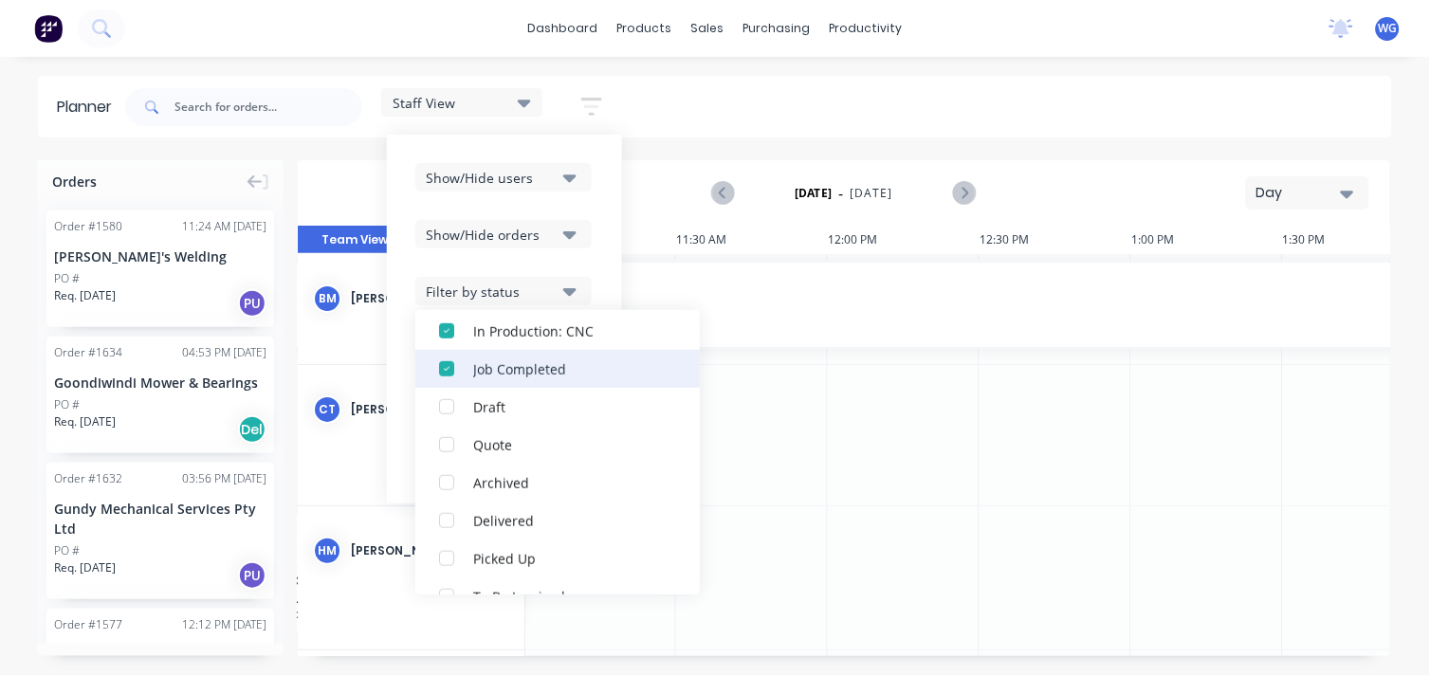
click at [451, 361] on div "button" at bounding box center [447, 369] width 38 height 38
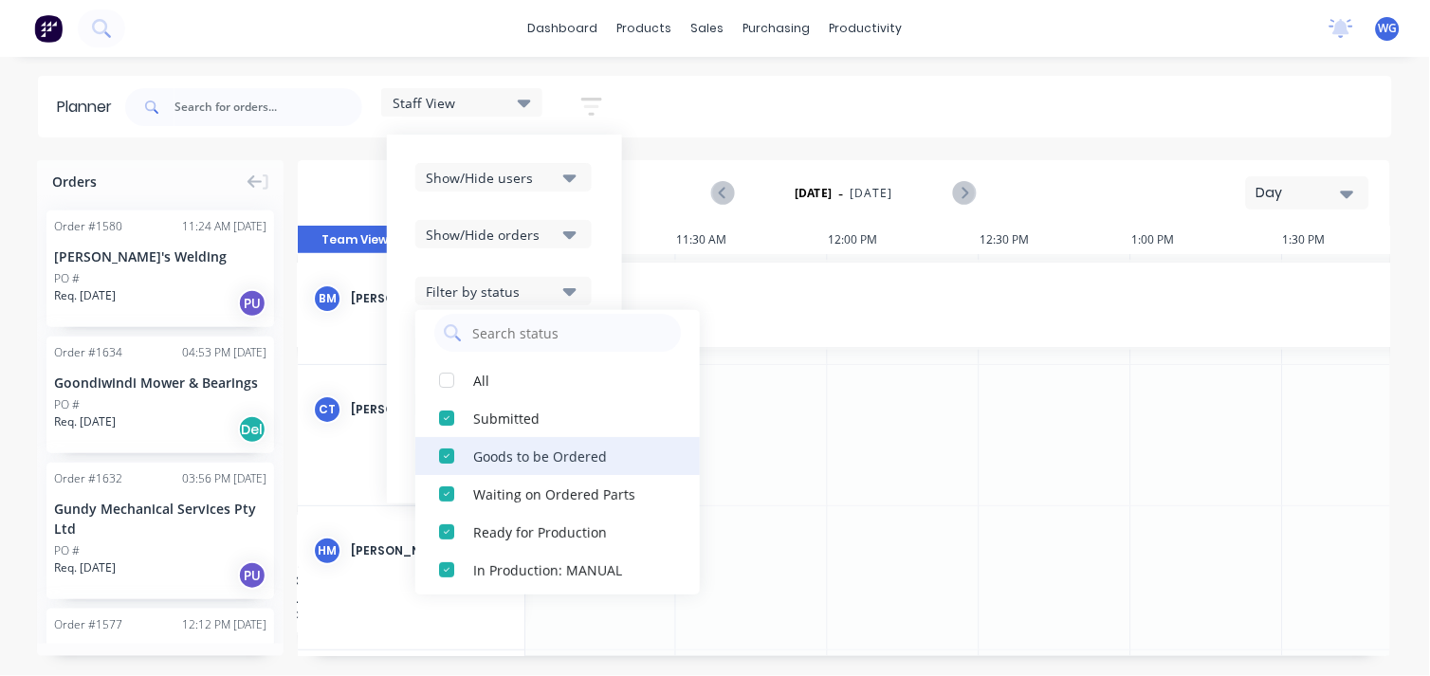
scroll to position [0, 0]
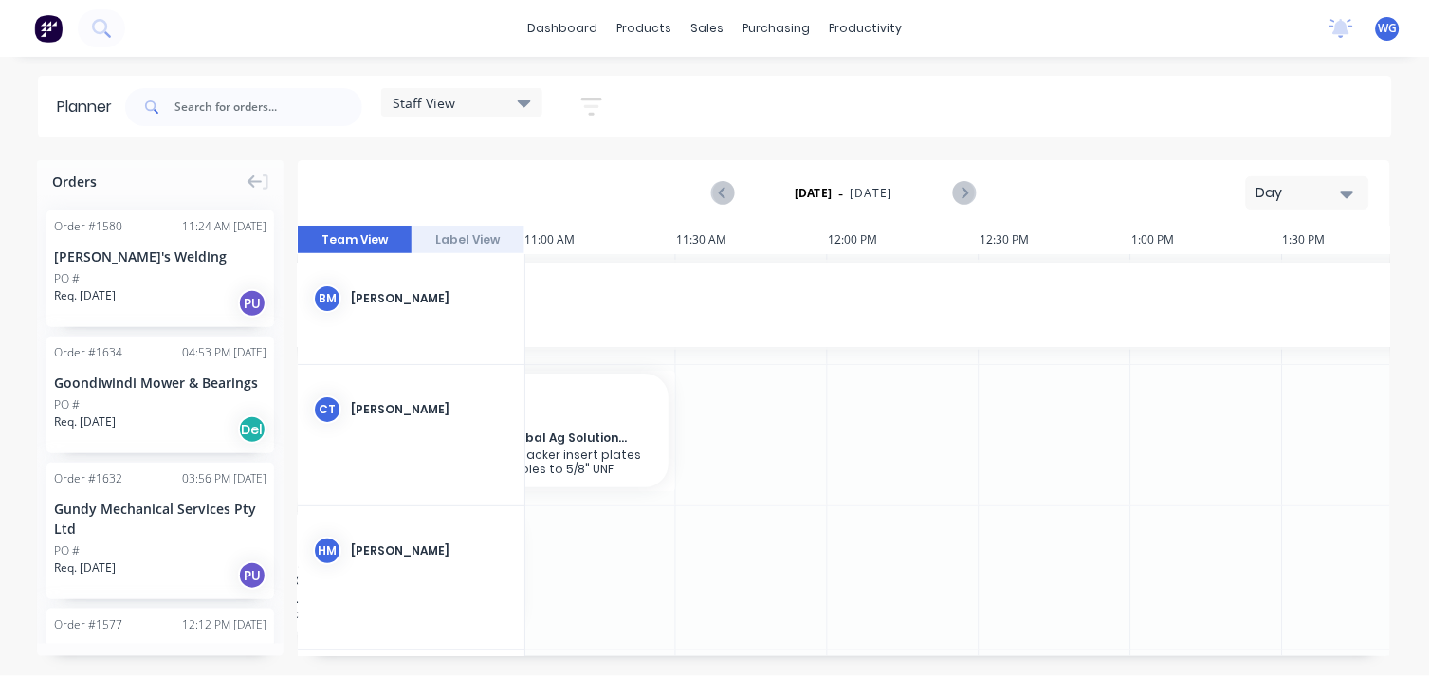
click at [328, 155] on div "Planner Staff View Save new view None edit Staff View (Default) edit Staff edit…" at bounding box center [715, 376] width 1430 height 600
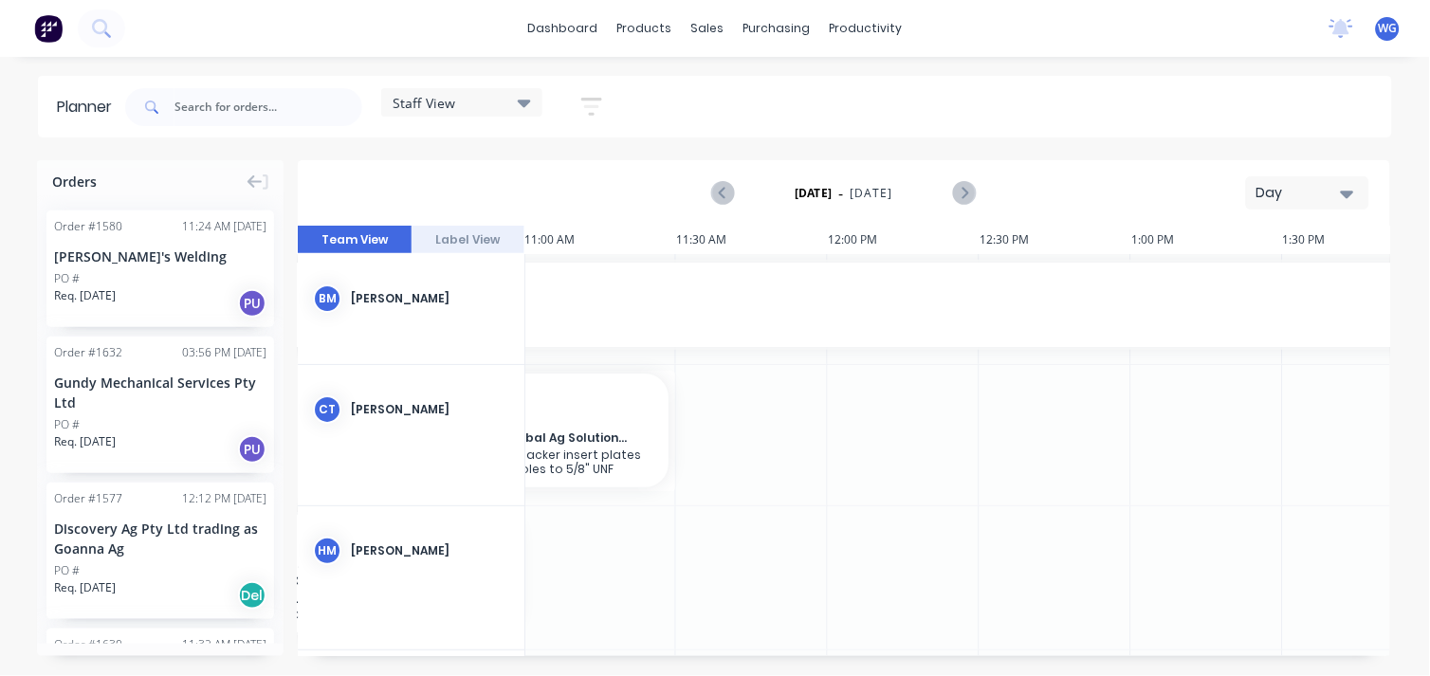
click at [580, 102] on button "button" at bounding box center [592, 106] width 61 height 37
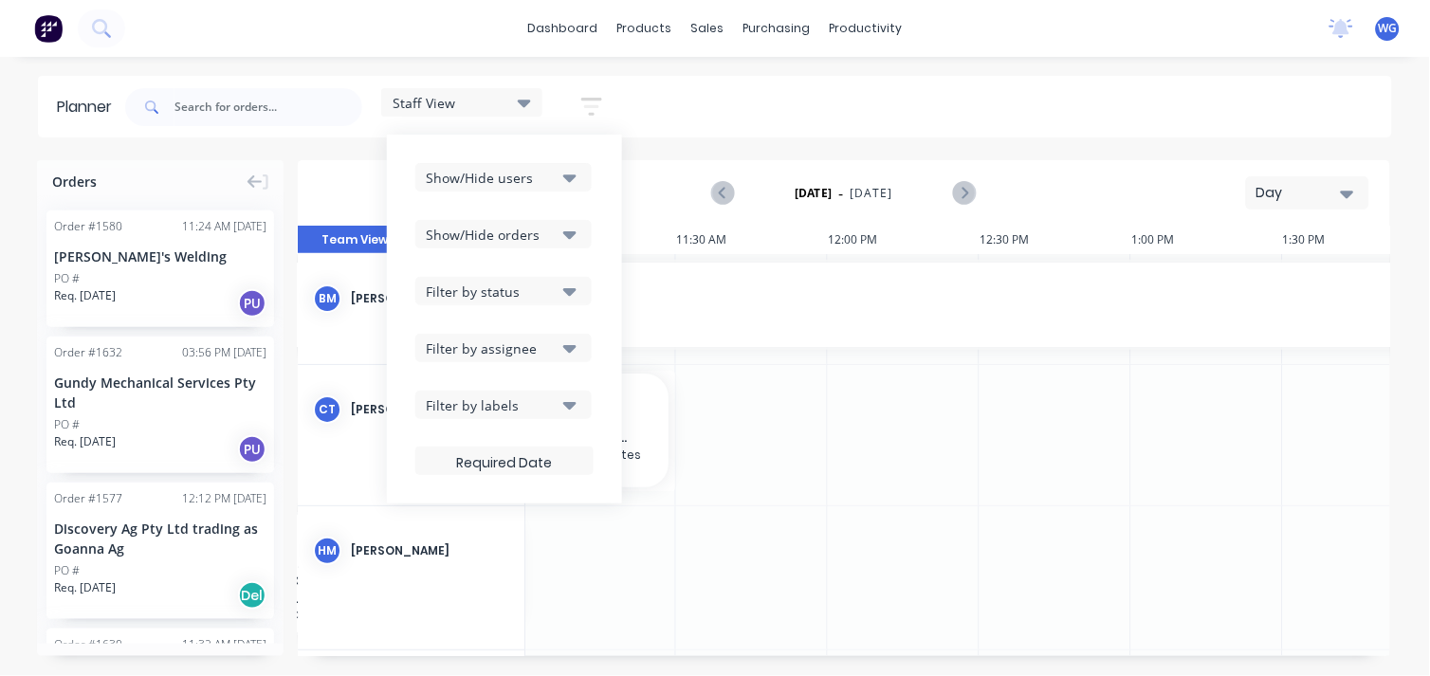
click at [524, 351] on div "Filter by assignee" at bounding box center [492, 349] width 132 height 20
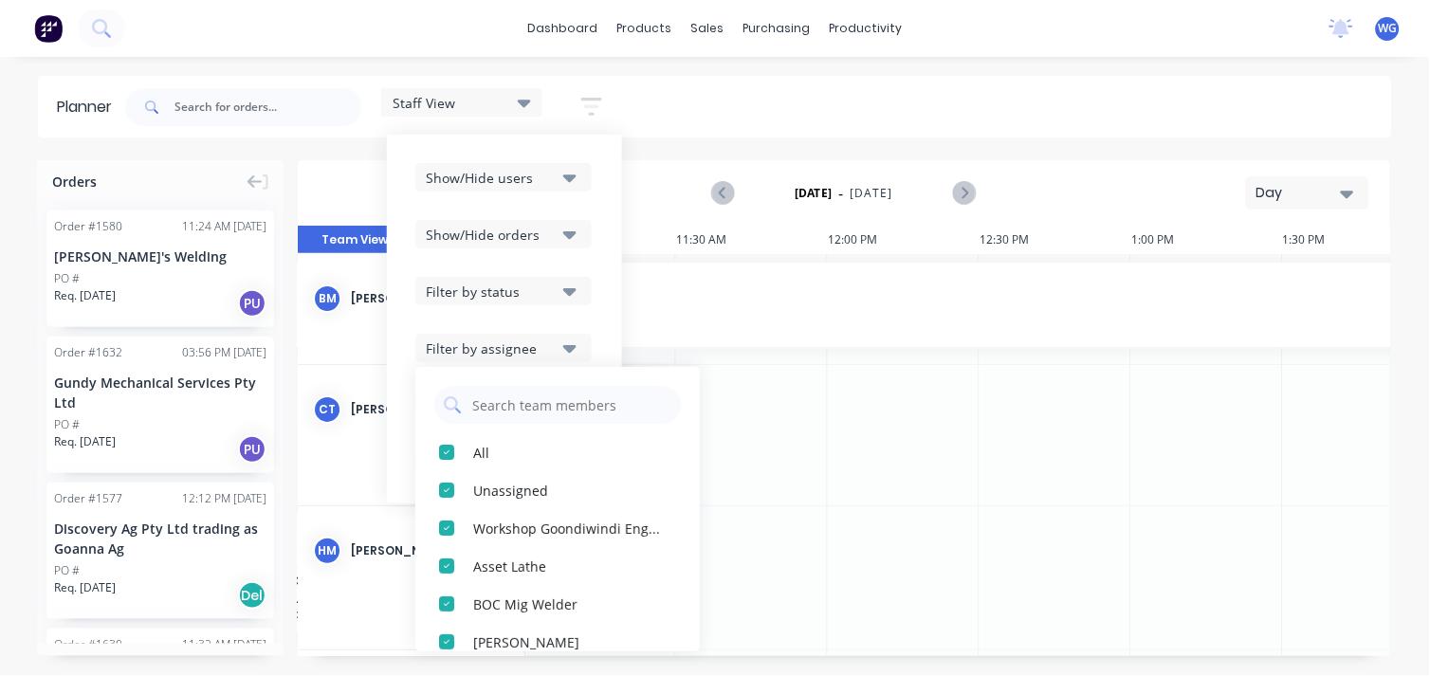
click at [524, 351] on div "Filter by assignee" at bounding box center [492, 349] width 132 height 20
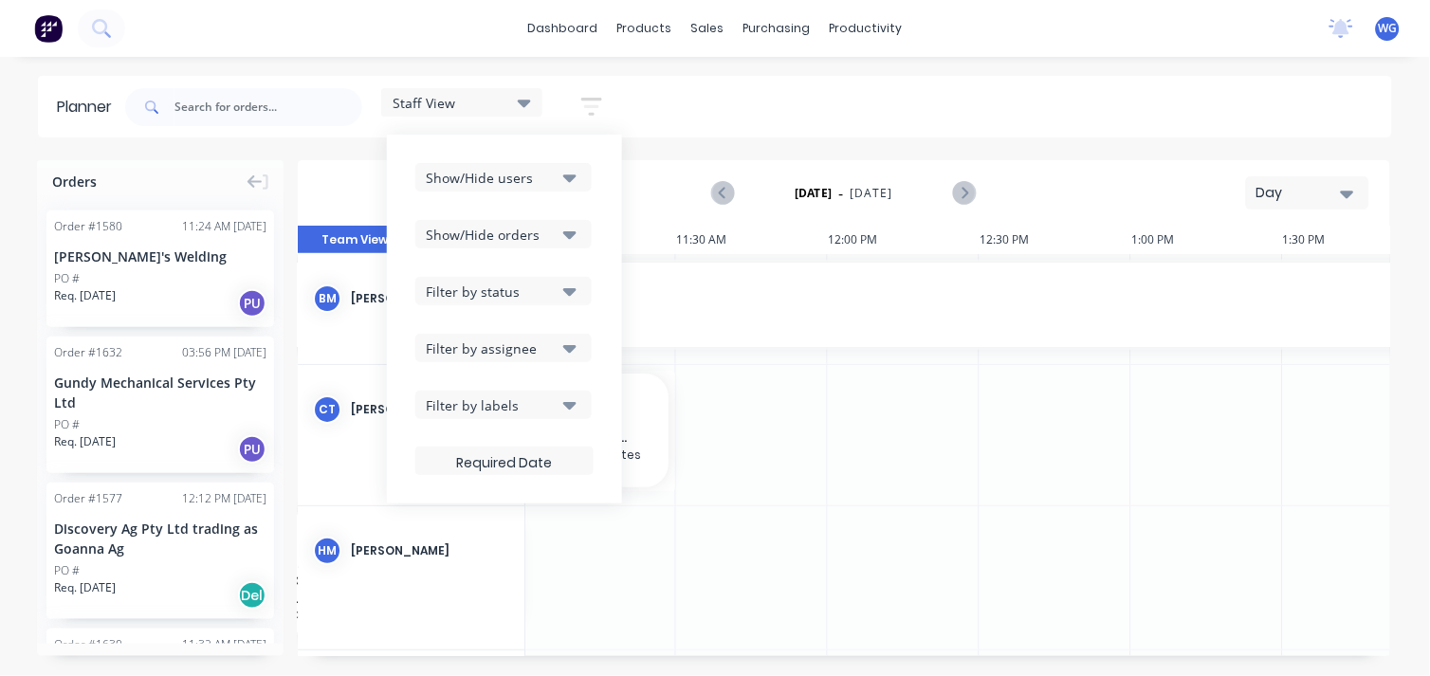
click at [534, 405] on div "Filter by labels" at bounding box center [492, 406] width 132 height 20
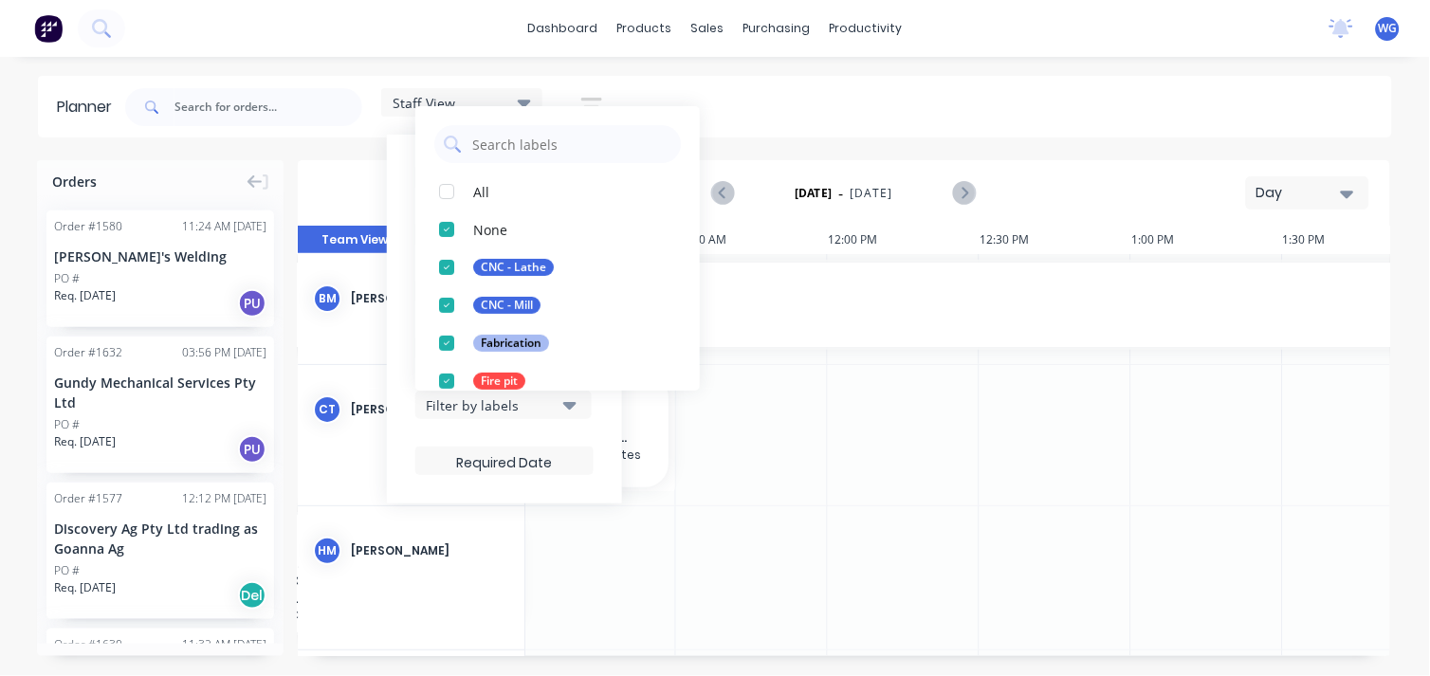
click at [534, 405] on div "Filter by labels" at bounding box center [492, 406] width 132 height 20
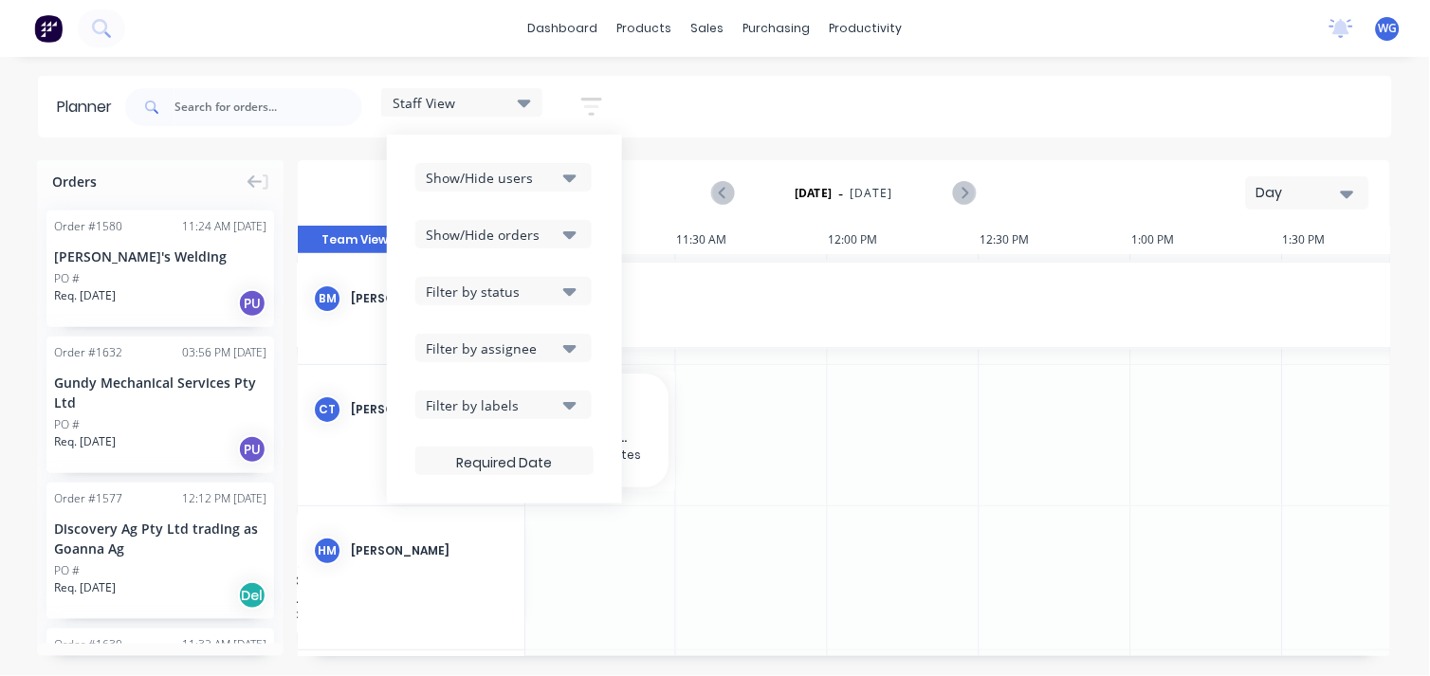
click at [446, 102] on span "Staff View" at bounding box center [424, 103] width 63 height 20
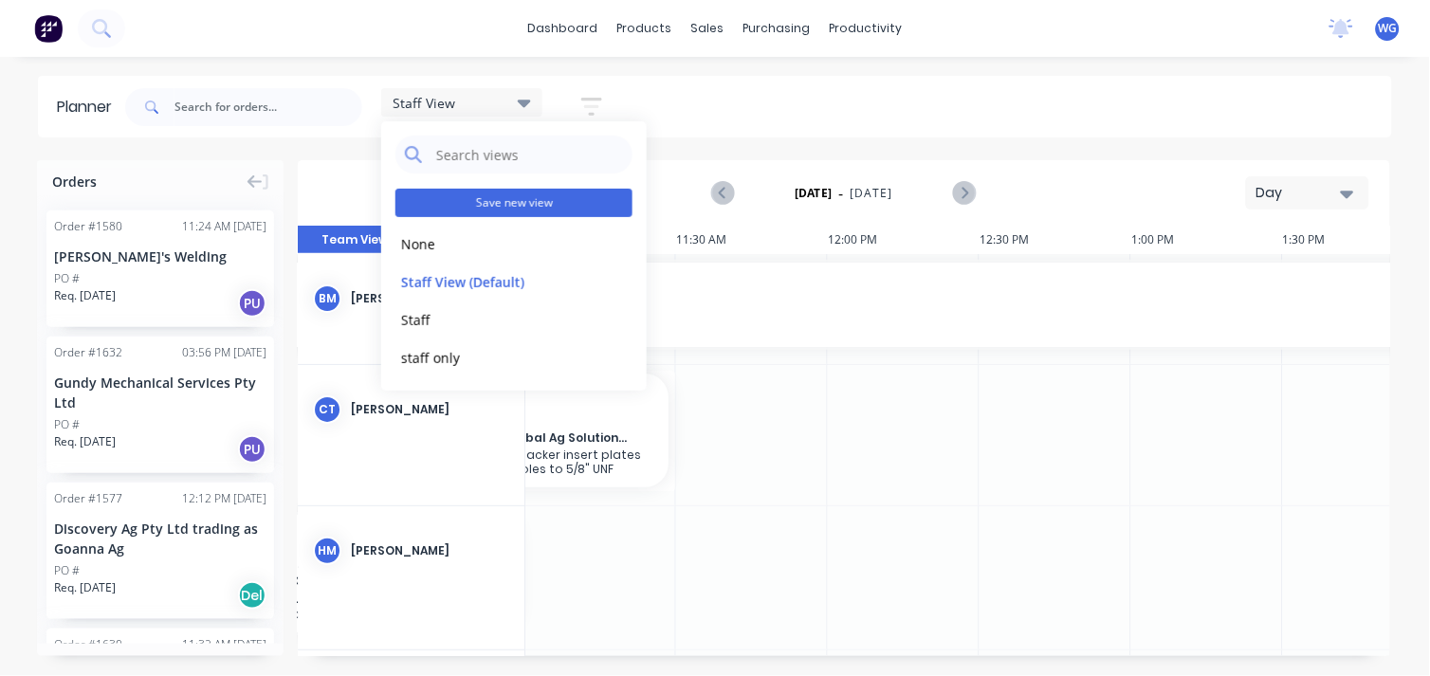
click at [560, 203] on button "Save new view" at bounding box center [514, 203] width 237 height 28
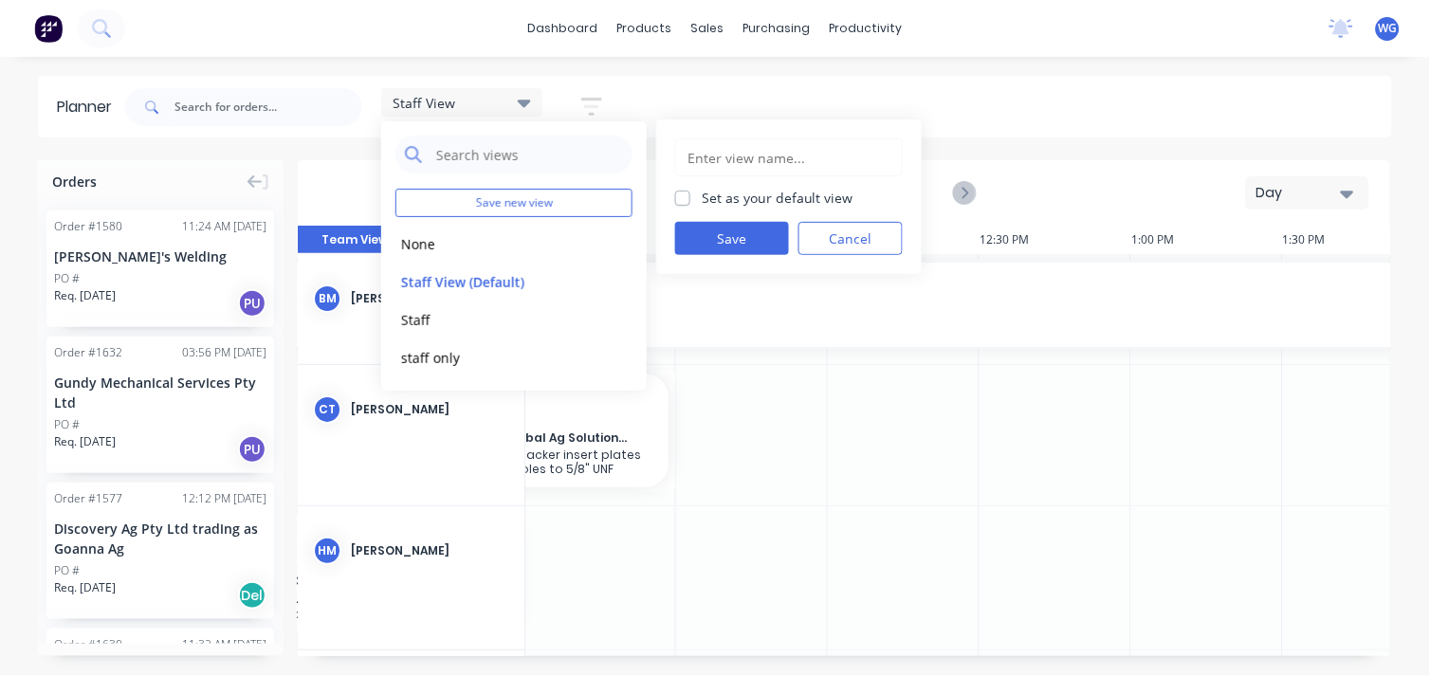
click at [735, 135] on div "Set as your default view Save Cancel" at bounding box center [789, 197] width 266 height 155
click at [702, 196] on label "Set as your default view" at bounding box center [778, 198] width 152 height 20
click at [684, 196] on input "Set as your default view" at bounding box center [682, 197] width 15 height 18
checkbox input "true"
click at [707, 152] on input "text" at bounding box center [789, 157] width 207 height 36
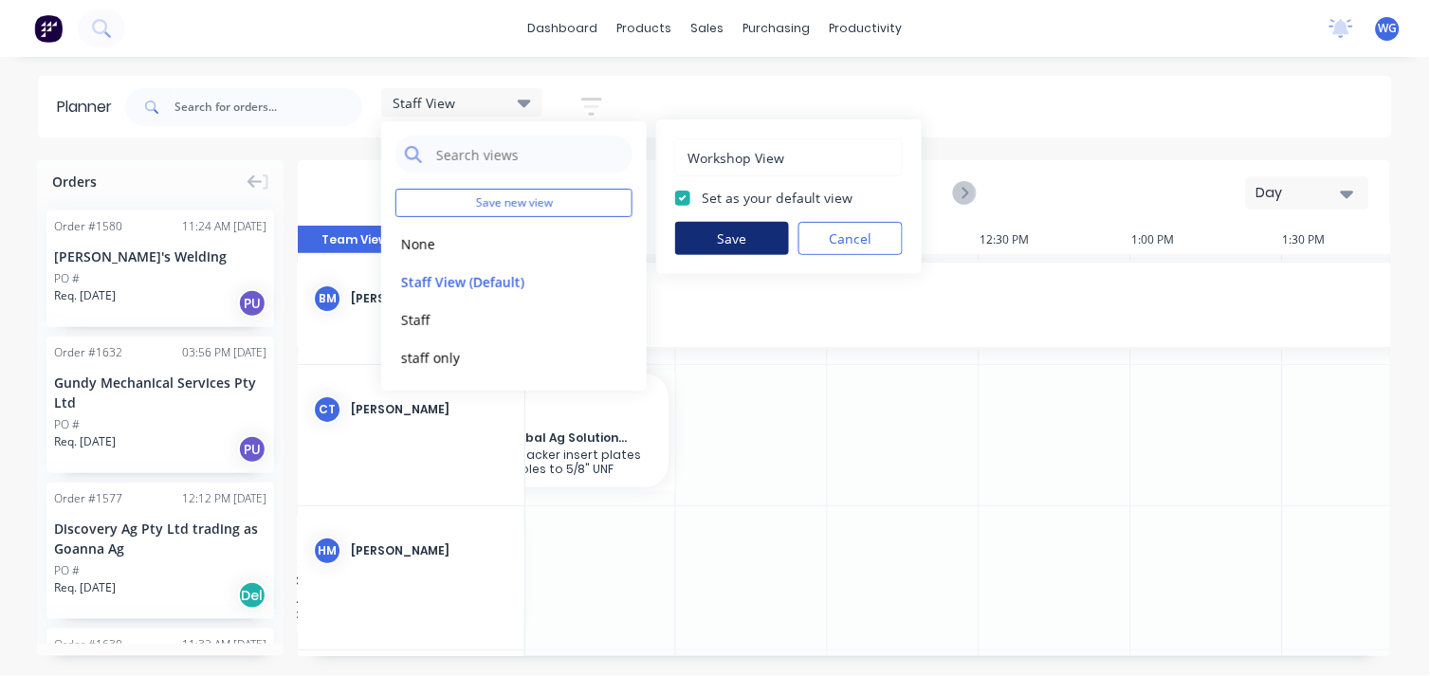
type input "Workshop View"
click at [737, 224] on button "Save" at bounding box center [732, 238] width 114 height 33
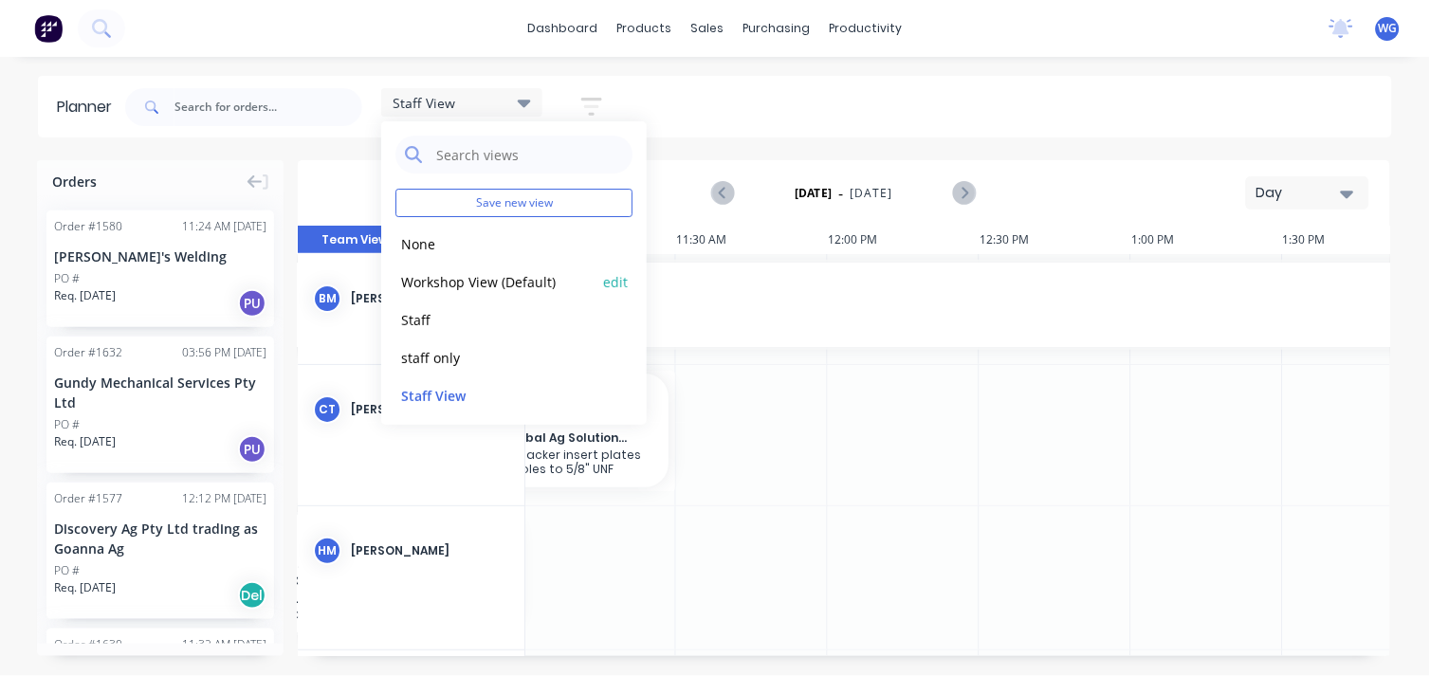
click at [603, 278] on button "edit" at bounding box center [615, 281] width 25 height 20
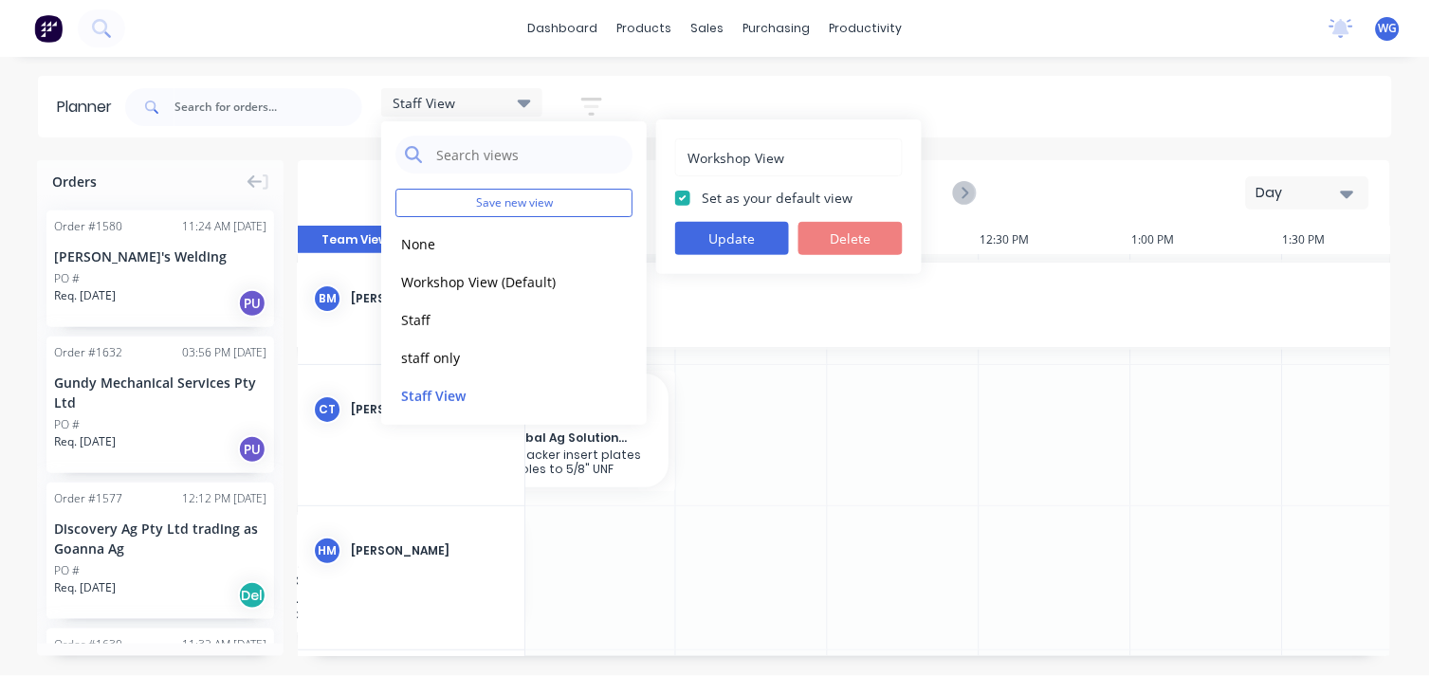
click at [749, 155] on input "Workshop View" at bounding box center [789, 157] width 207 height 36
type input "Workshop Planner View"
click at [675, 241] on div "Workshop Planner View Set as your default view Update Delete" at bounding box center [789, 197] width 266 height 155
click at [721, 239] on button "Update" at bounding box center [732, 238] width 114 height 33
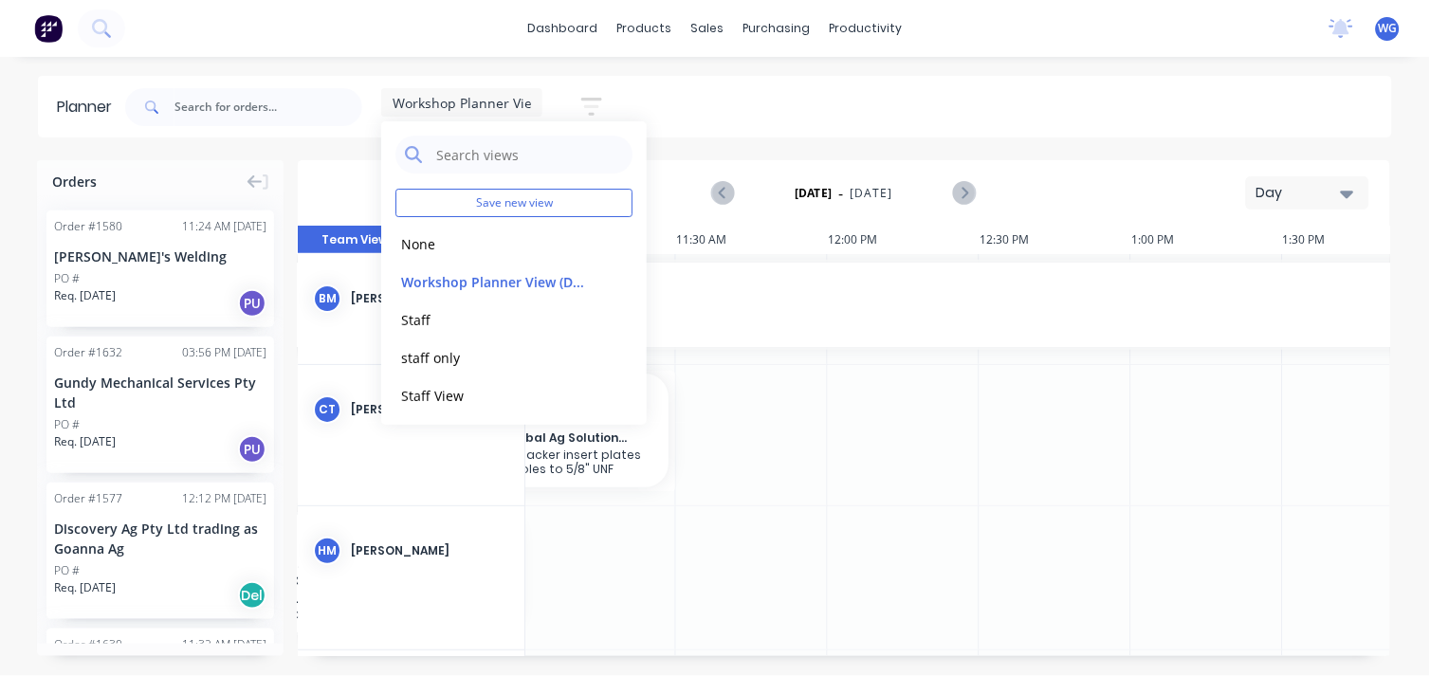
click at [664, 137] on header "Planner Workshop Planner View Save new view None edit Workshop Planner View (De…" at bounding box center [715, 107] width 1355 height 62
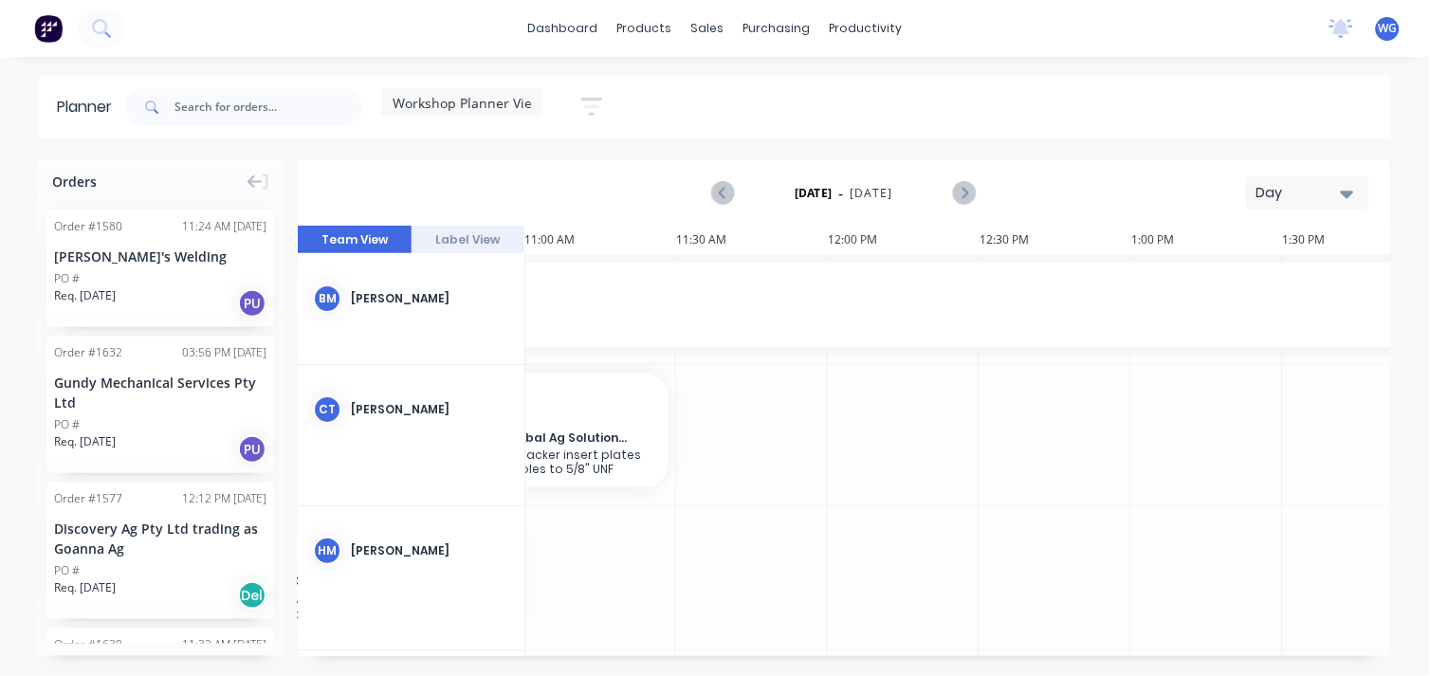
click at [1024, 193] on div "Day" at bounding box center [1300, 193] width 87 height 20
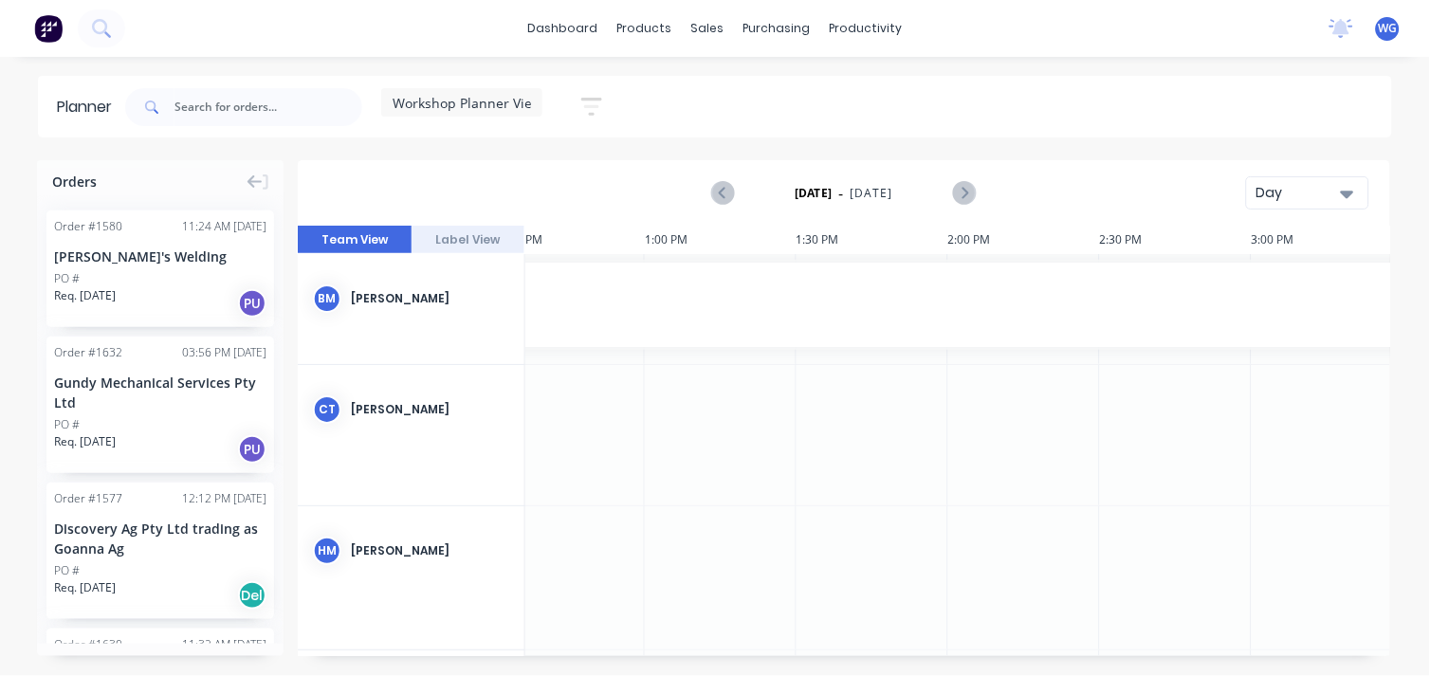
scroll to position [0, 2480]
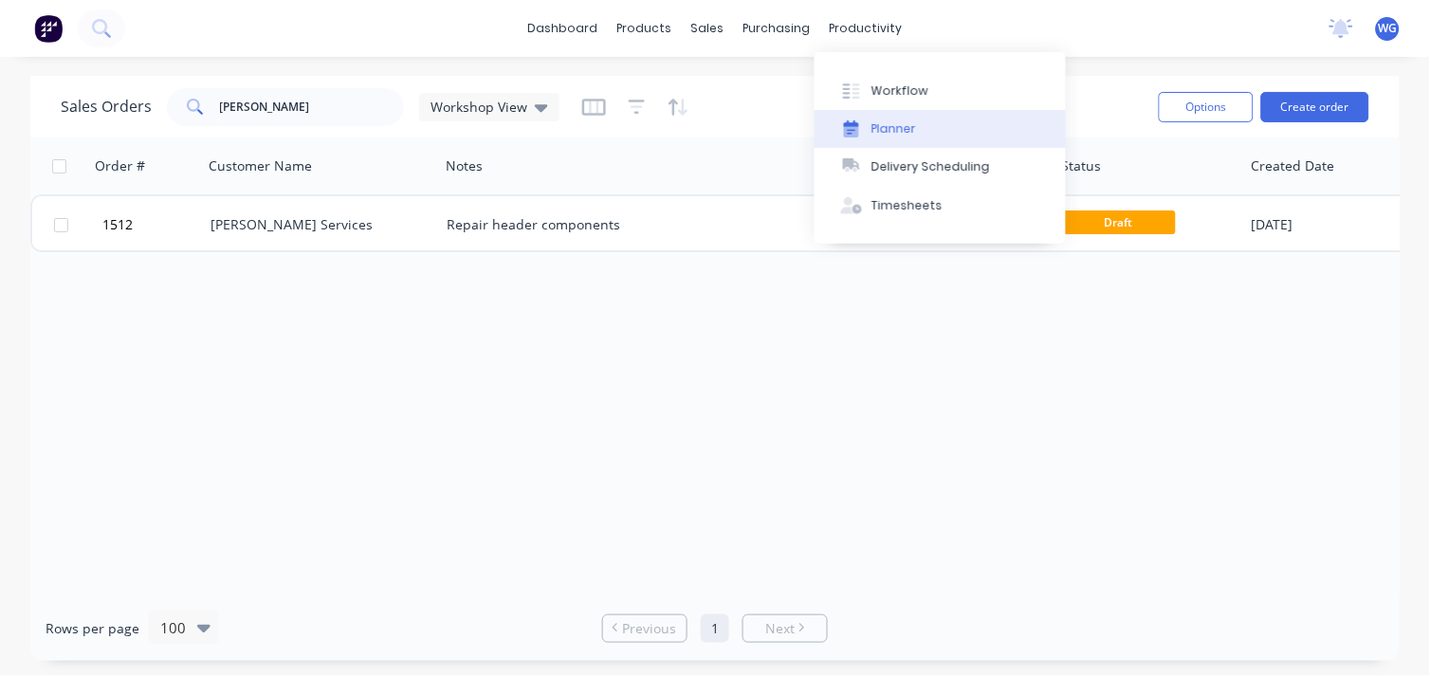
click at [904, 125] on div "Planner" at bounding box center [894, 128] width 45 height 17
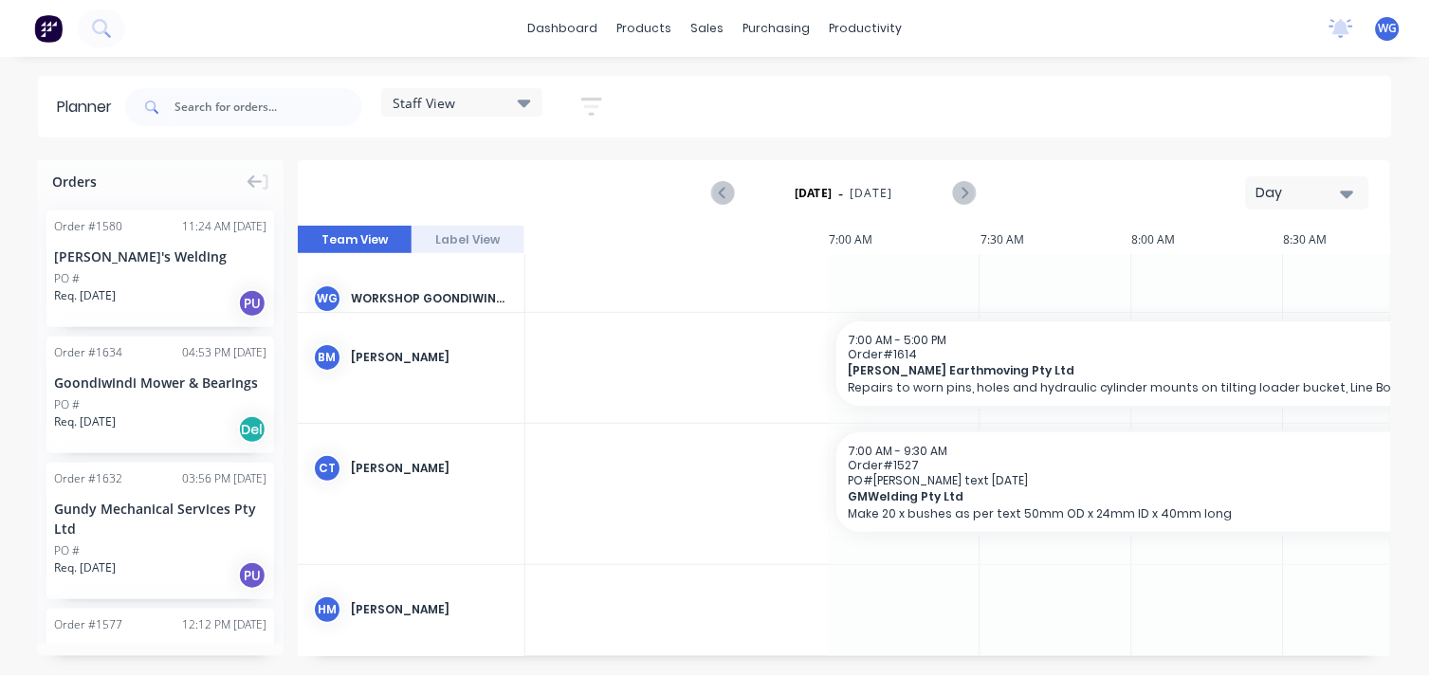
scroll to position [0, 1519]
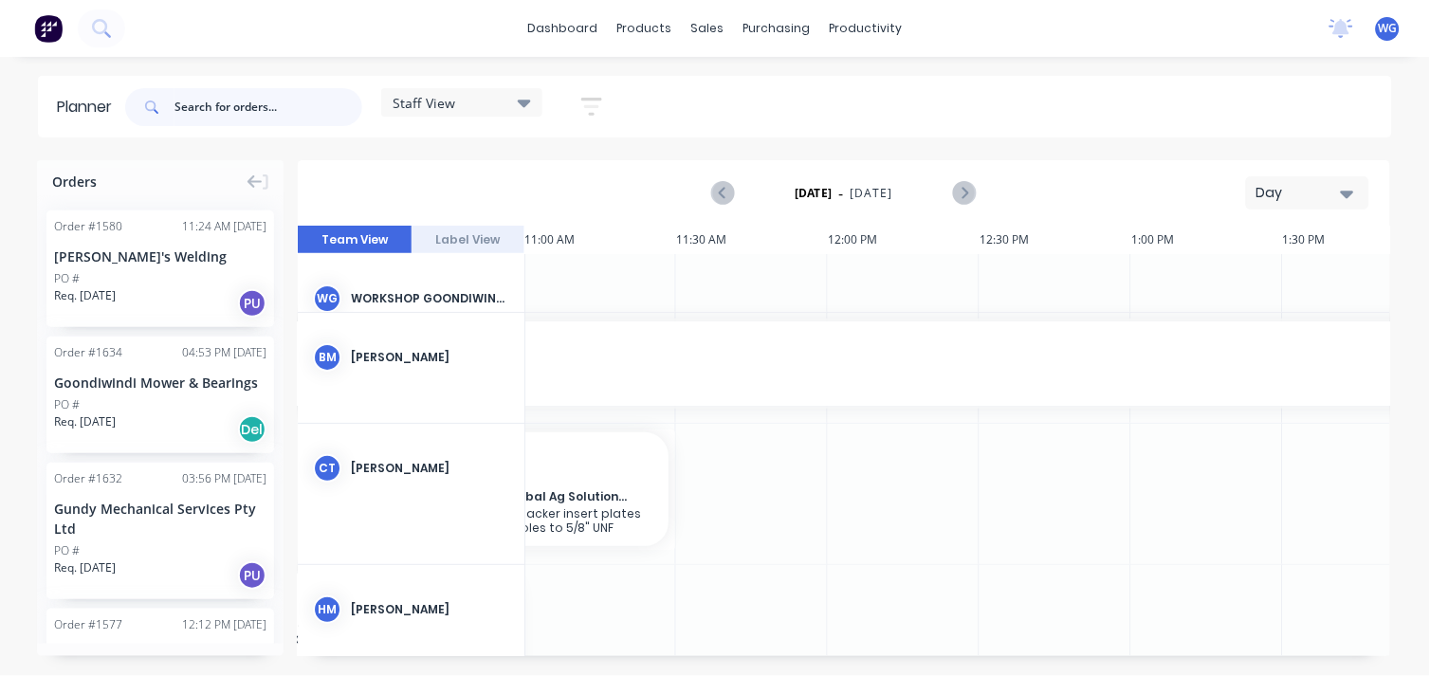
click at [231, 106] on input "text" at bounding box center [269, 107] width 188 height 38
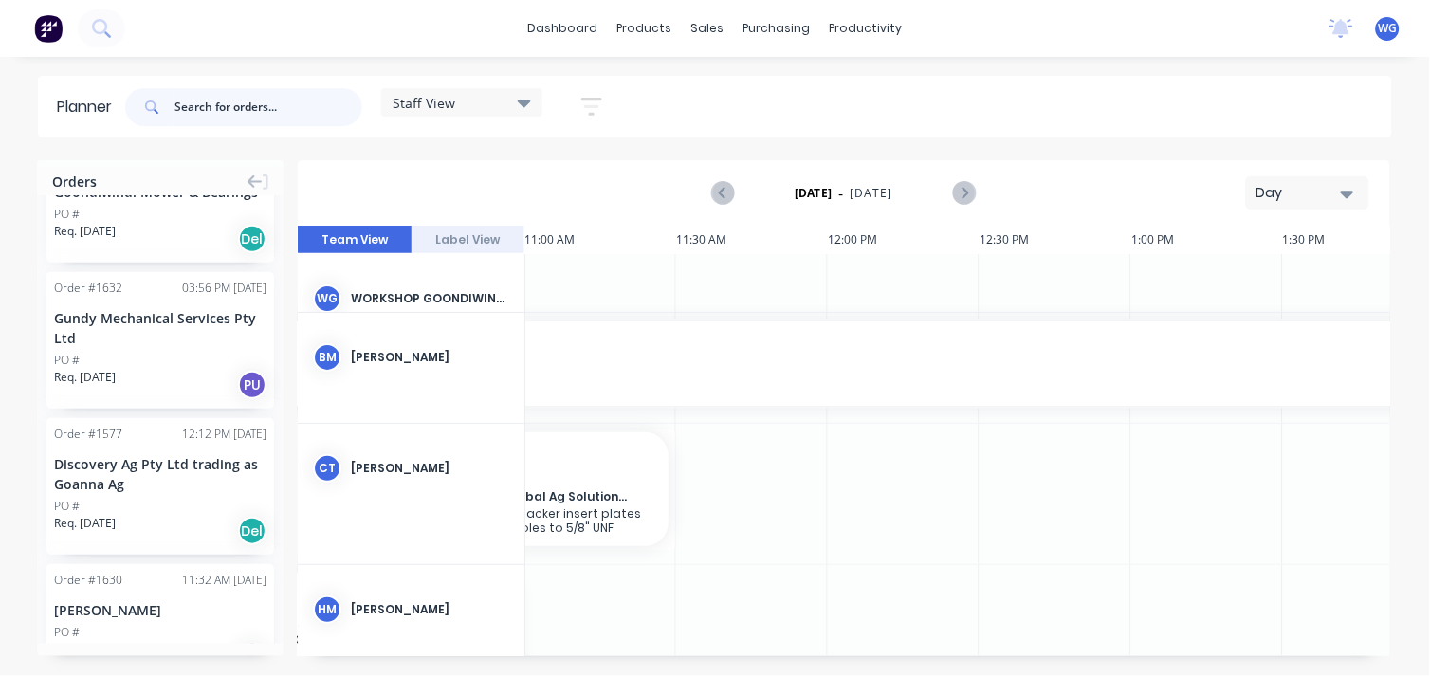
scroll to position [0, 0]
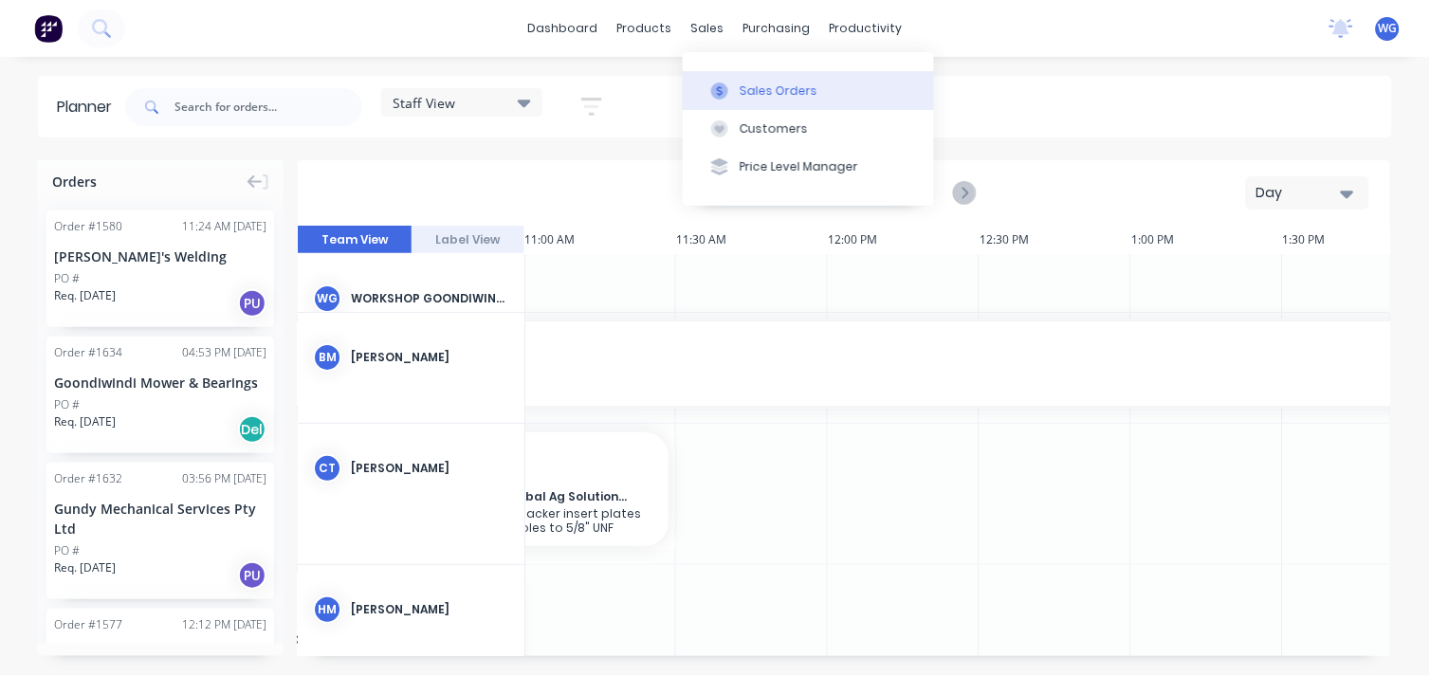
click at [747, 96] on div "Sales Orders" at bounding box center [779, 91] width 78 height 17
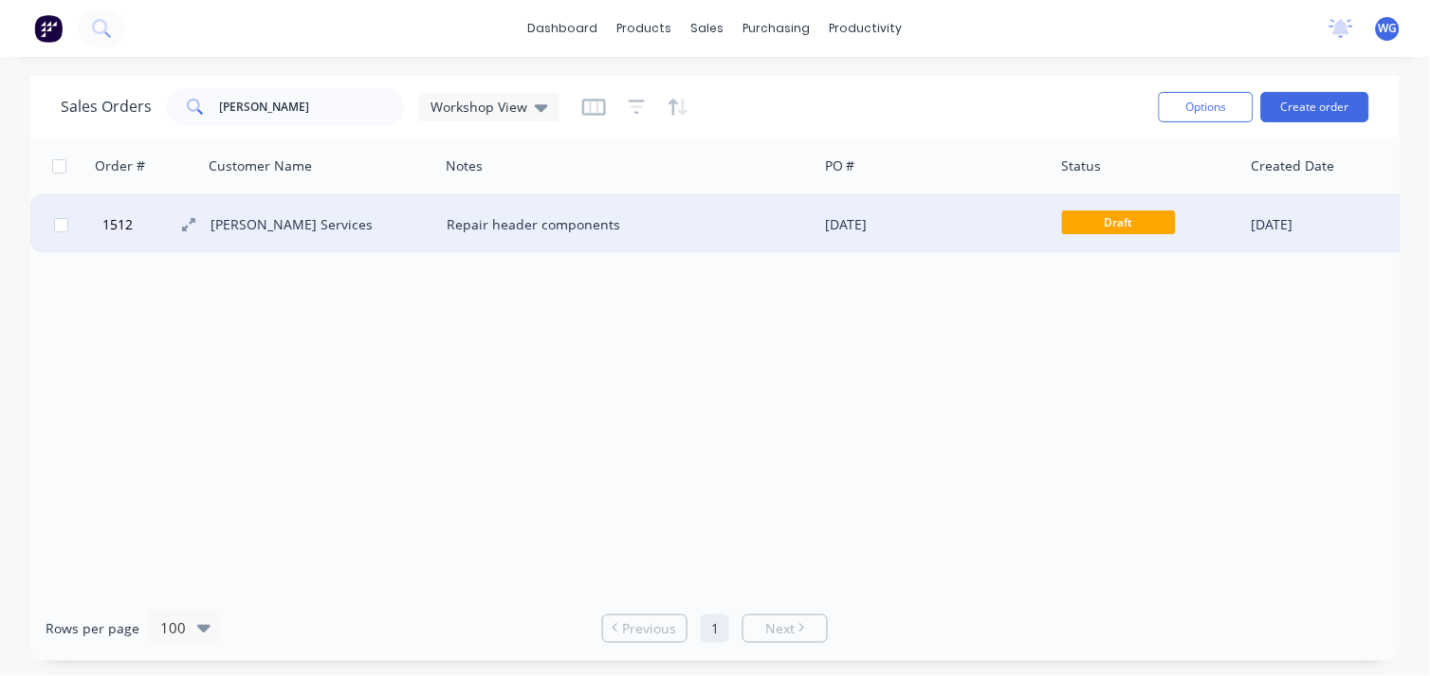
click at [147, 223] on button "1512" at bounding box center [154, 224] width 114 height 57
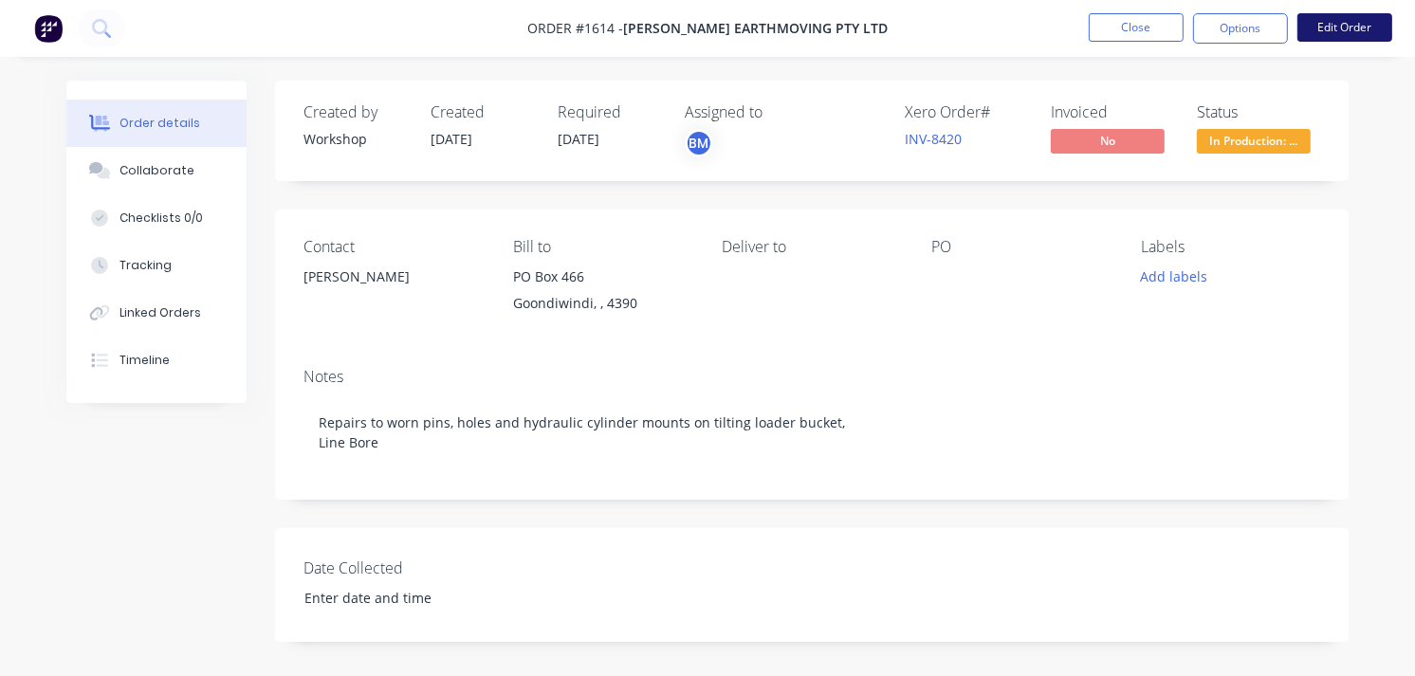
click at [1024, 25] on button "Edit Order" at bounding box center [1345, 27] width 95 height 28
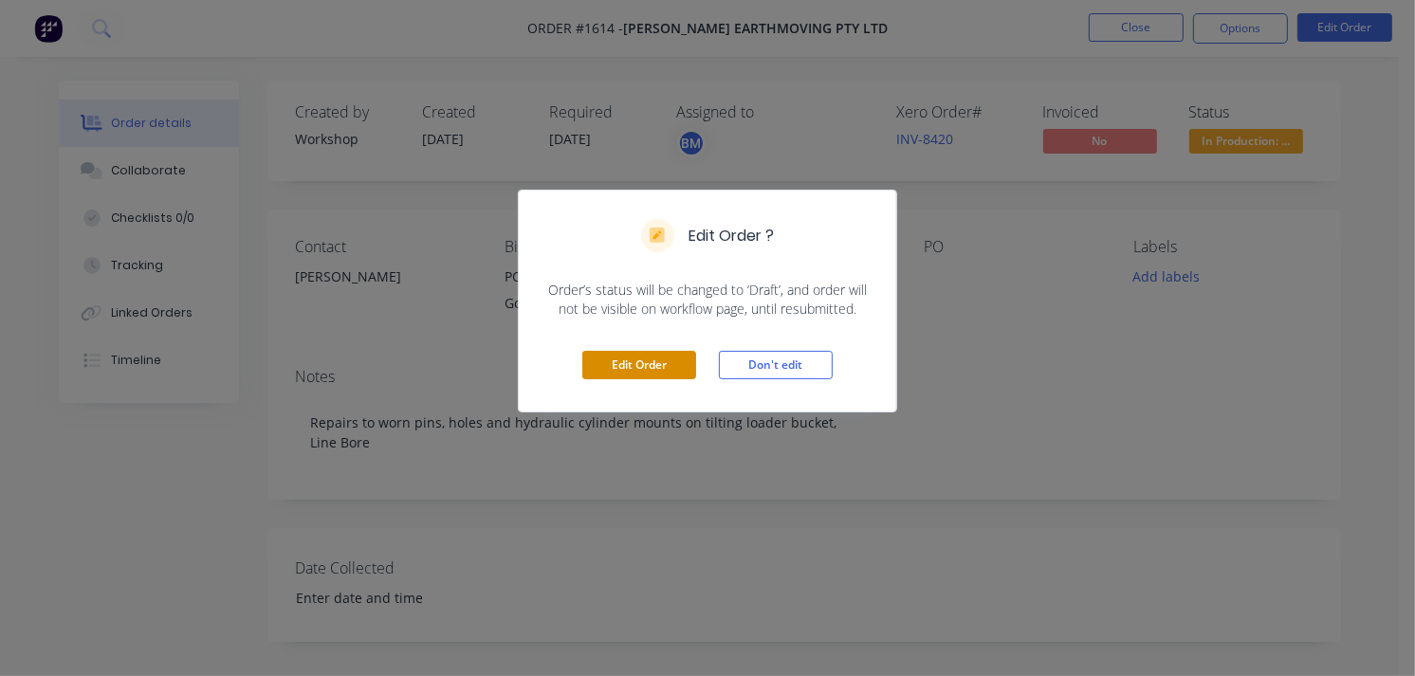
click at [624, 357] on button "Edit Order" at bounding box center [639, 365] width 114 height 28
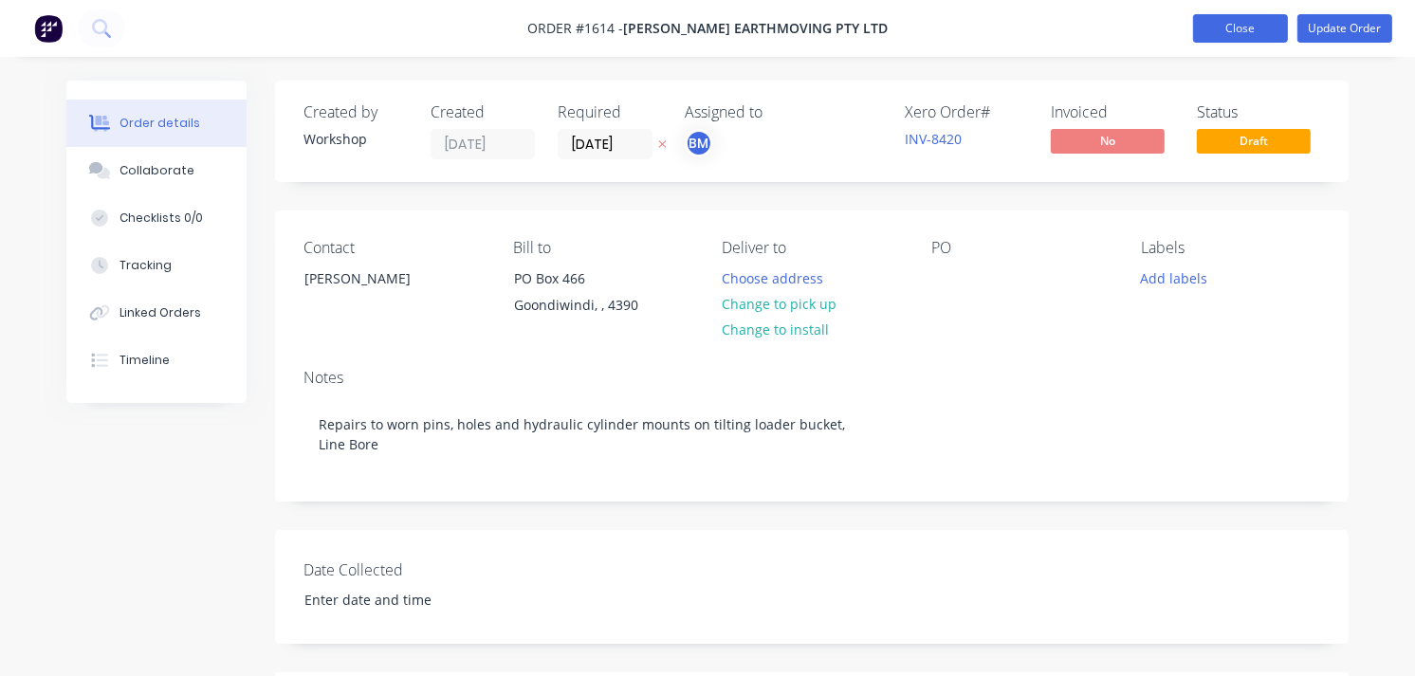
click at [1024, 38] on button "Close" at bounding box center [1240, 28] width 95 height 28
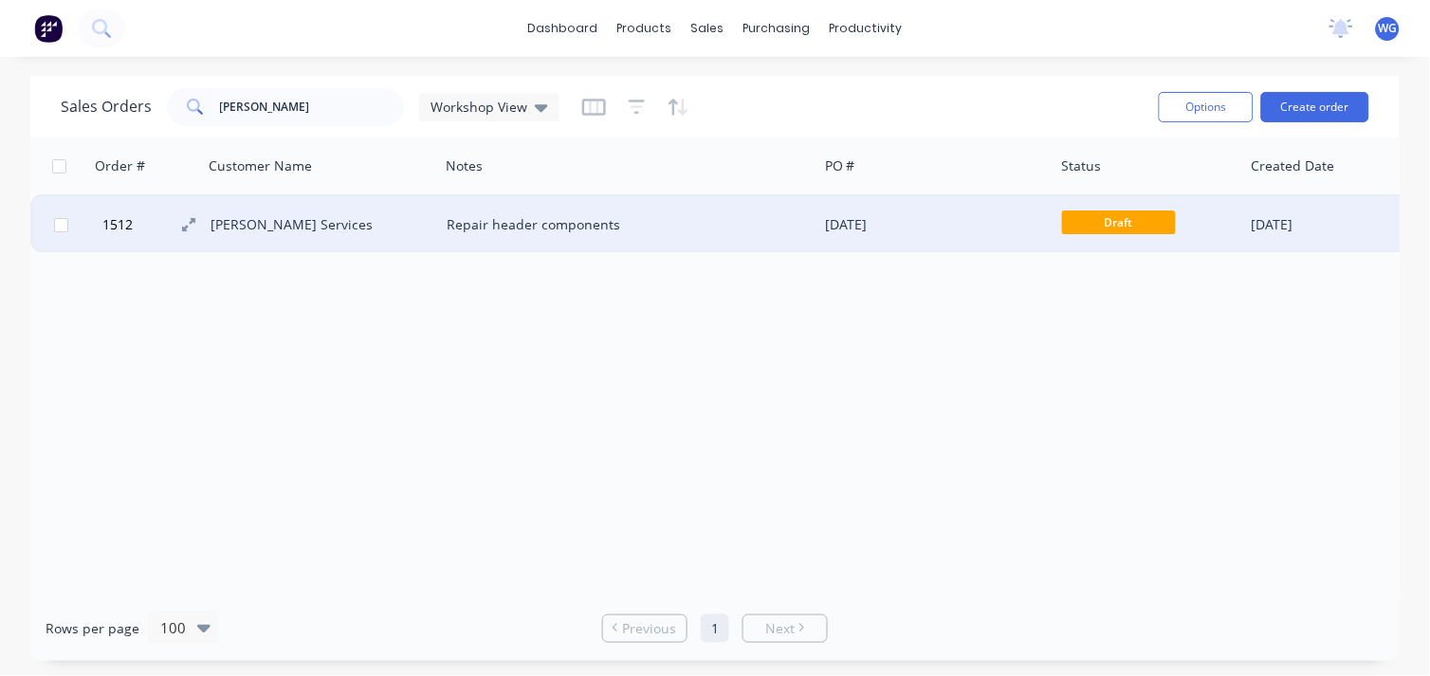
click at [207, 225] on button "1512" at bounding box center [154, 224] width 114 height 57
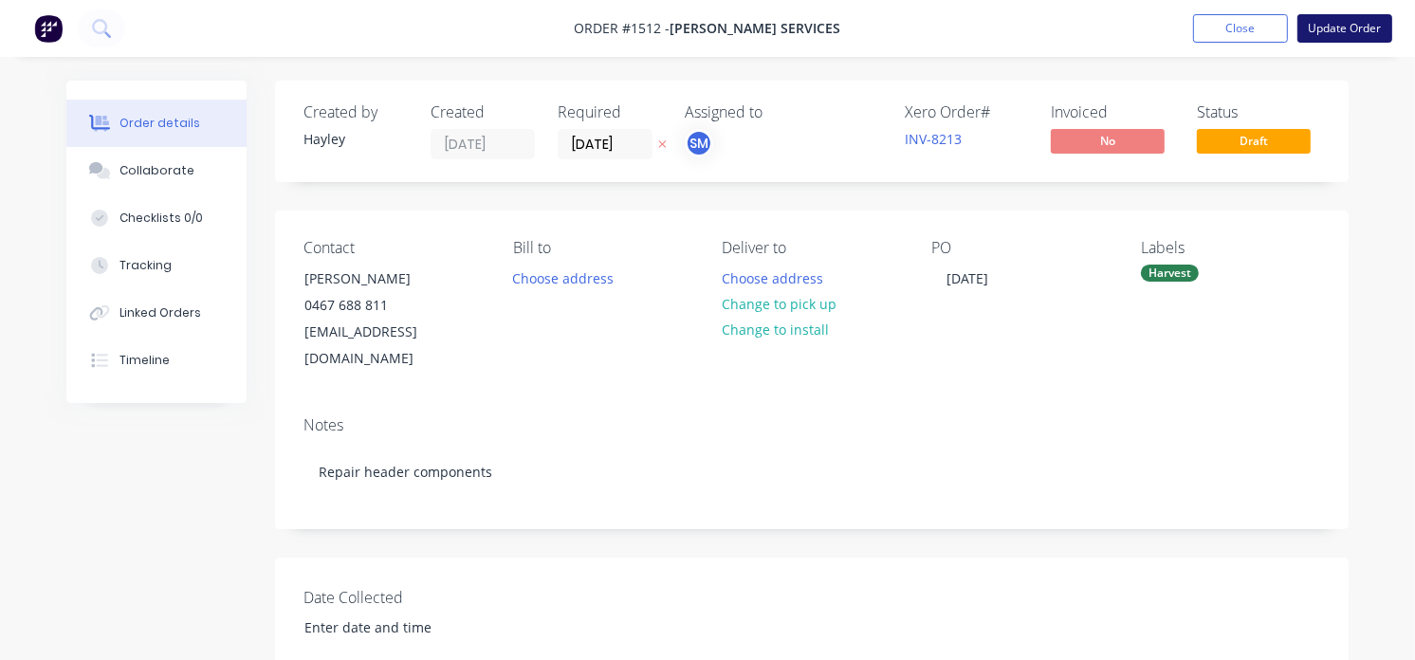
click at [1024, 25] on button "Update Order" at bounding box center [1345, 28] width 95 height 28
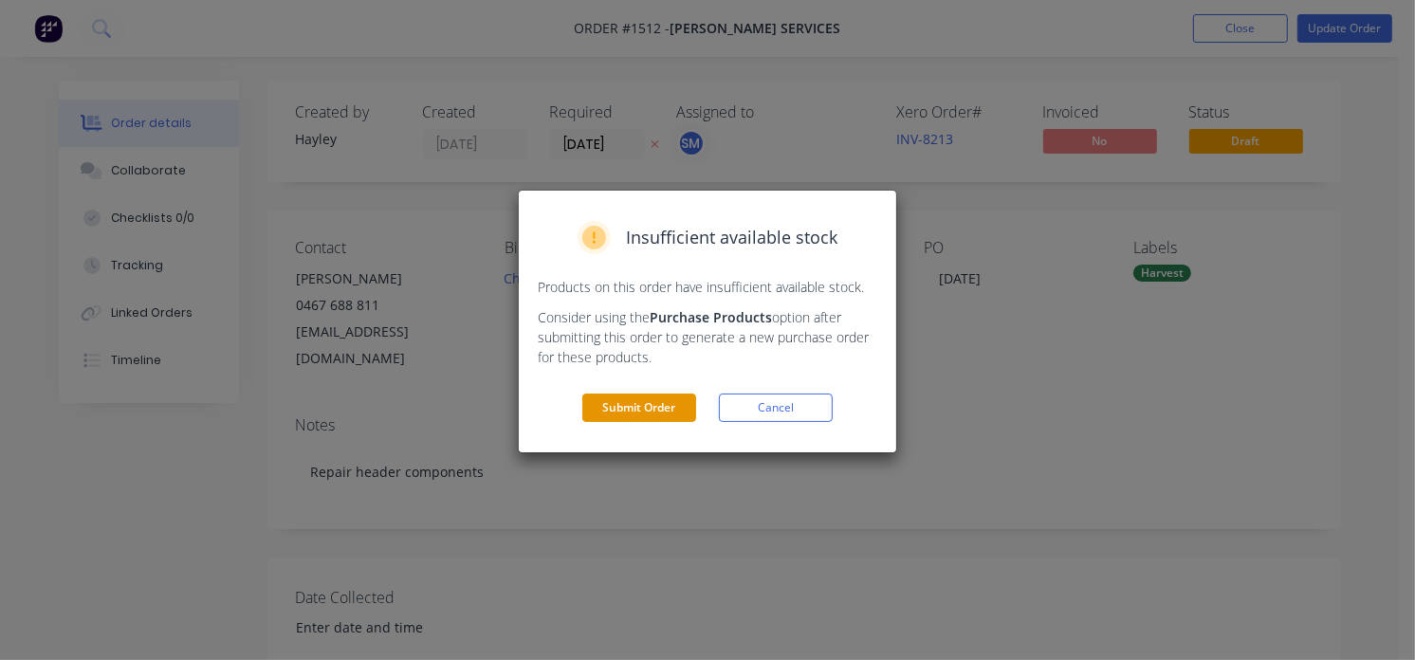
click at [607, 411] on button "Submit Order" at bounding box center [639, 408] width 114 height 28
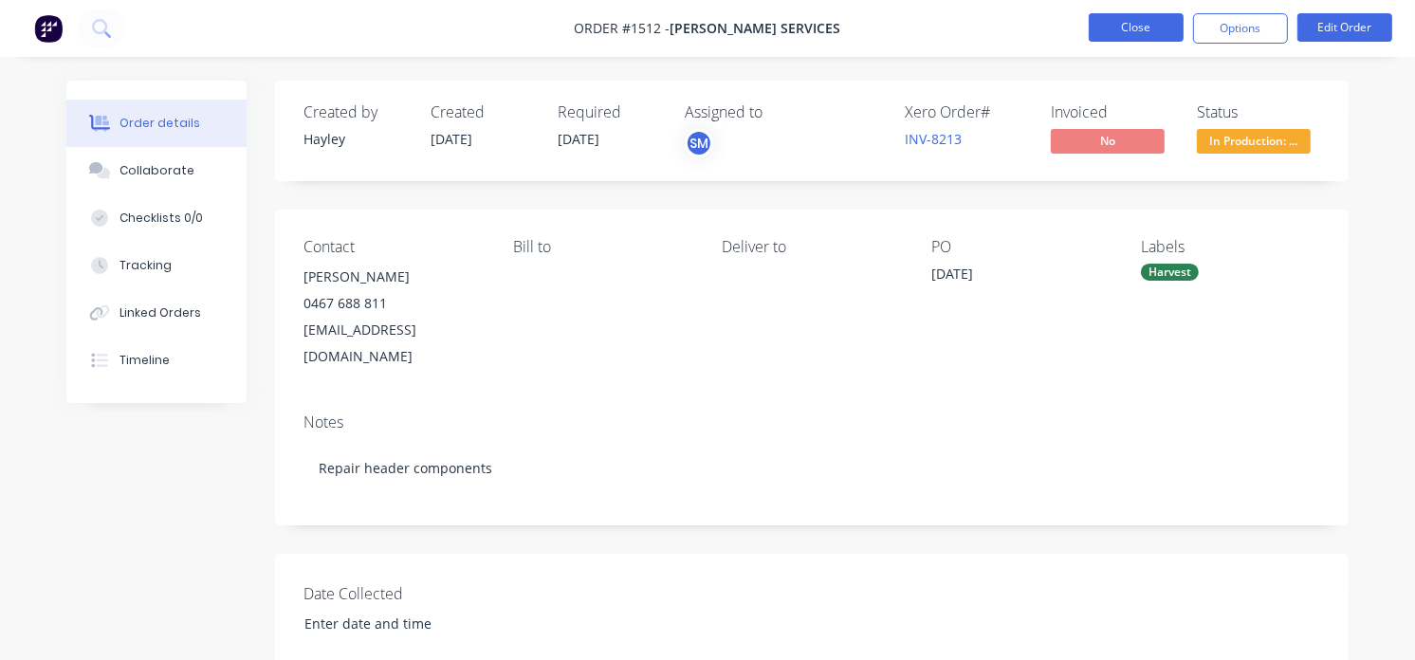
click at [1024, 28] on button "Close" at bounding box center [1136, 27] width 95 height 28
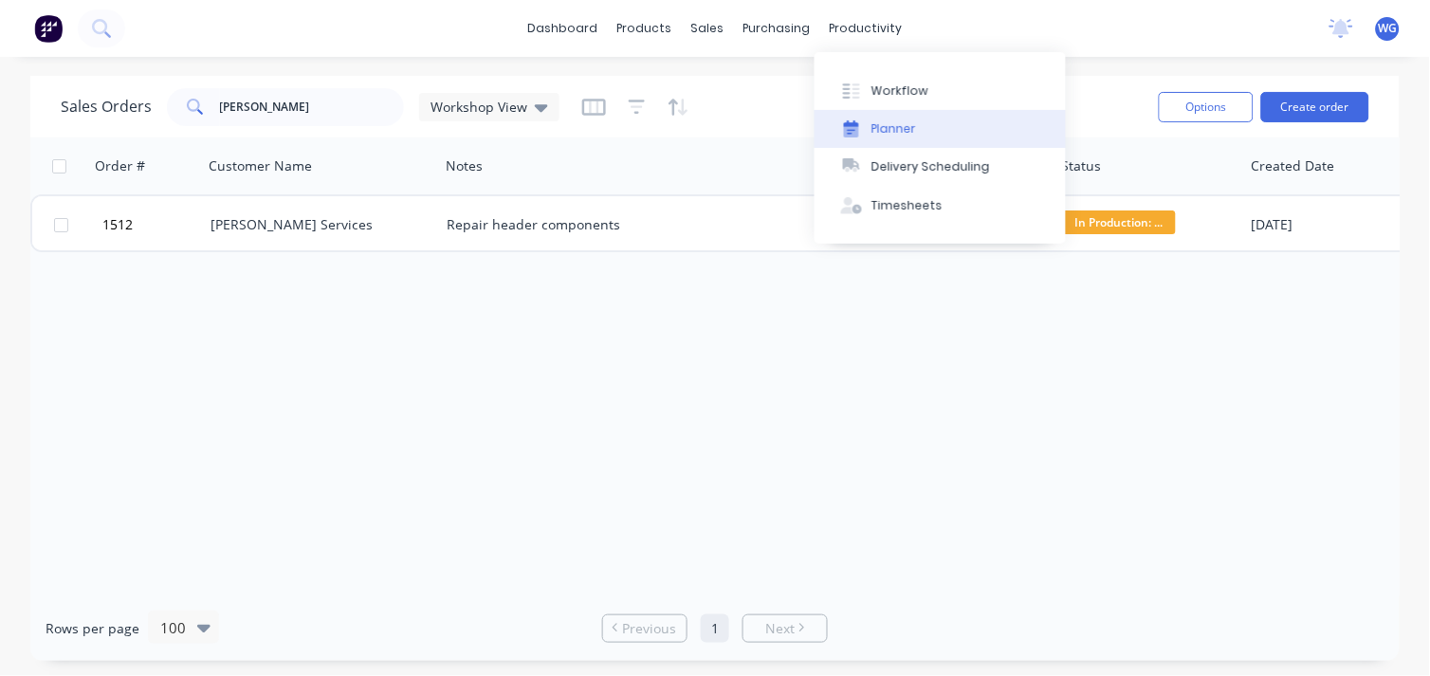
click at [915, 136] on button "Planner" at bounding box center [940, 129] width 251 height 38
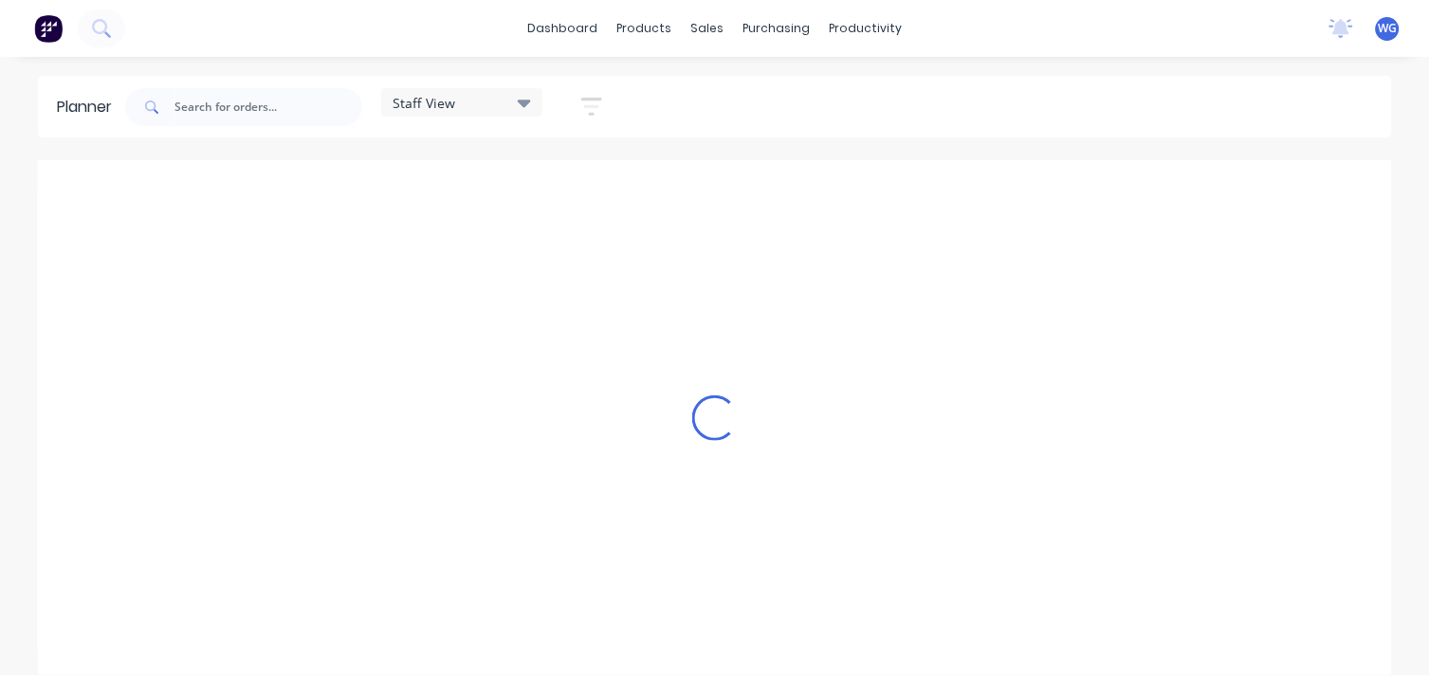
scroll to position [0, 1519]
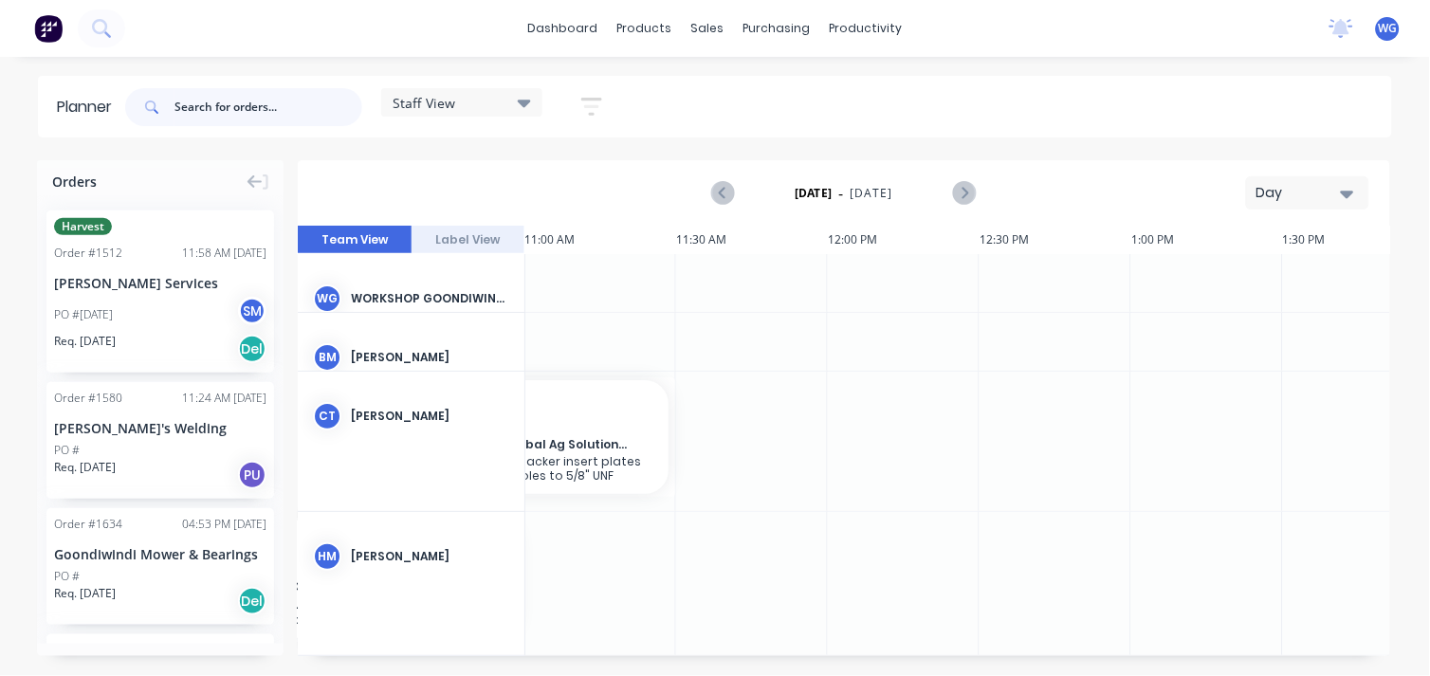
click at [224, 112] on input "text" at bounding box center [269, 107] width 188 height 38
click at [599, 106] on icon "button" at bounding box center [591, 106] width 15 height 3
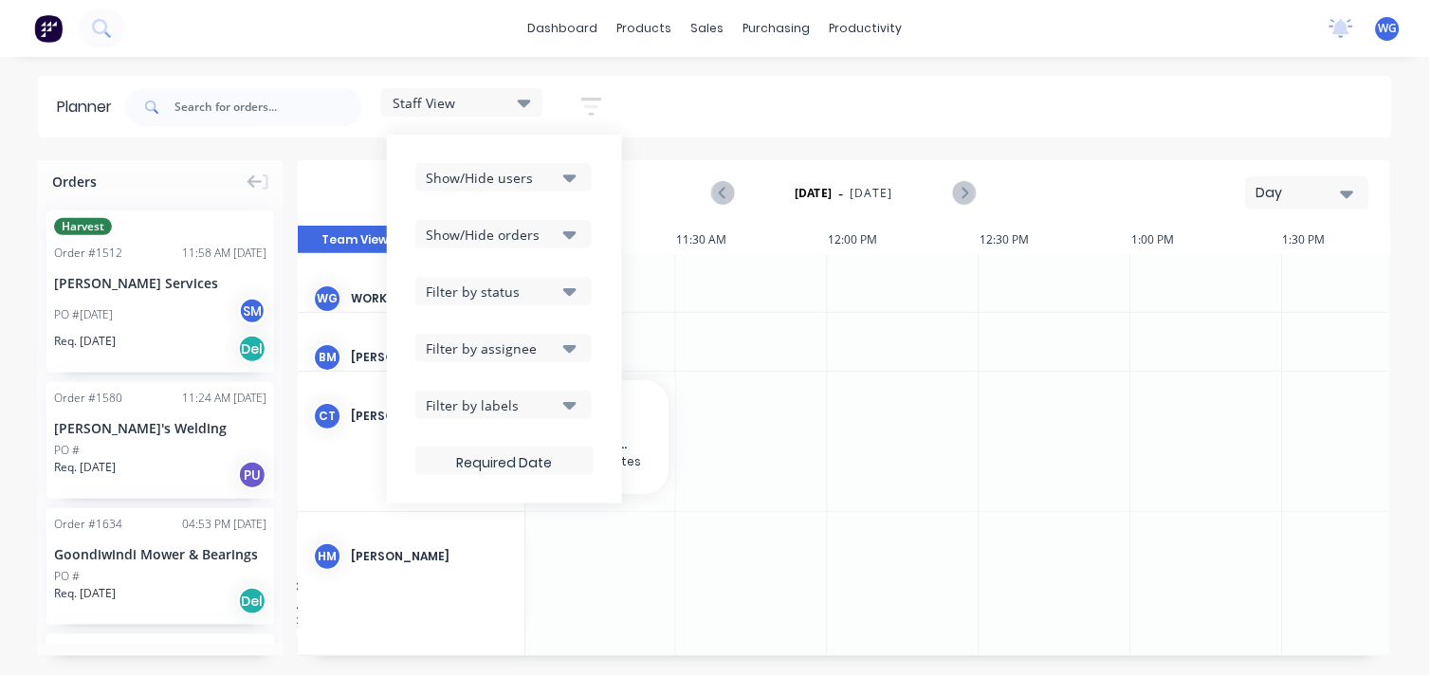
click at [520, 100] on icon at bounding box center [524, 102] width 13 height 21
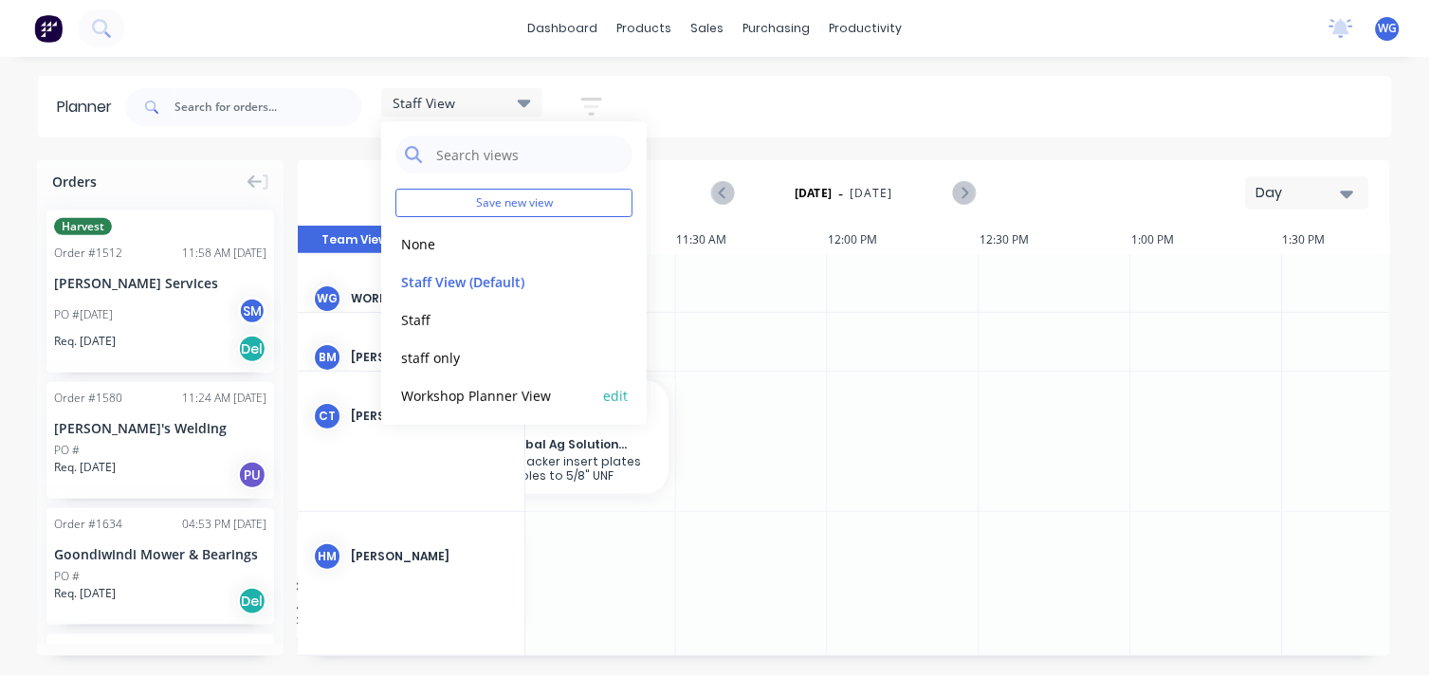
click at [493, 399] on button "Workshop Planner View" at bounding box center [497, 395] width 202 height 22
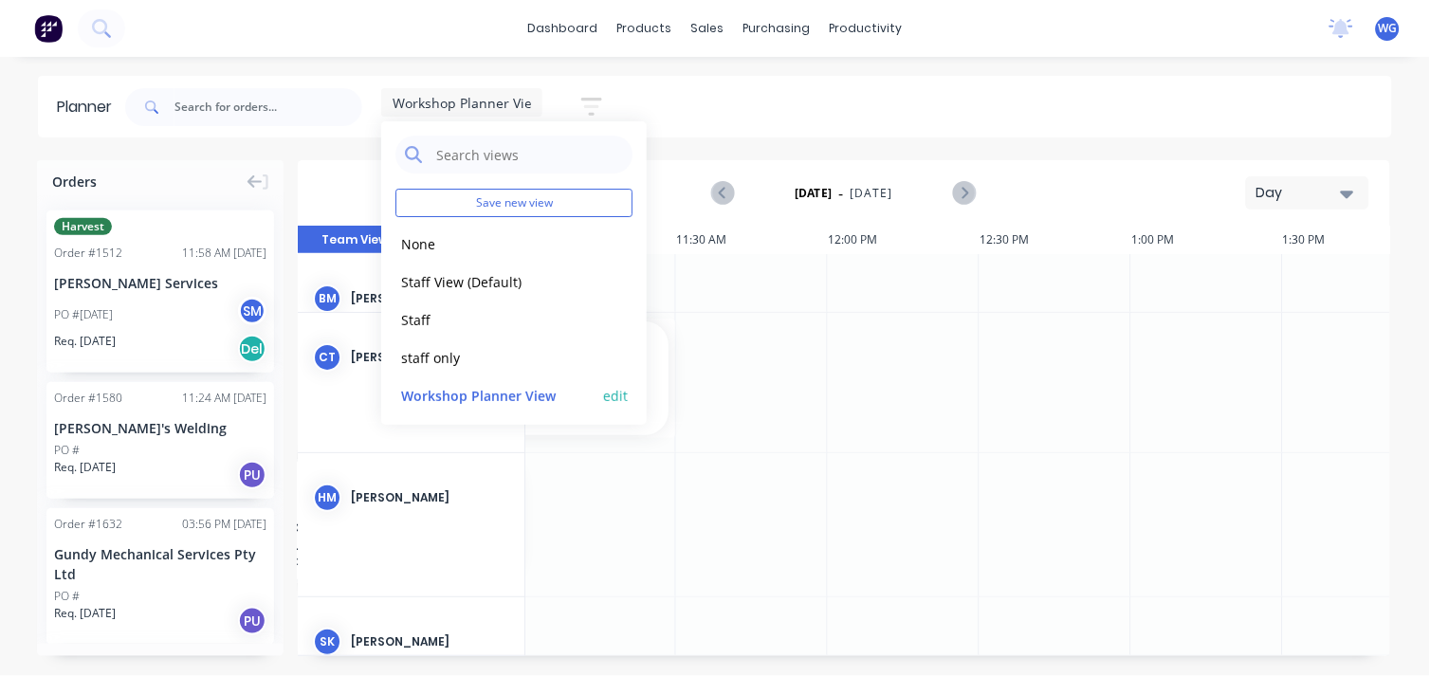
click at [603, 392] on button "edit" at bounding box center [615, 395] width 25 height 20
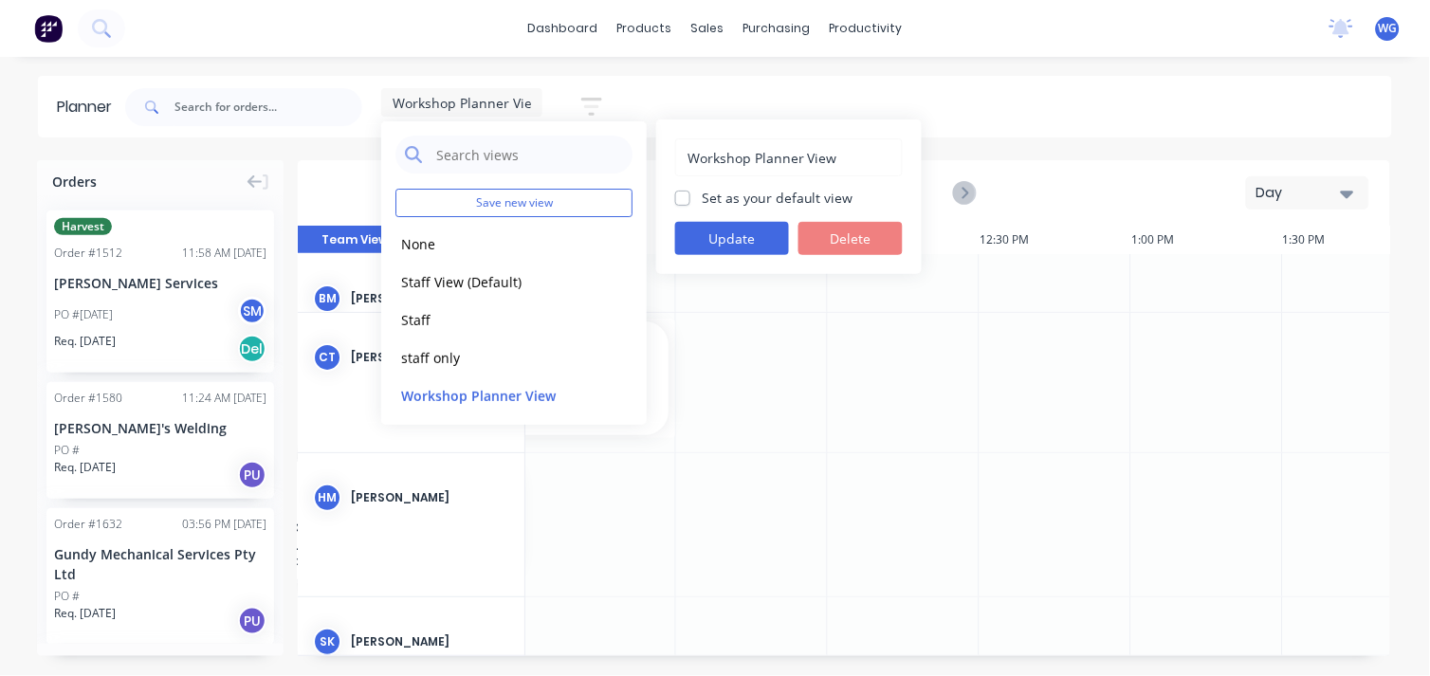
click at [674, 191] on div "Workshop Planner View Set as your default view Update Delete" at bounding box center [789, 197] width 266 height 155
click at [702, 200] on label "Set as your default view" at bounding box center [778, 198] width 152 height 20
click at [684, 200] on input "Set as your default view" at bounding box center [682, 197] width 15 height 18
checkbox input "true"
click at [718, 239] on button "Update" at bounding box center [732, 238] width 114 height 33
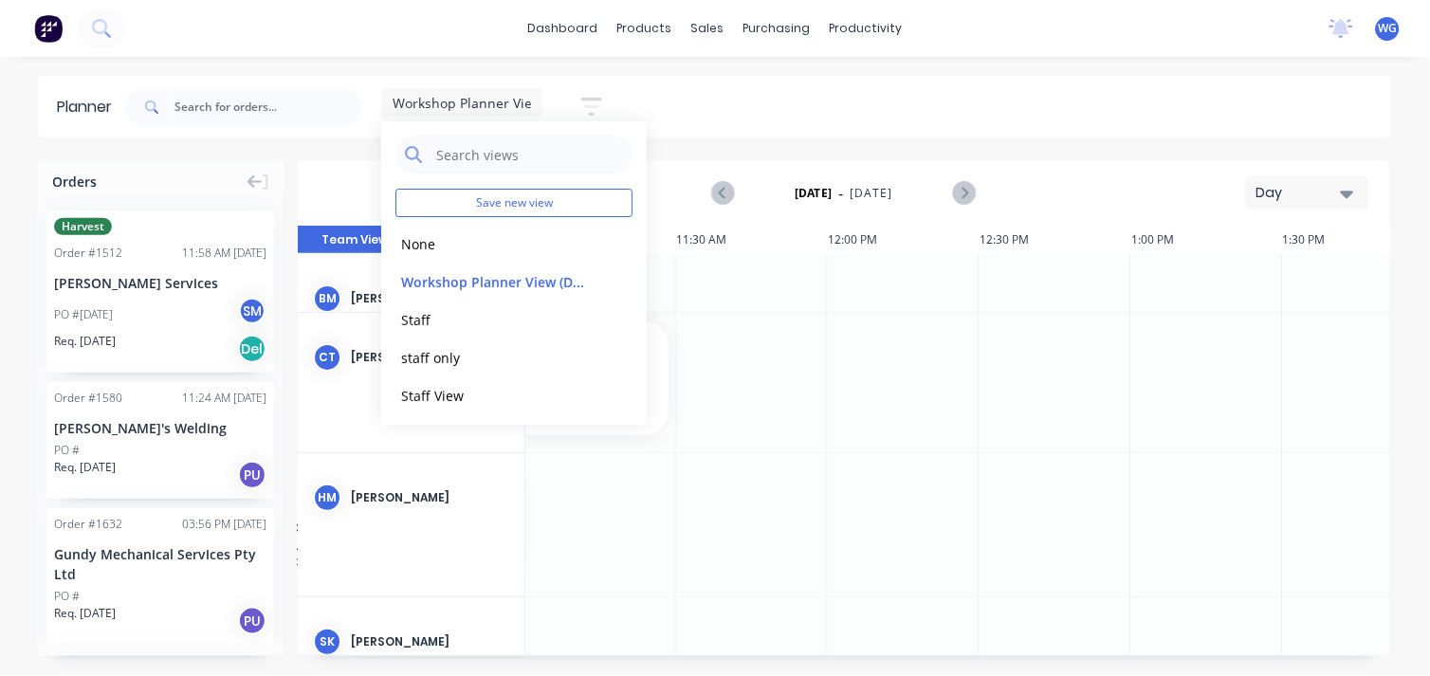
click at [722, 297] on div at bounding box center [752, 283] width 152 height 58
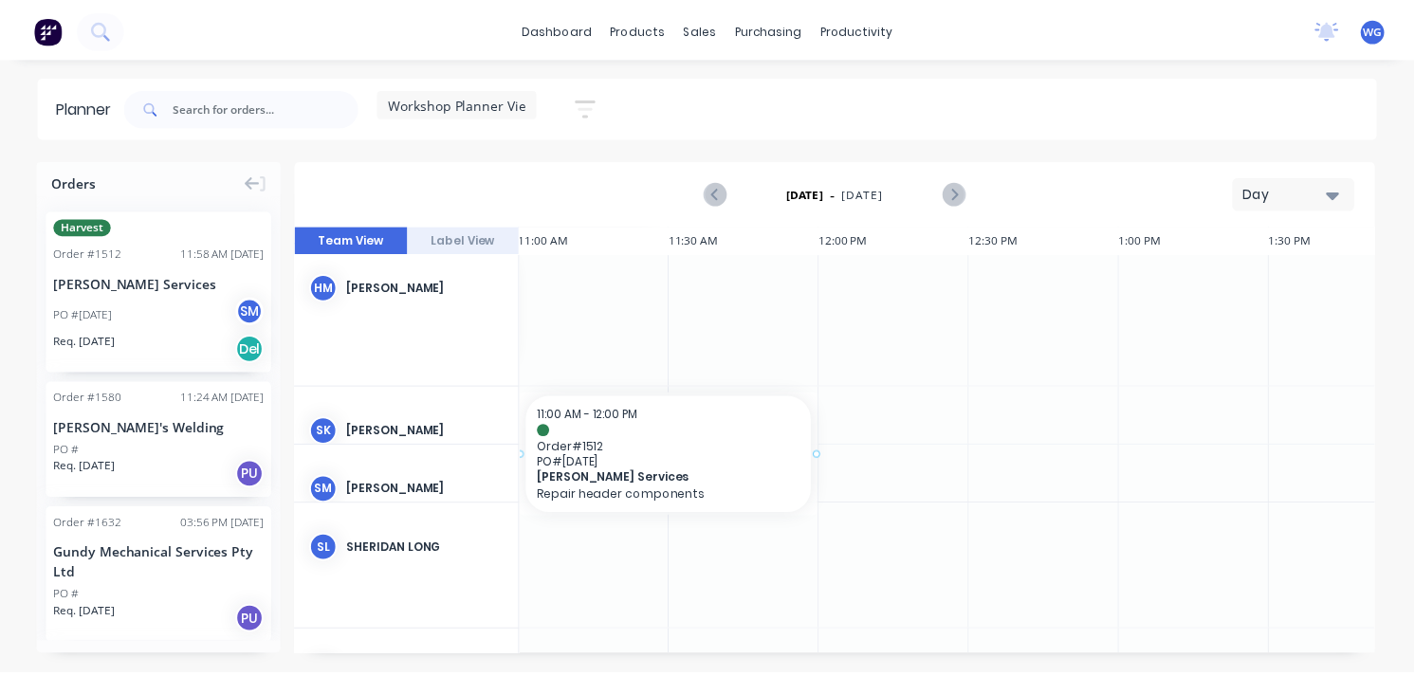
scroll to position [211, 1510]
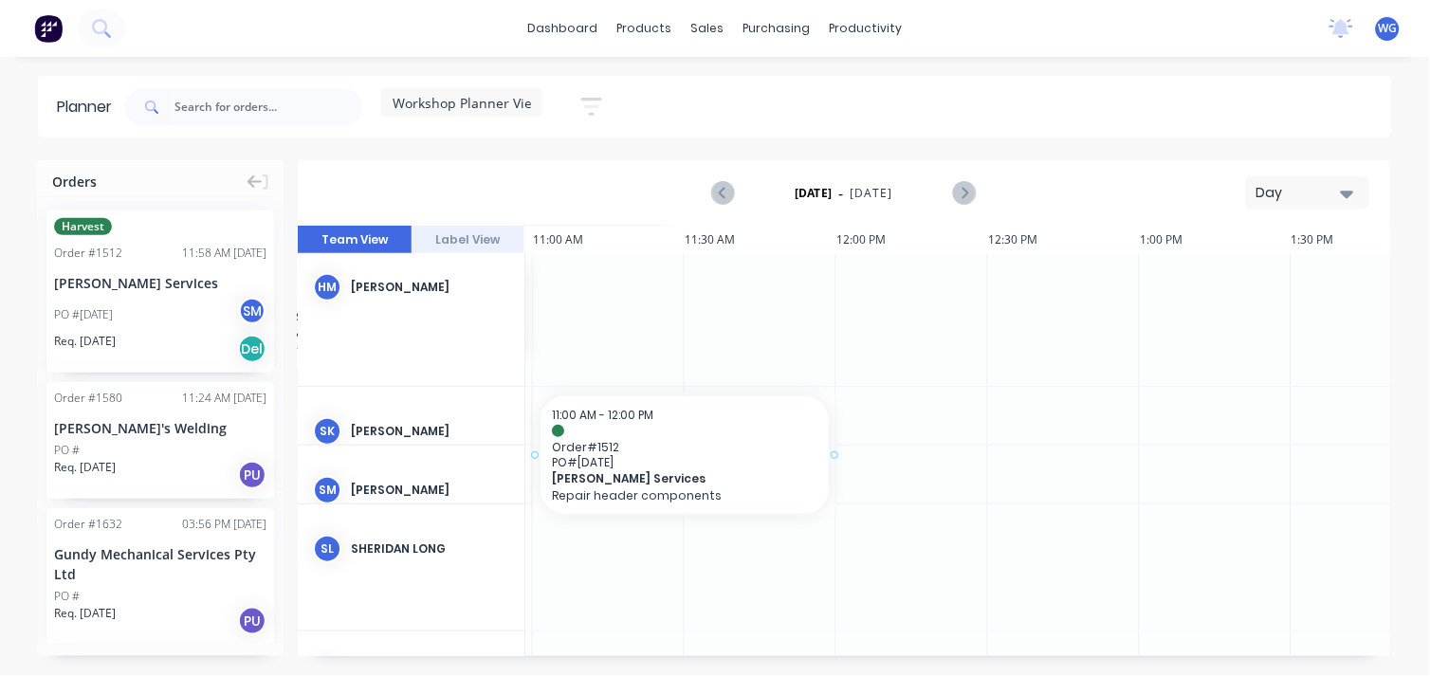
drag, startPoint x: 120, startPoint y: 270, endPoint x: 580, endPoint y: 420, distance: 483.0
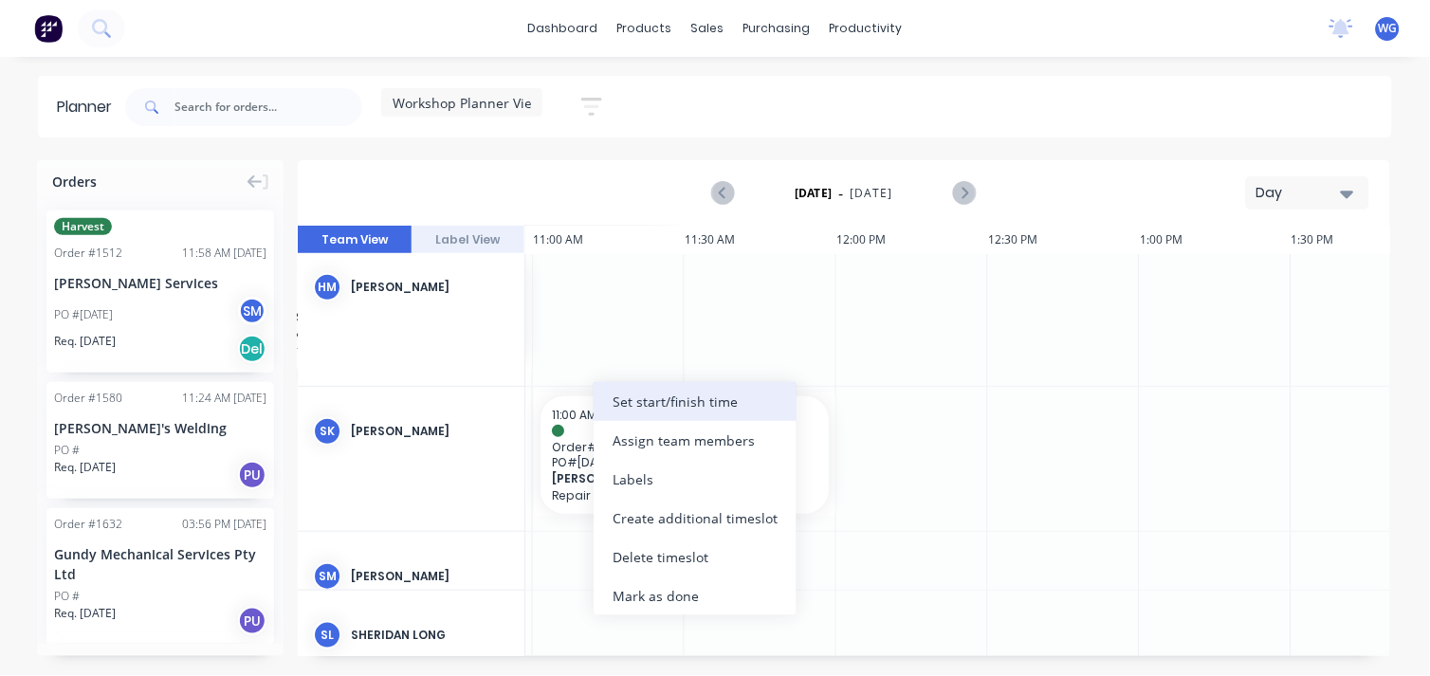
click at [667, 397] on div "Set start/finish time" at bounding box center [695, 401] width 203 height 39
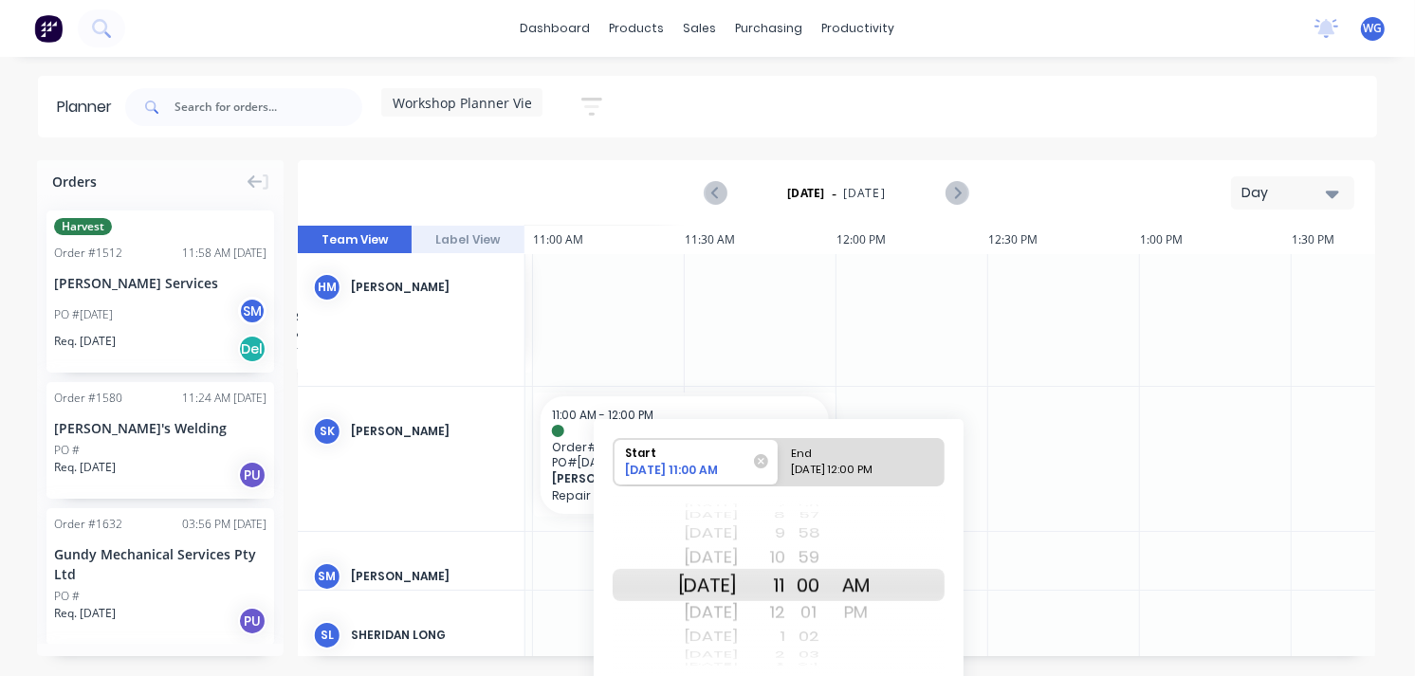
click at [832, 458] on div "End" at bounding box center [853, 451] width 138 height 24
click at [780, 458] on input "End [DATE] 12:00 PM" at bounding box center [779, 462] width 1 height 46
radio input "true"
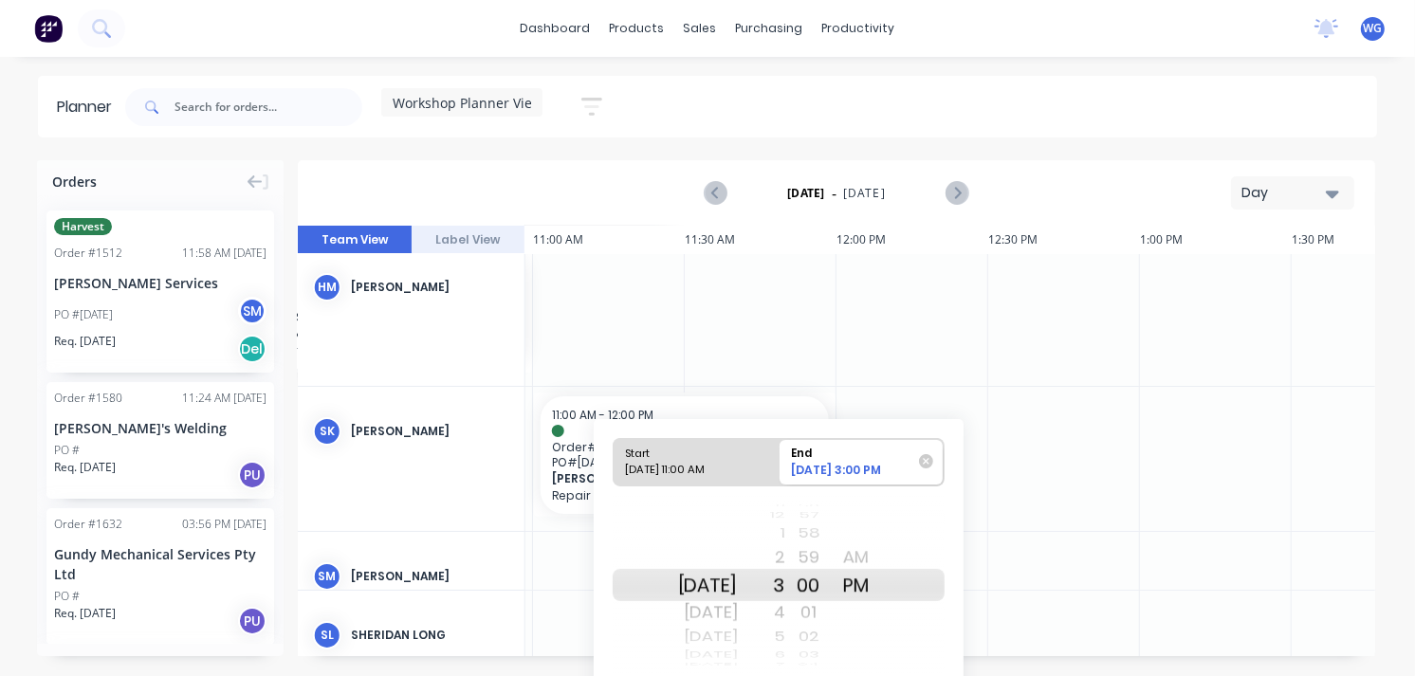
click at [785, 617] on div "4" at bounding box center [761, 613] width 47 height 30
click at [712, 459] on div "Start" at bounding box center [688, 451] width 138 height 24
click at [615, 459] on input "Start [DATE] 11:00 AM" at bounding box center [614, 462] width 1 height 46
radio input "true"
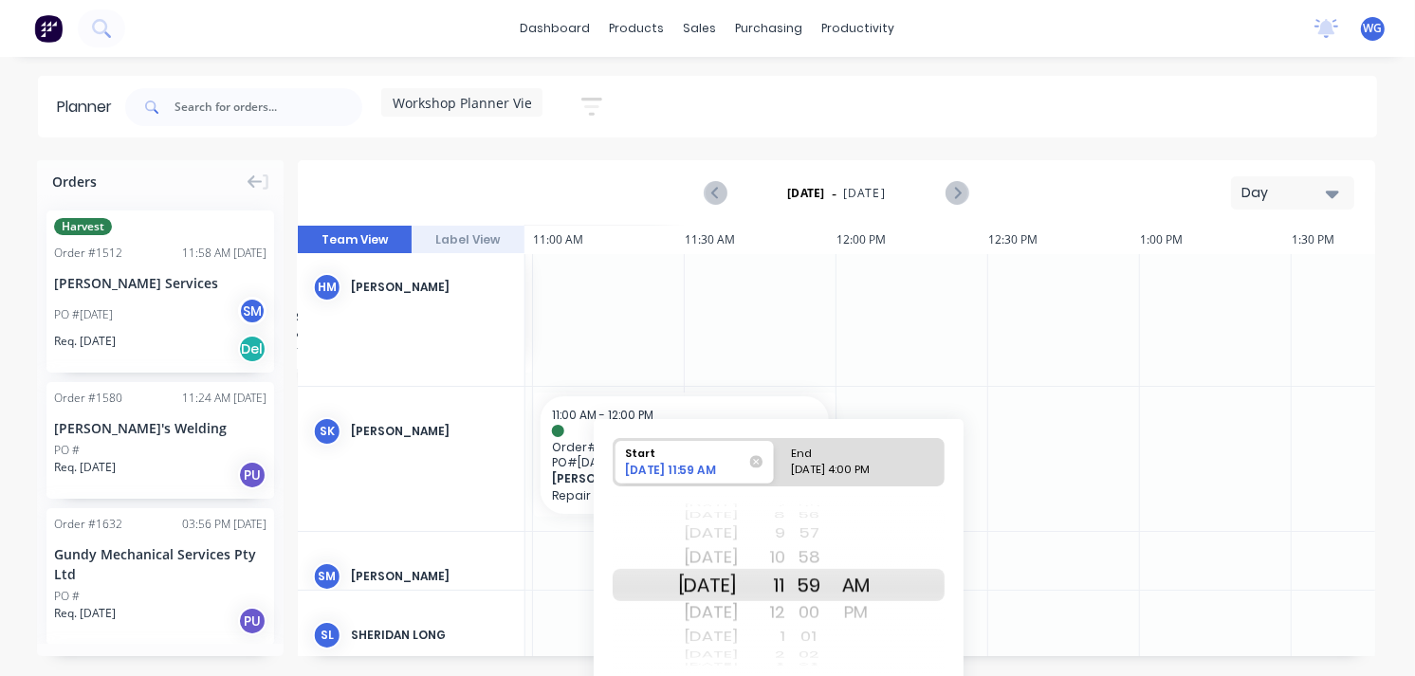
click at [696, 466] on div "[DATE] 11:59 AM" at bounding box center [685, 473] width 134 height 22
click at [615, 466] on input "Start [DATE] 11:59 AM" at bounding box center [614, 462] width 1 height 46
click at [1023, 456] on div at bounding box center [1064, 458] width 152 height 143
click at [828, 467] on div "[DATE] 4:00 PM" at bounding box center [853, 474] width 138 height 24
click at [780, 467] on input "End [DATE] 4:00 PM" at bounding box center [779, 462] width 1 height 46
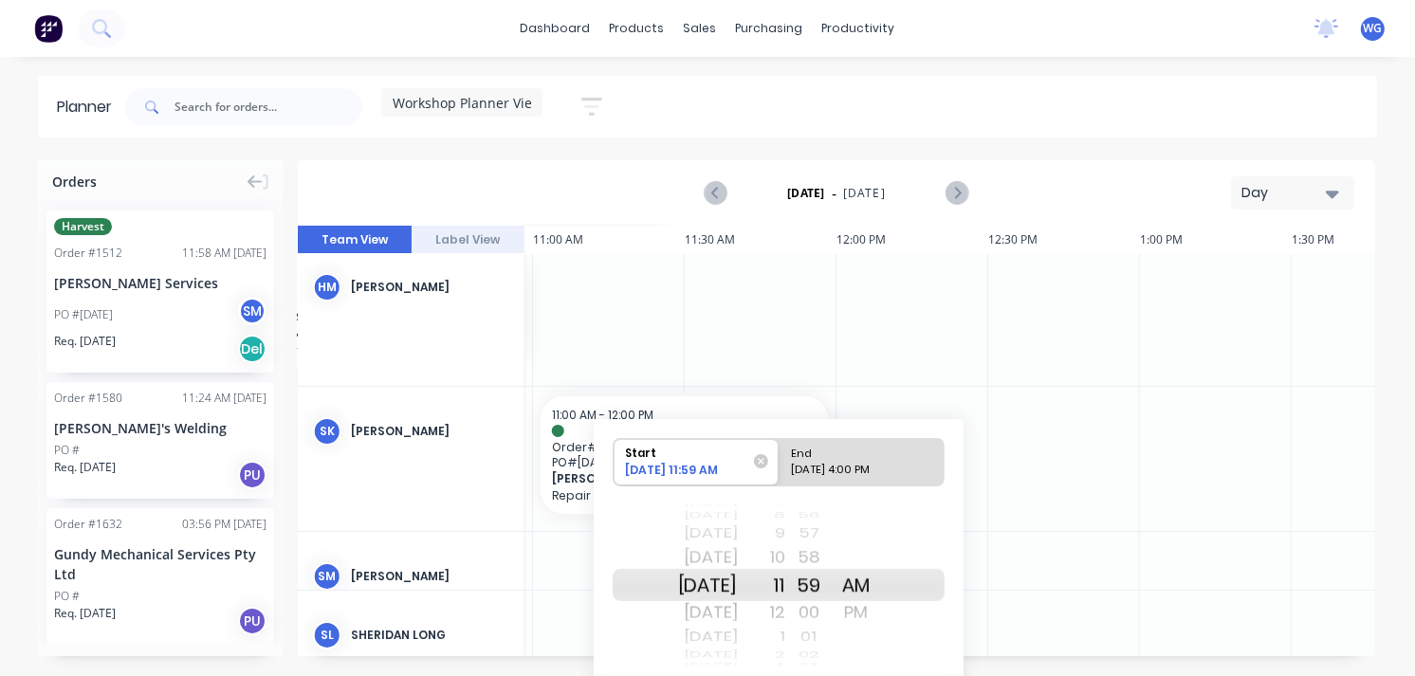
radio input "true"
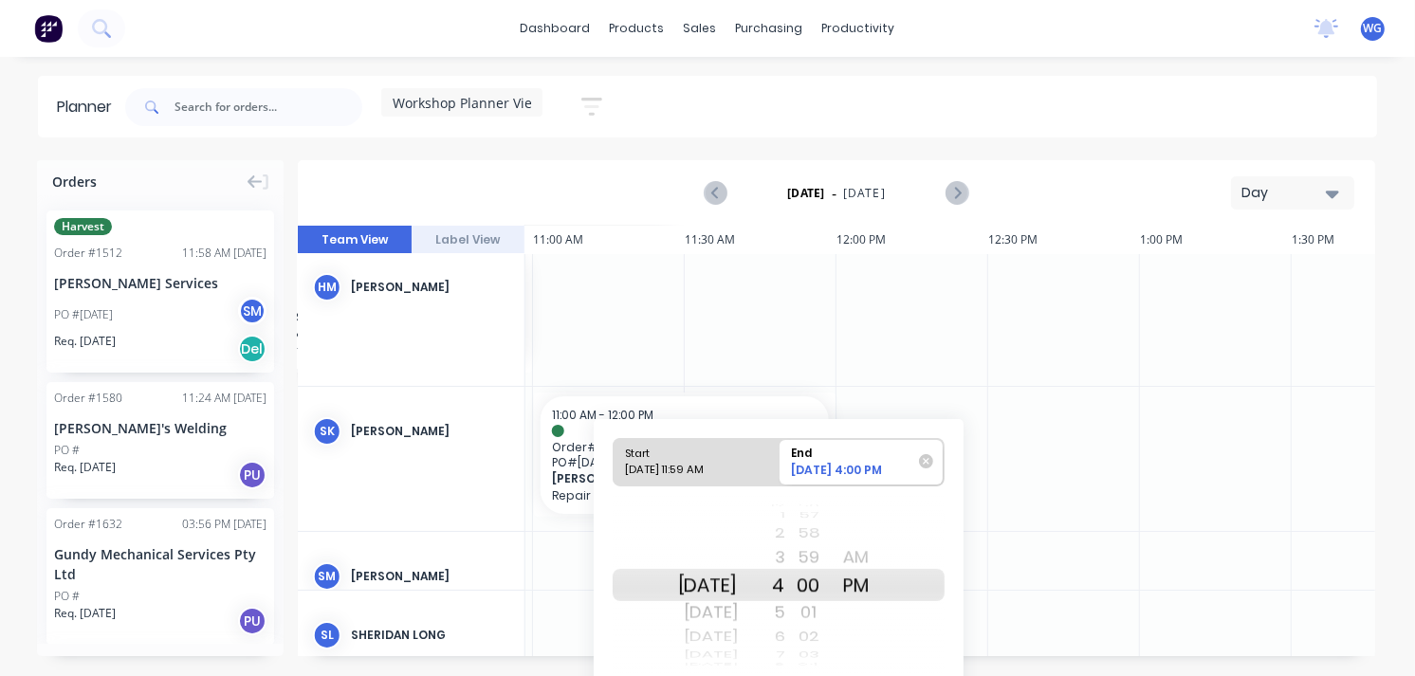
click at [1011, 507] on div at bounding box center [1064, 458] width 152 height 143
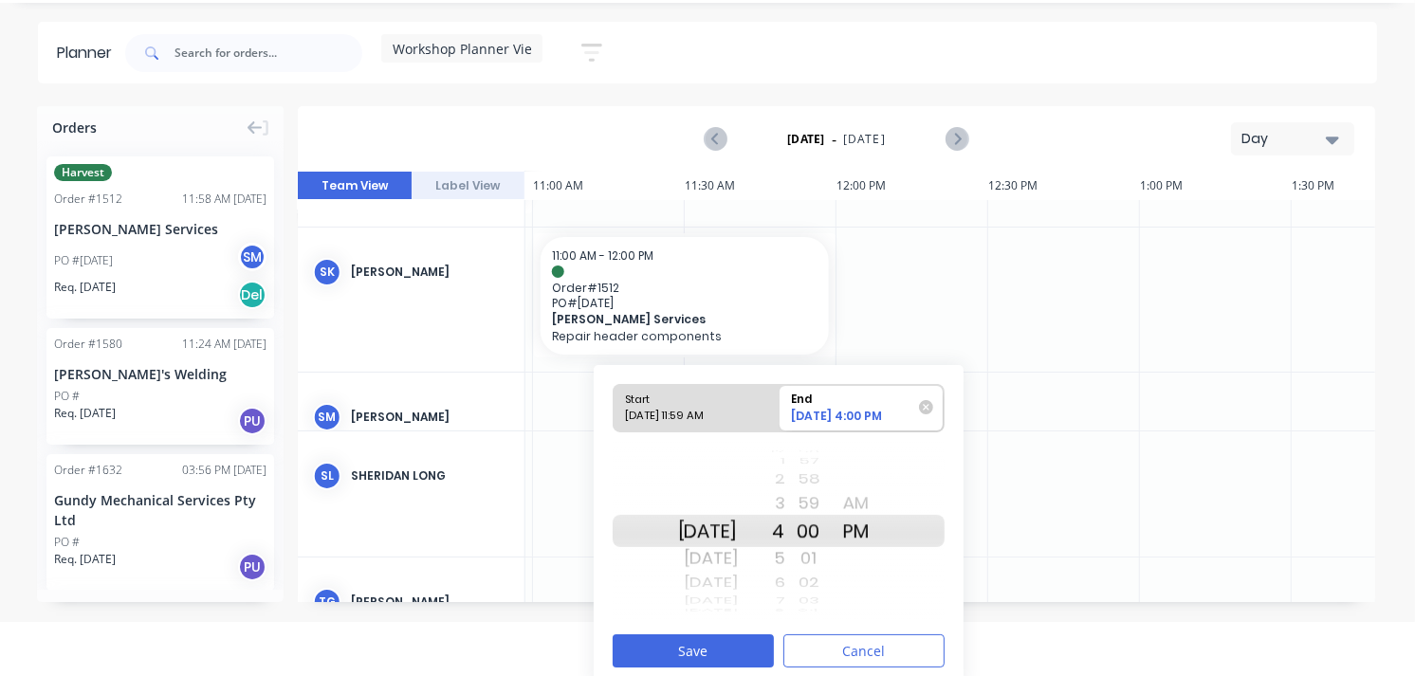
scroll to position [65, 0]
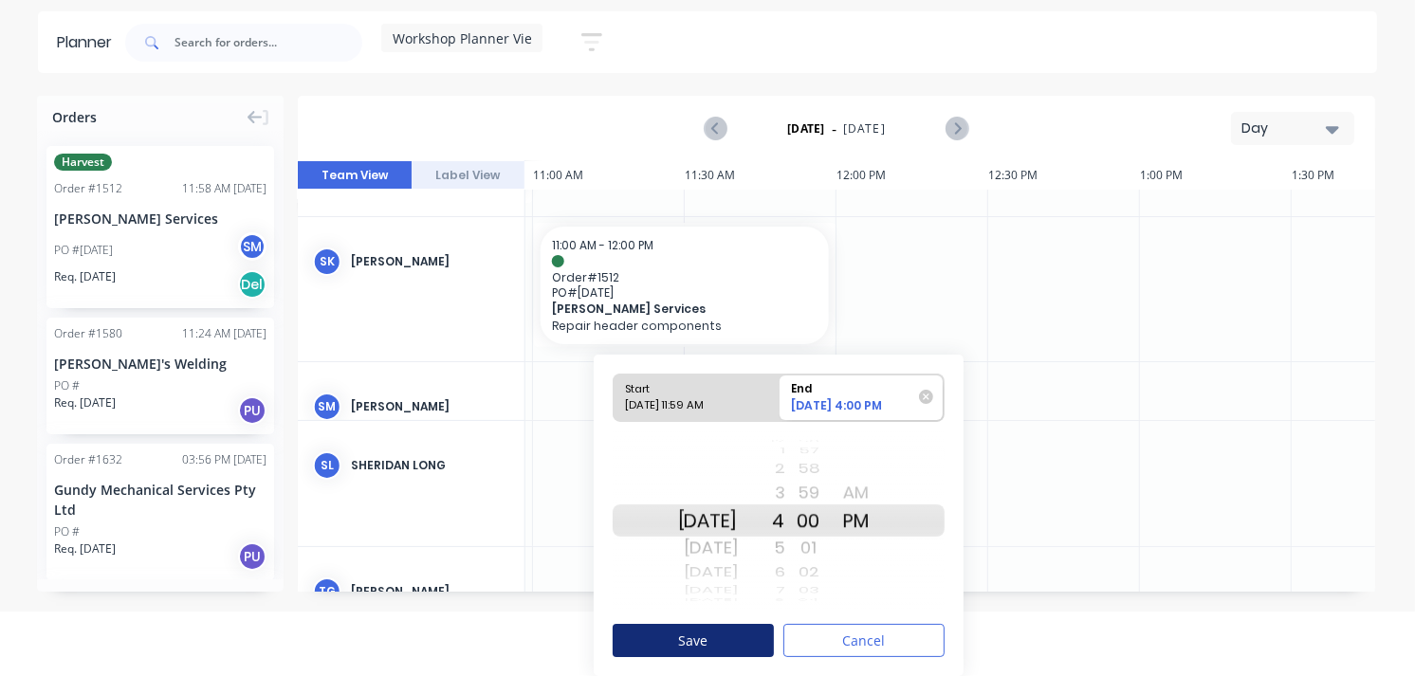
click at [666, 633] on button "Save" at bounding box center [693, 640] width 161 height 33
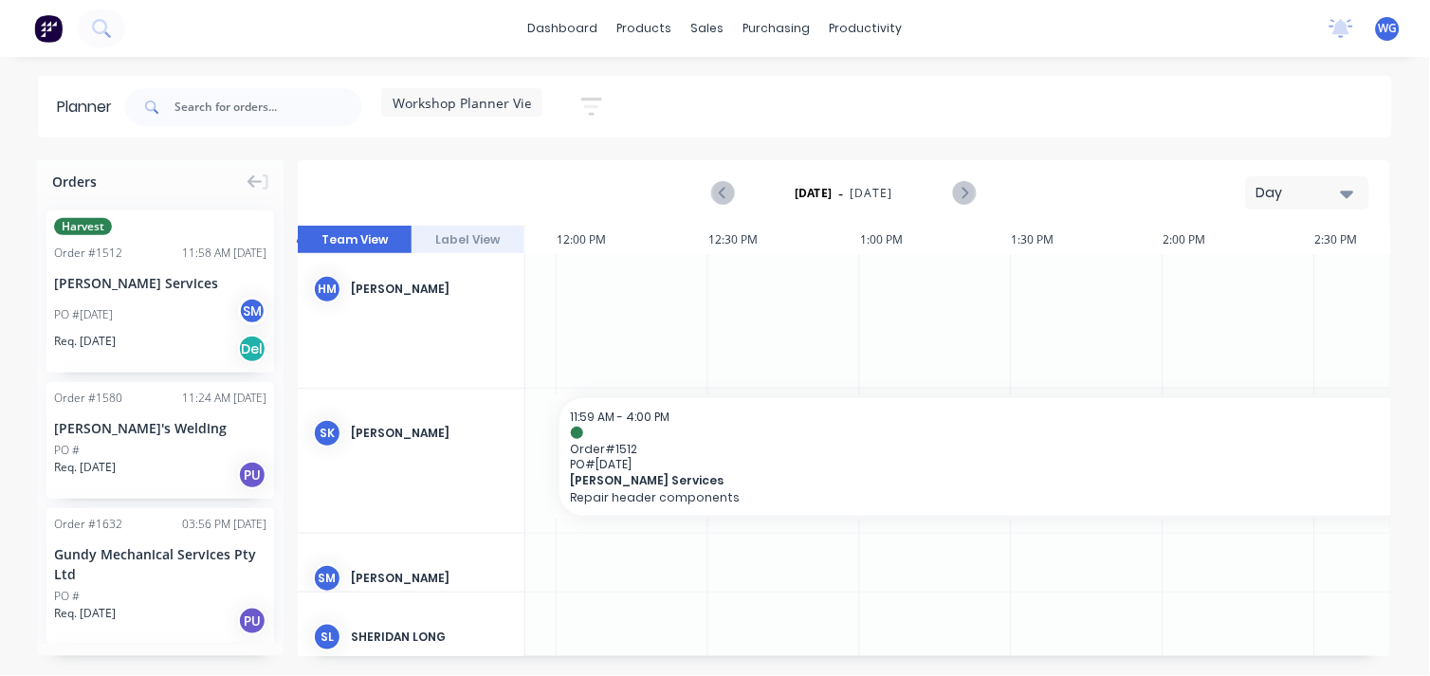
scroll to position [211, 1790]
